Goal: Task Accomplishment & Management: Complete application form

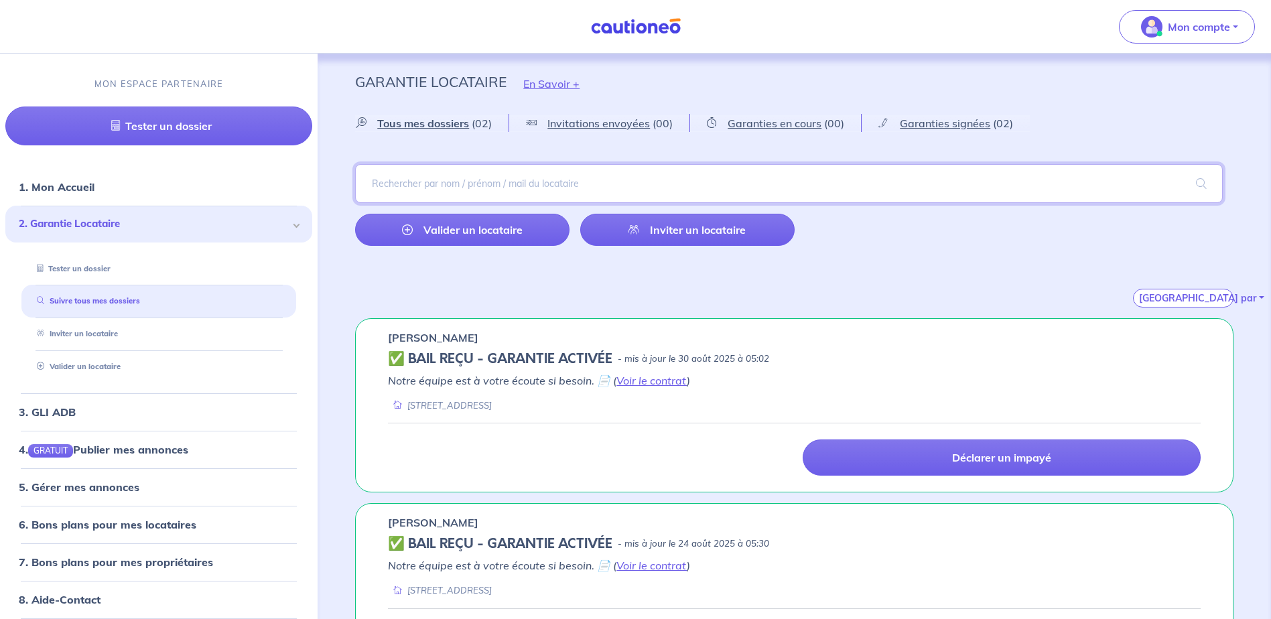
click at [452, 184] on input "search" at bounding box center [789, 183] width 868 height 39
type input "tabongmo"
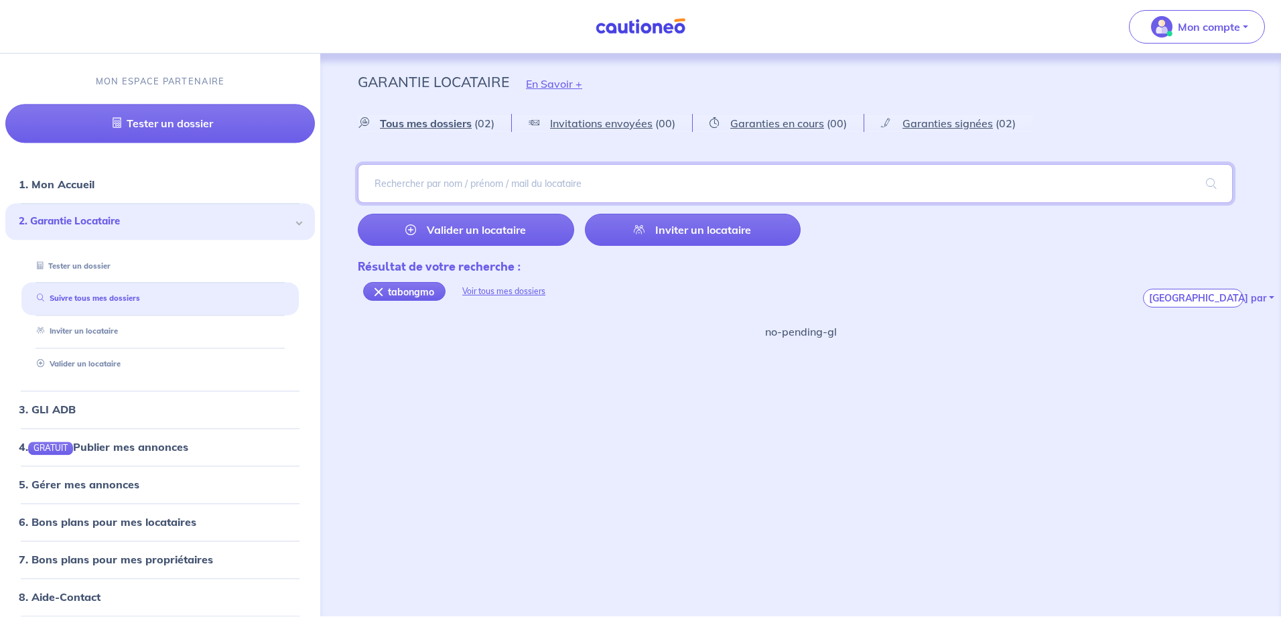
click at [403, 188] on input "search" at bounding box center [795, 183] width 875 height 39
click at [461, 186] on input "search" at bounding box center [795, 183] width 875 height 39
paste input "BOUSSIENGUE-MOULADY"
type input "BOUSSIENGUE-MOULADY"
click at [1211, 182] on span at bounding box center [1211, 184] width 43 height 38
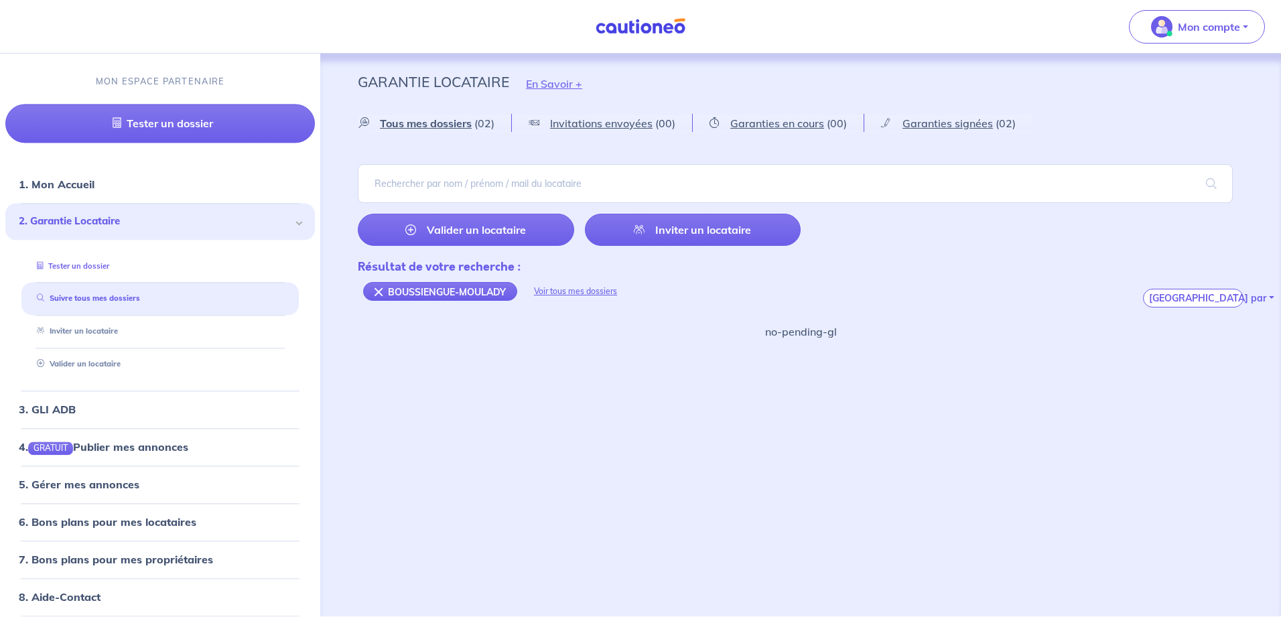
click at [107, 265] on link "Tester un dossier" at bounding box center [70, 265] width 78 height 9
click at [450, 229] on link "Valider un locataire" at bounding box center [466, 230] width 216 height 32
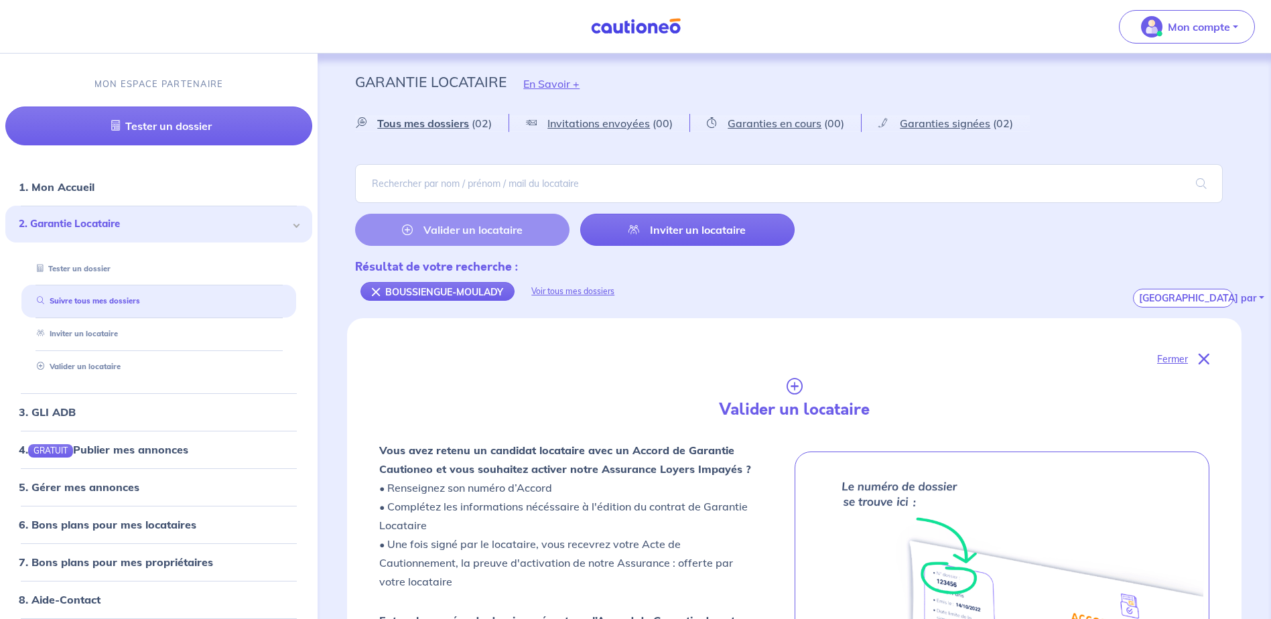
click at [472, 228] on div "Valider un locataire Inviter un locataire" at bounding box center [574, 230] width 439 height 32
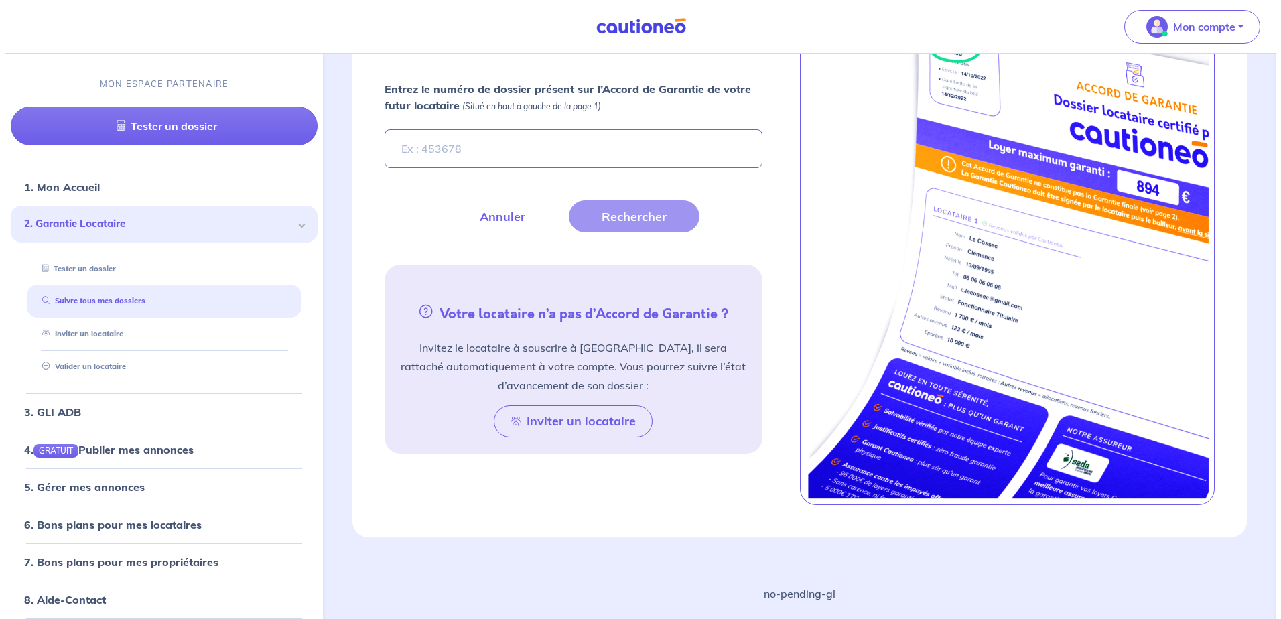
scroll to position [401, 0]
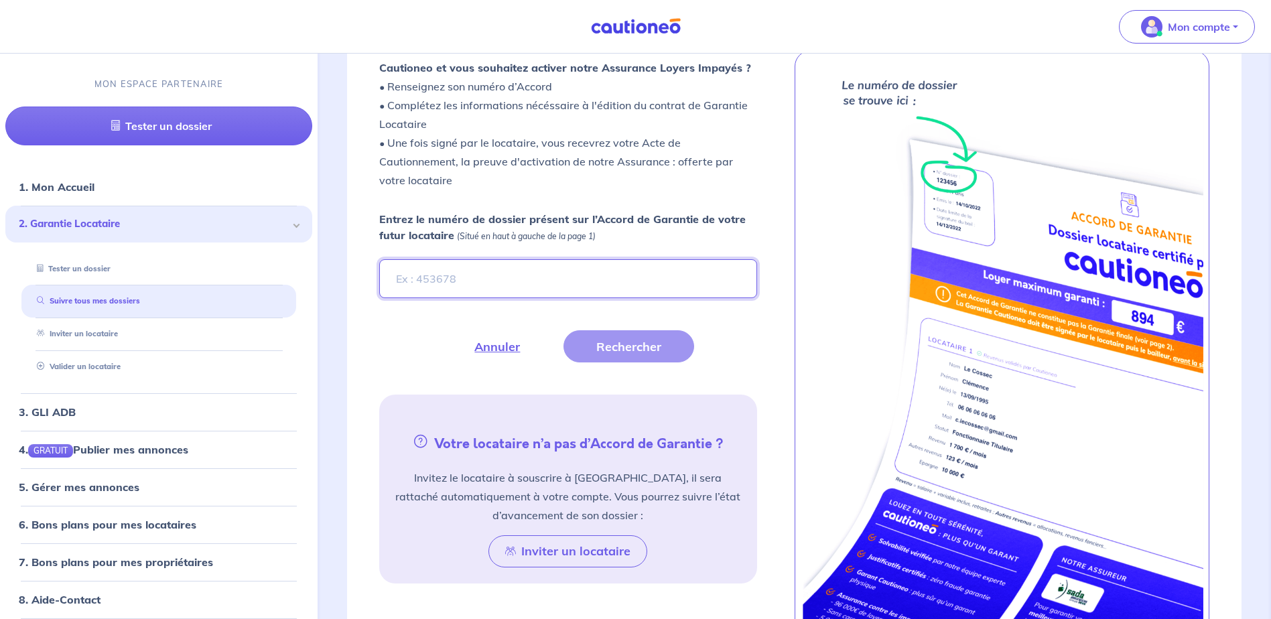
click at [475, 263] on input "Entrez le numéro de dossier présent sur l’Accord de Garantie de votre futur loc…" at bounding box center [567, 278] width 377 height 39
type input "JrbsYi"
click at [643, 339] on button "Rechercher" at bounding box center [628, 346] width 131 height 32
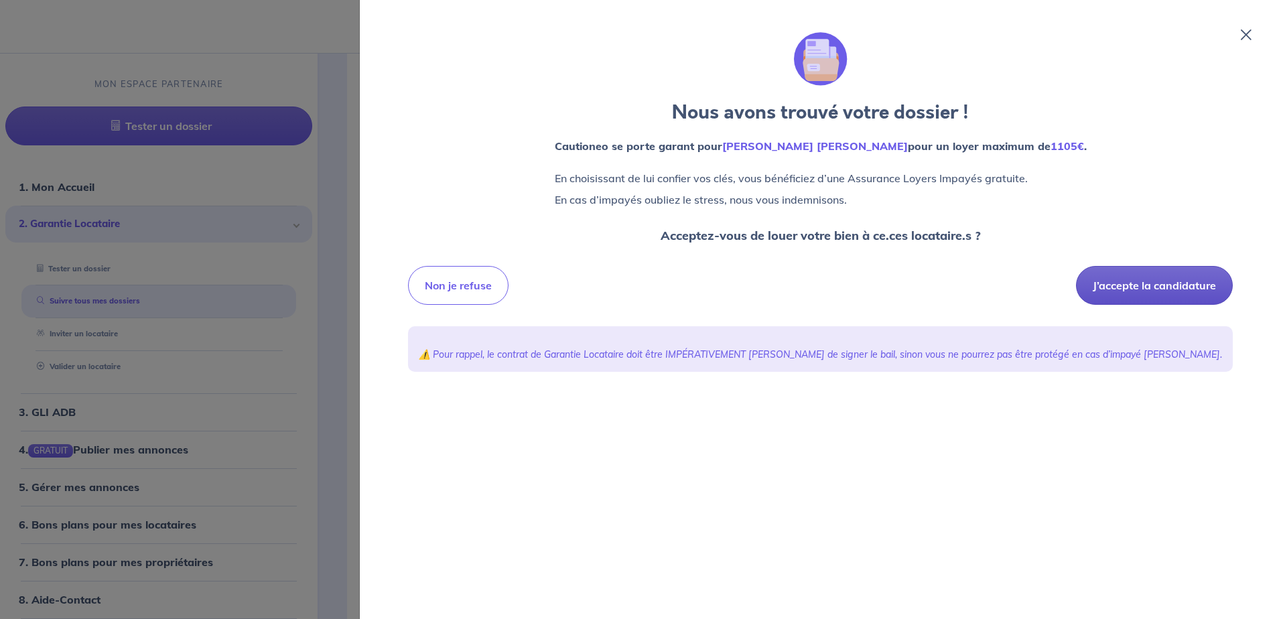
click at [1164, 287] on button "J’accepte la candidature" at bounding box center [1154, 285] width 157 height 39
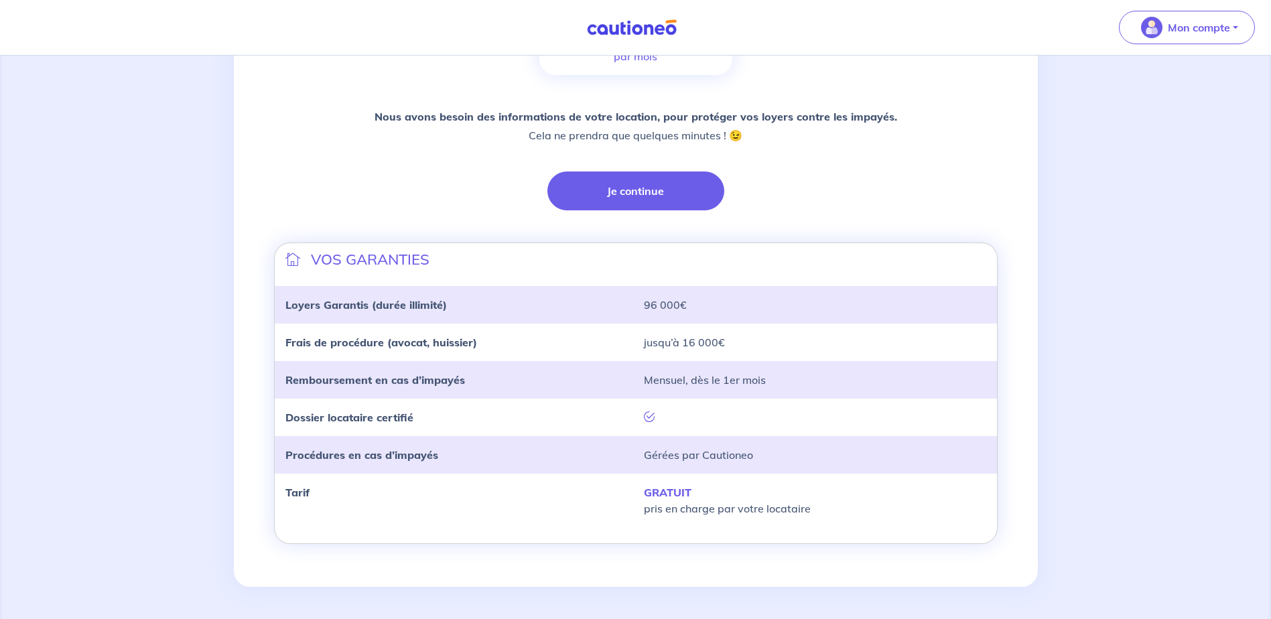
scroll to position [306, 0]
click at [643, 186] on button "Je continue" at bounding box center [635, 191] width 177 height 39
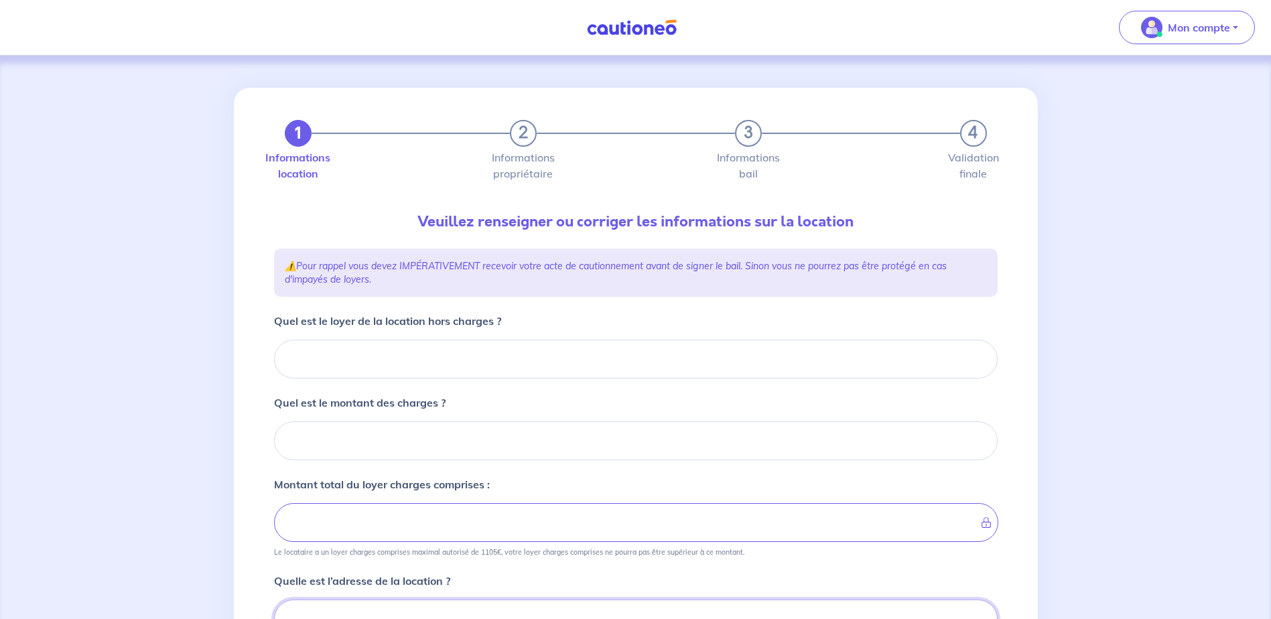
scroll to position [7, 0]
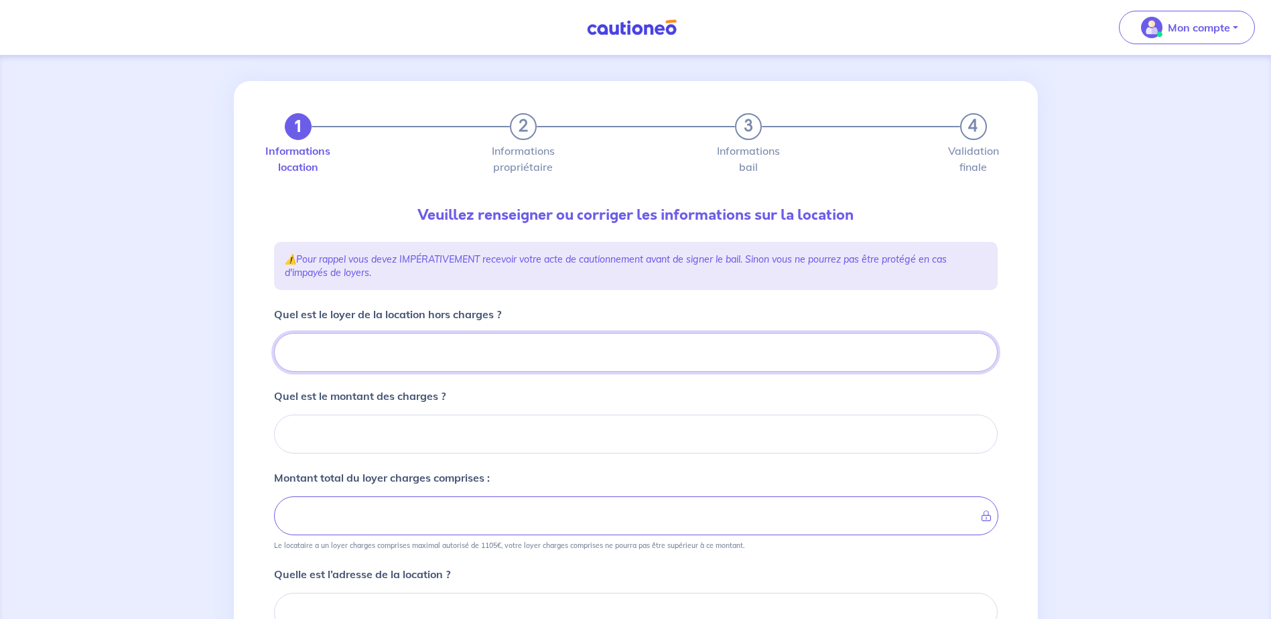
click at [340, 354] on input "Quel est le loyer de la location hors charges ?" at bounding box center [636, 352] width 724 height 39
type input "65"
type input "650"
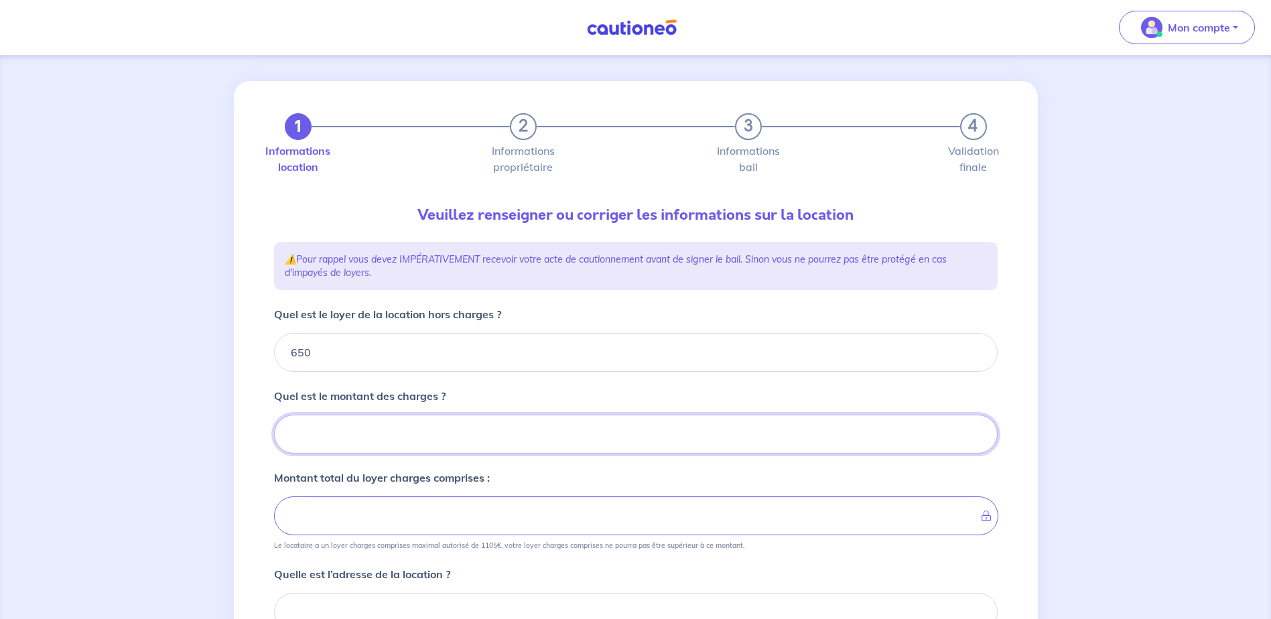
click at [329, 431] on input "Quel est le montant des charges ?" at bounding box center [636, 434] width 724 height 39
type input "69"
type input "719"
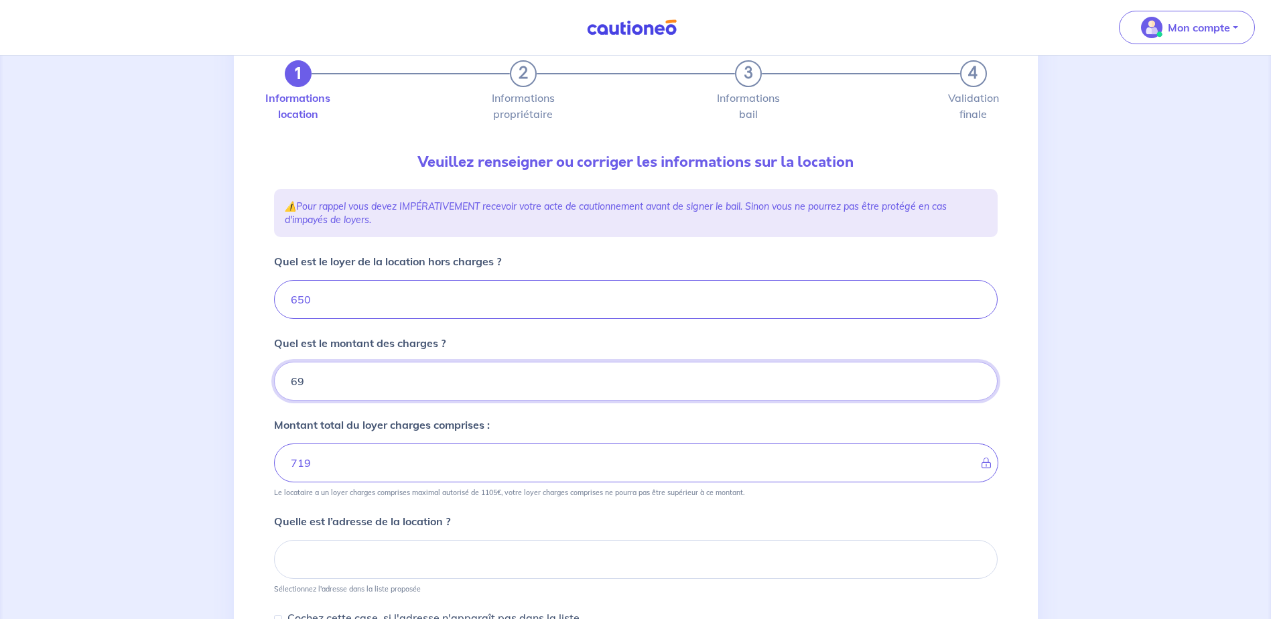
scroll to position [141, 0]
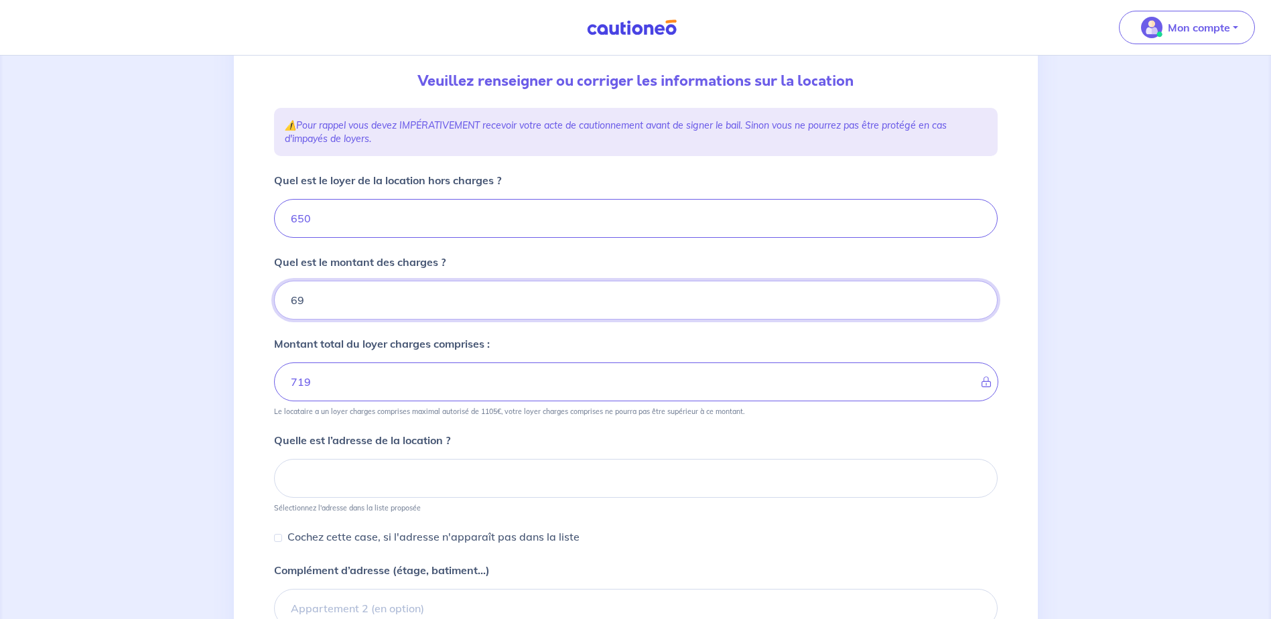
type input "69"
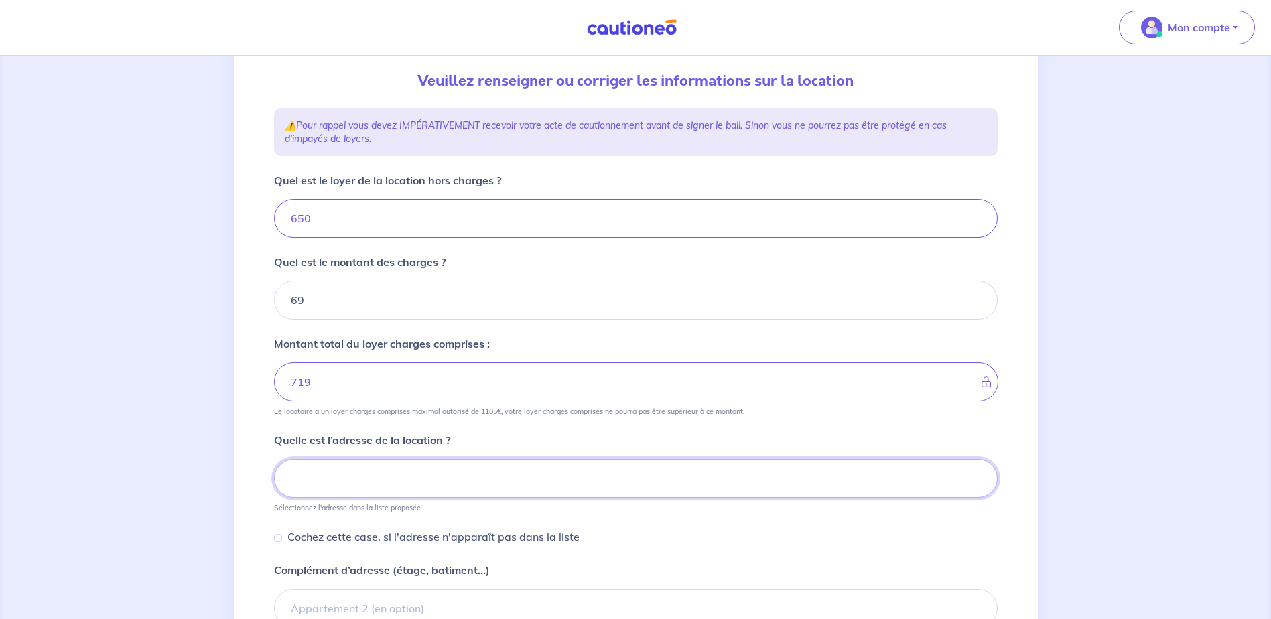
click at [363, 488] on input at bounding box center [636, 478] width 724 height 39
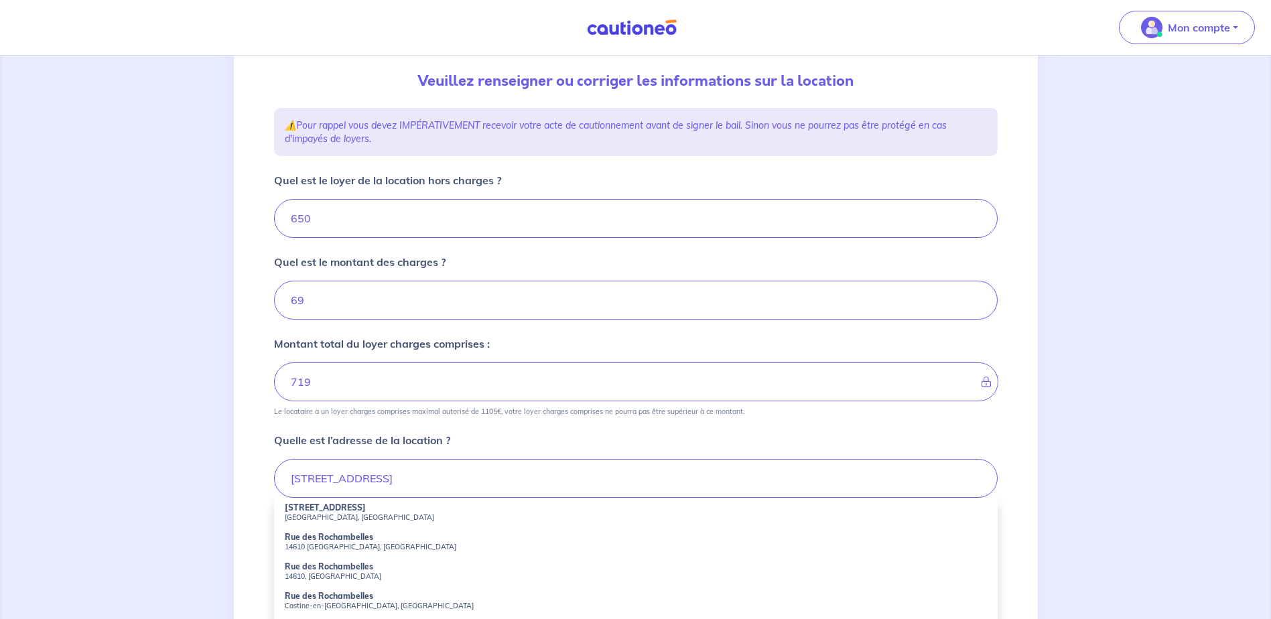
click at [293, 507] on strong "[STREET_ADDRESS]" at bounding box center [325, 508] width 81 height 10
type input "[STREET_ADDRESS]"
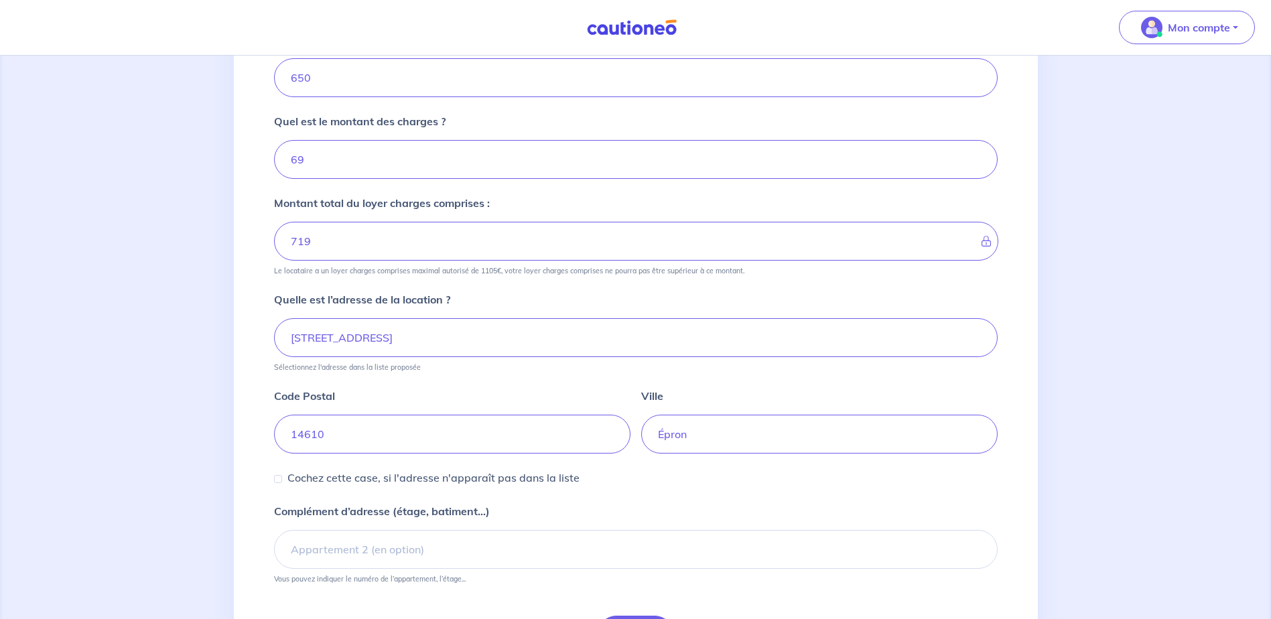
scroll to position [342, 0]
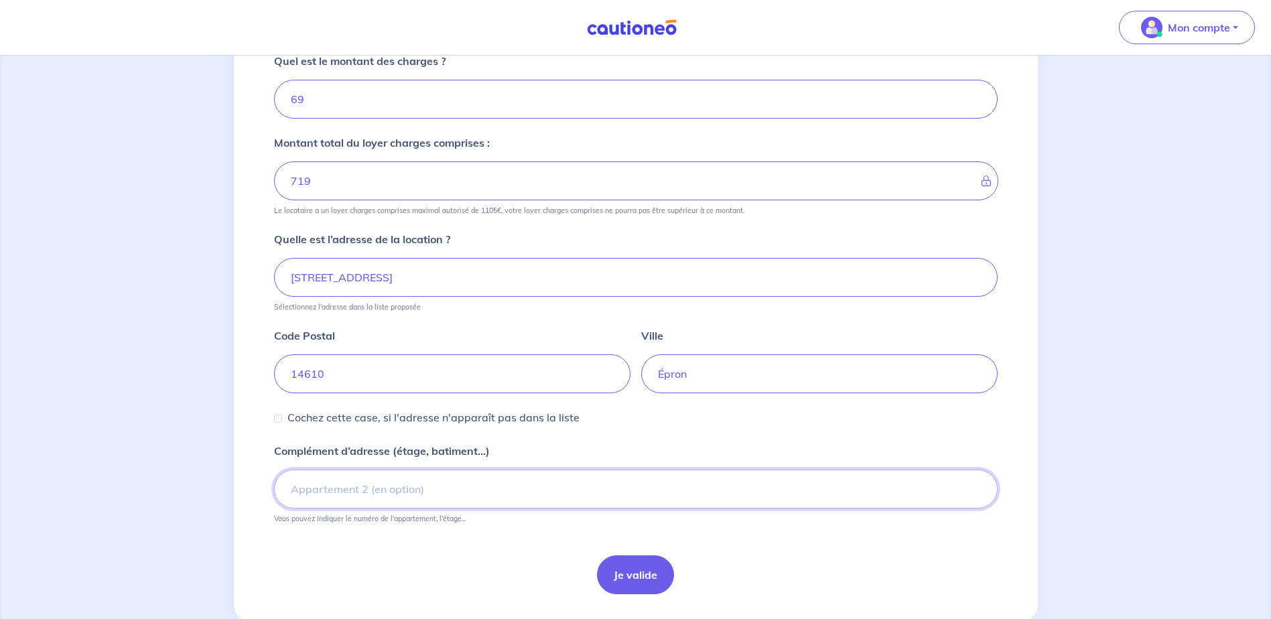
click at [400, 490] on input "Complément d’adresse (étage, batiment...)" at bounding box center [636, 489] width 724 height 39
type input "appartement 201"
click at [631, 582] on button "Je valide" at bounding box center [635, 574] width 77 height 39
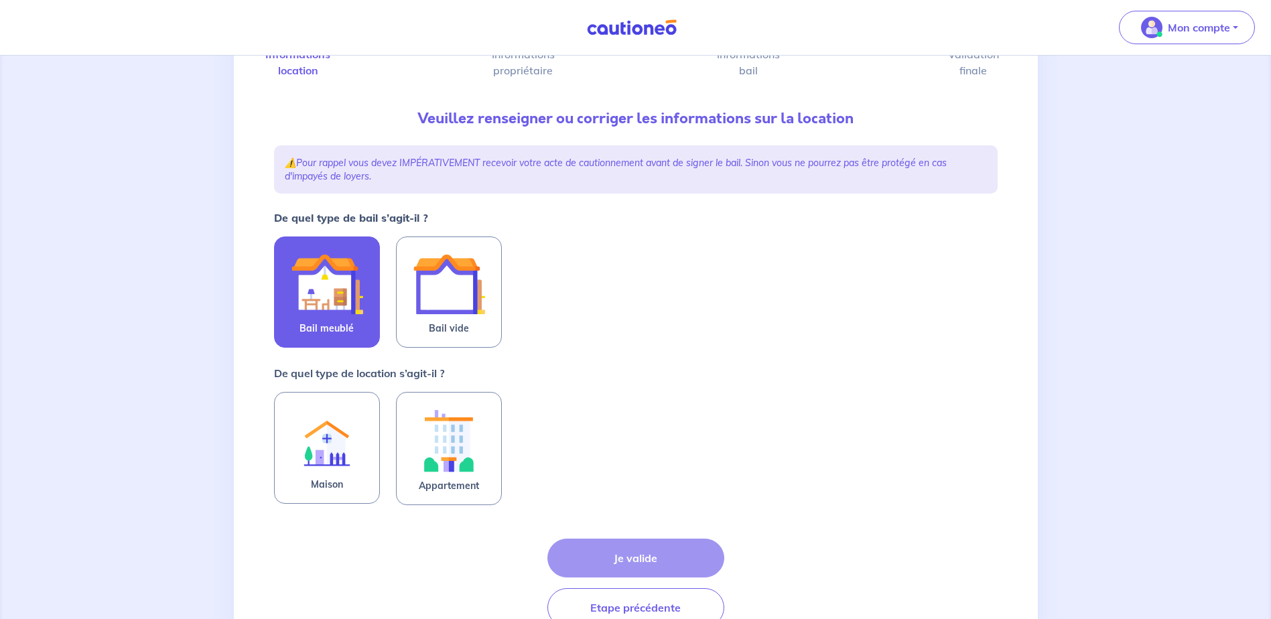
scroll to position [134, 0]
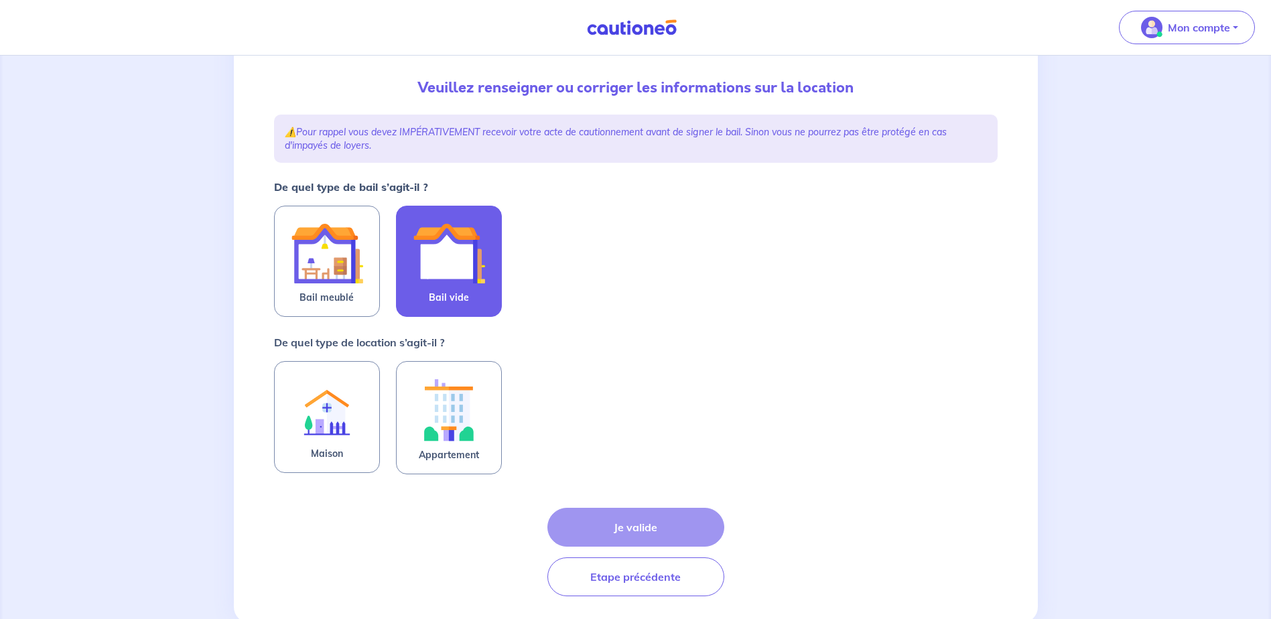
click at [455, 265] on img at bounding box center [449, 253] width 72 height 72
click at [0, 0] on input "Bail vide" at bounding box center [0, 0] width 0 height 0
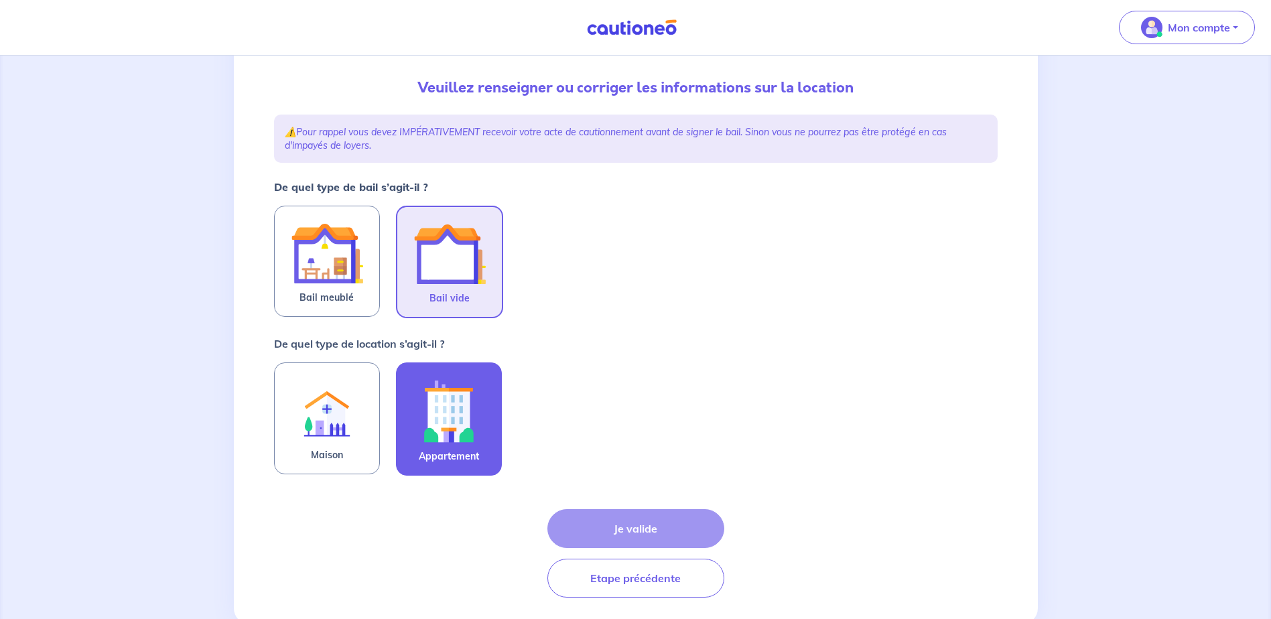
click at [456, 415] on img at bounding box center [449, 411] width 72 height 74
click at [0, 0] on input "Appartement" at bounding box center [0, 0] width 0 height 0
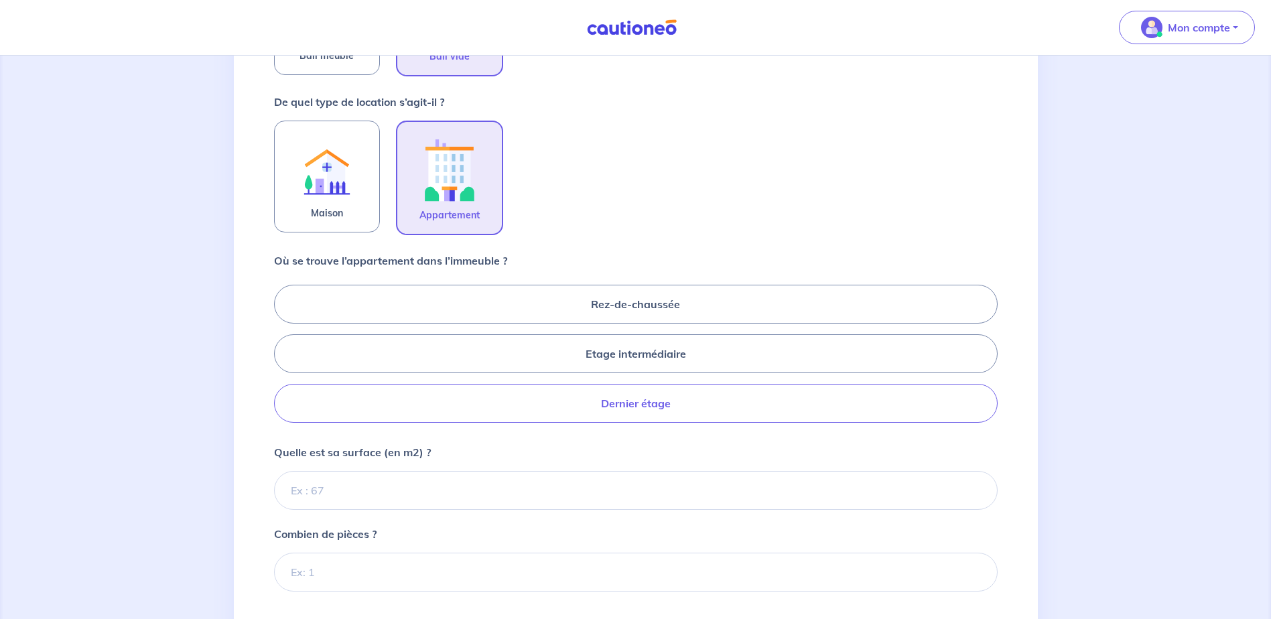
scroll to position [402, 0]
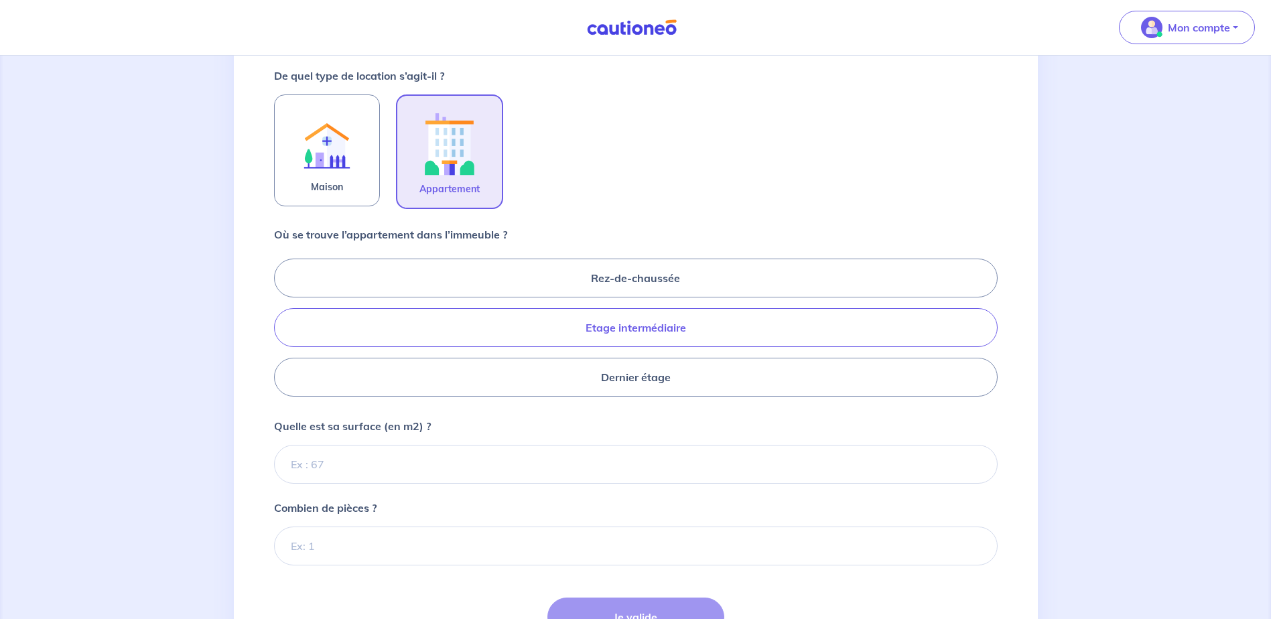
click at [627, 330] on label "Etage intermédiaire" at bounding box center [636, 327] width 724 height 39
click at [283, 330] on input "Etage intermédiaire" at bounding box center [278, 327] width 9 height 9
radio input "true"
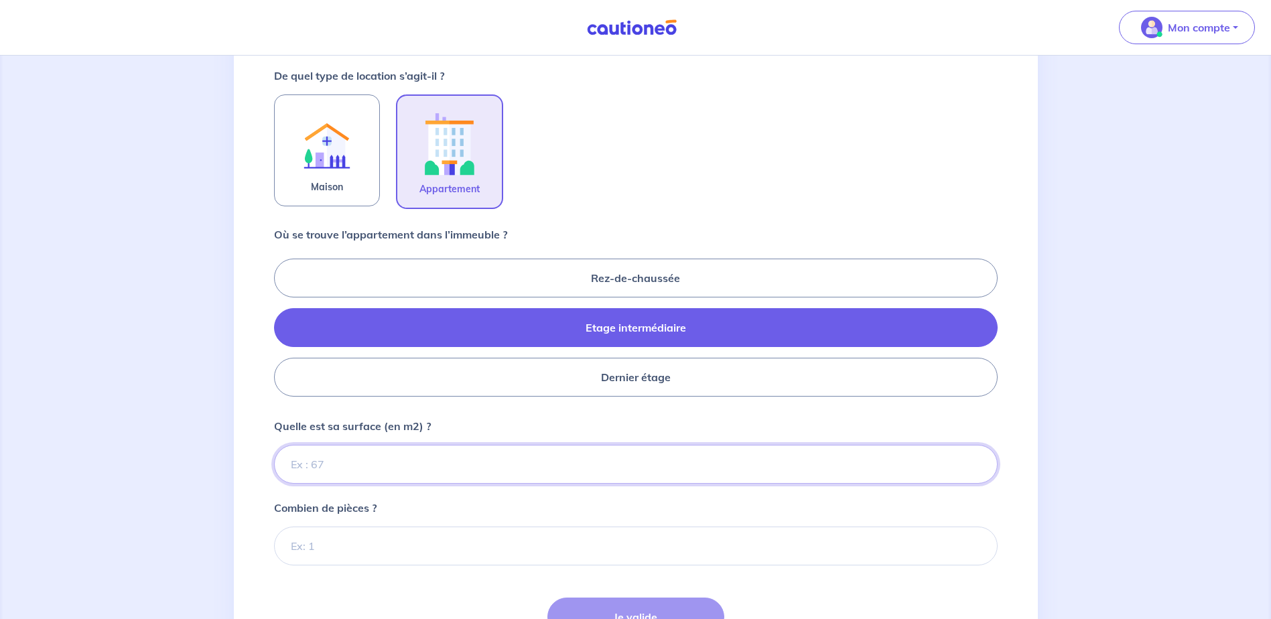
click at [432, 460] on input "Quelle est sa surface (en m2) ?" at bounding box center [636, 464] width 724 height 39
click at [391, 470] on input "Quelle est sa surface (en m2) ?" at bounding box center [636, 464] width 724 height 39
type input "67"
type input "67.31"
click at [391, 553] on input "Combien de pièces ?" at bounding box center [636, 546] width 724 height 39
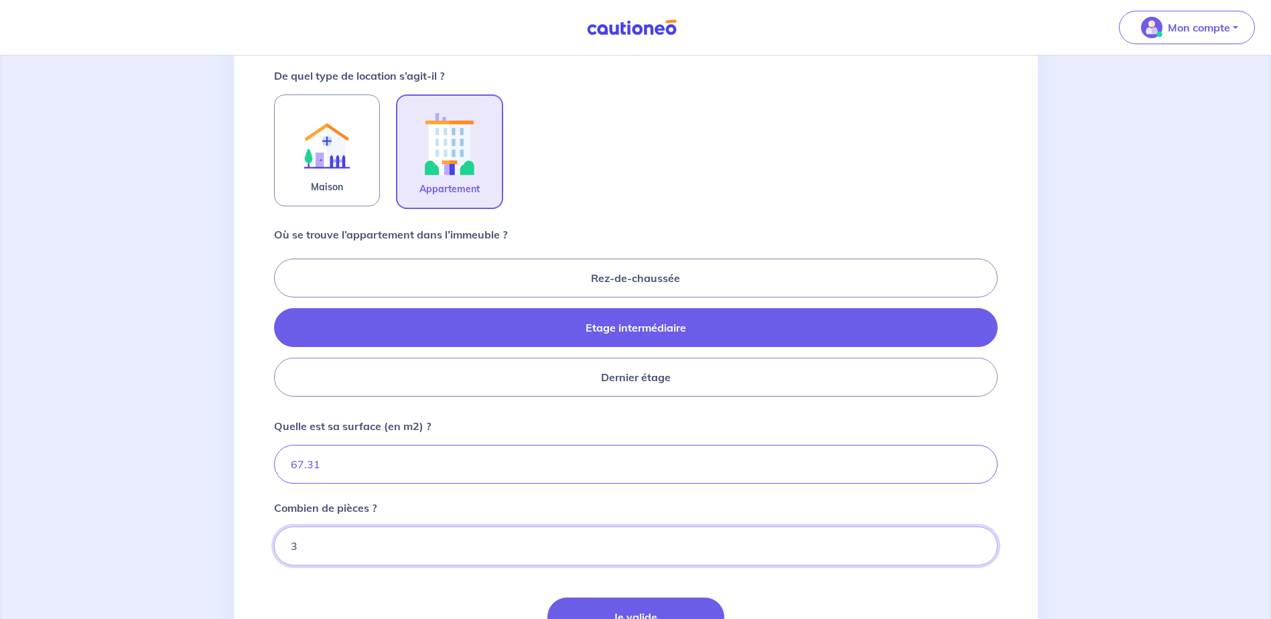
type input "3"
click at [422, 588] on form "De quel type de bail s’agit-il ? Bail meublé Bail vide De quel type de location…" at bounding box center [636, 298] width 724 height 775
click at [623, 617] on button "Je valide" at bounding box center [635, 617] width 177 height 39
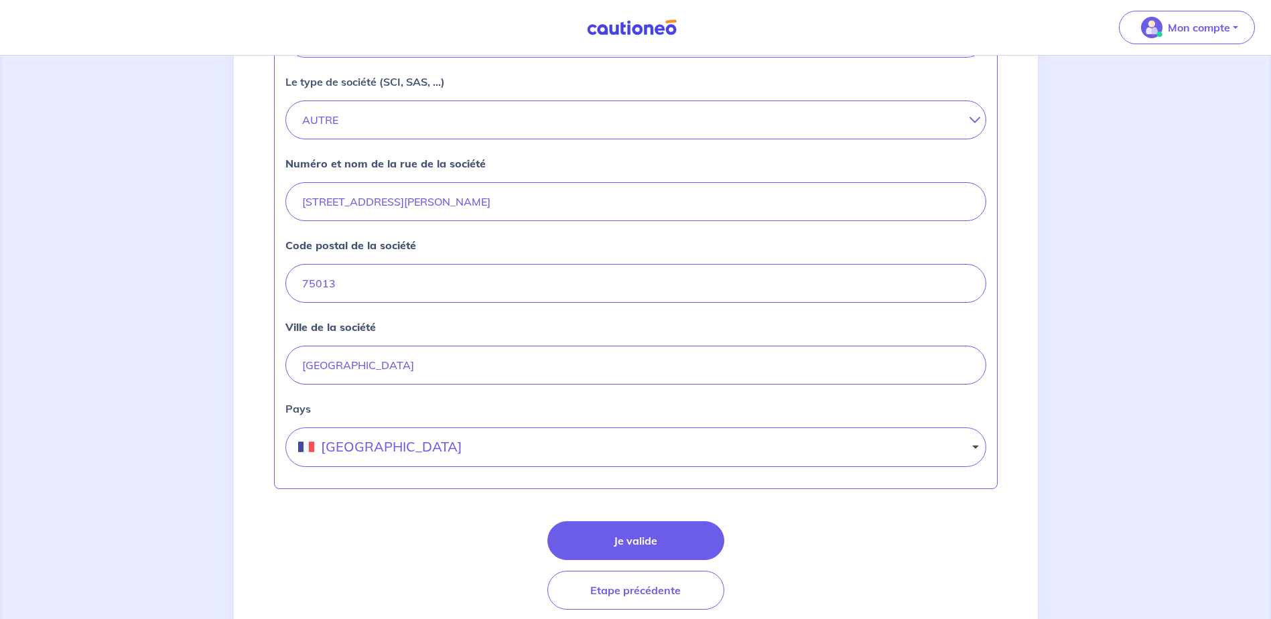
scroll to position [469, 0]
click at [638, 539] on button "Je valide" at bounding box center [635, 539] width 177 height 39
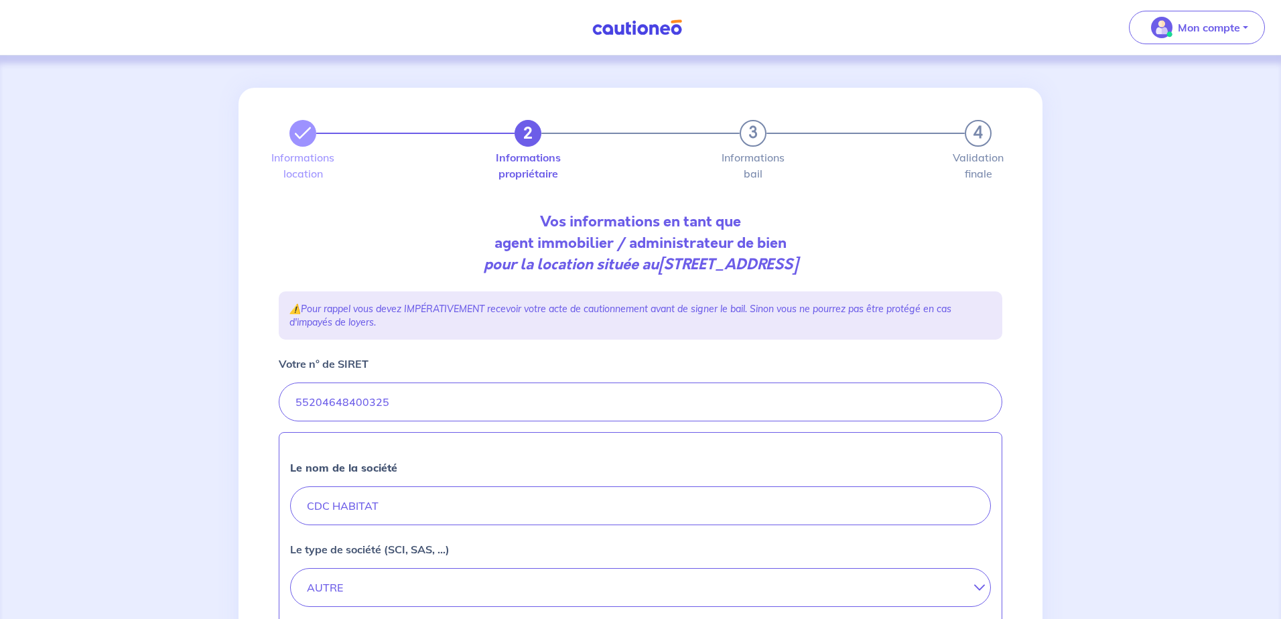
select select "FR"
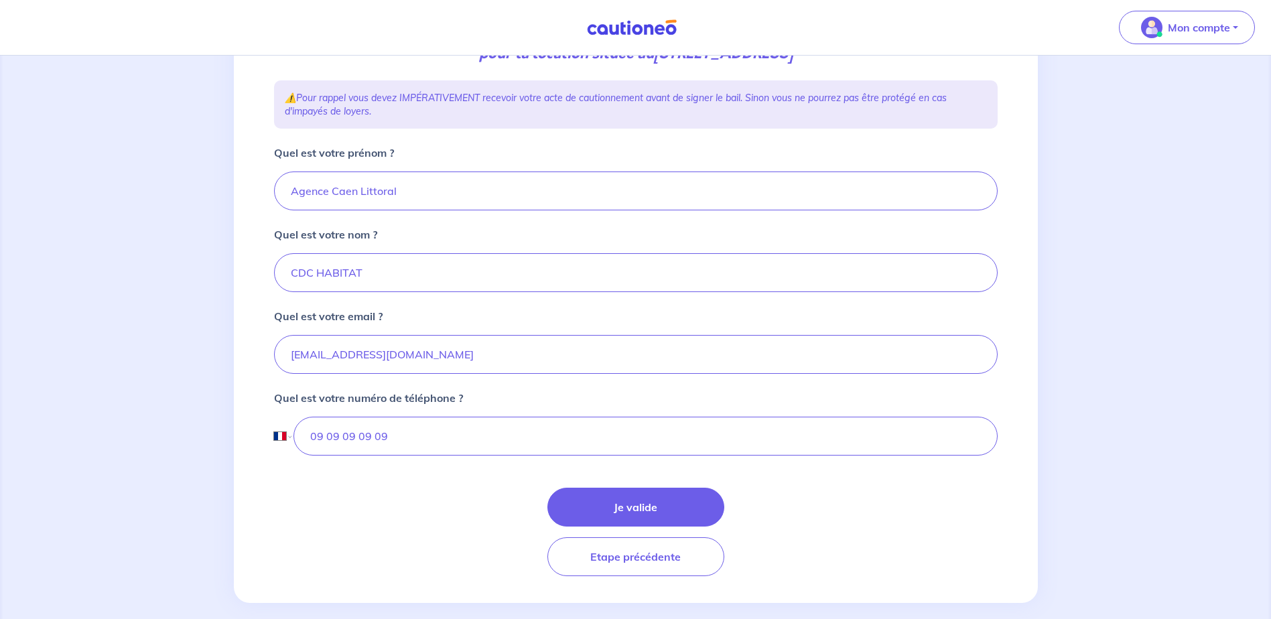
scroll to position [227, 0]
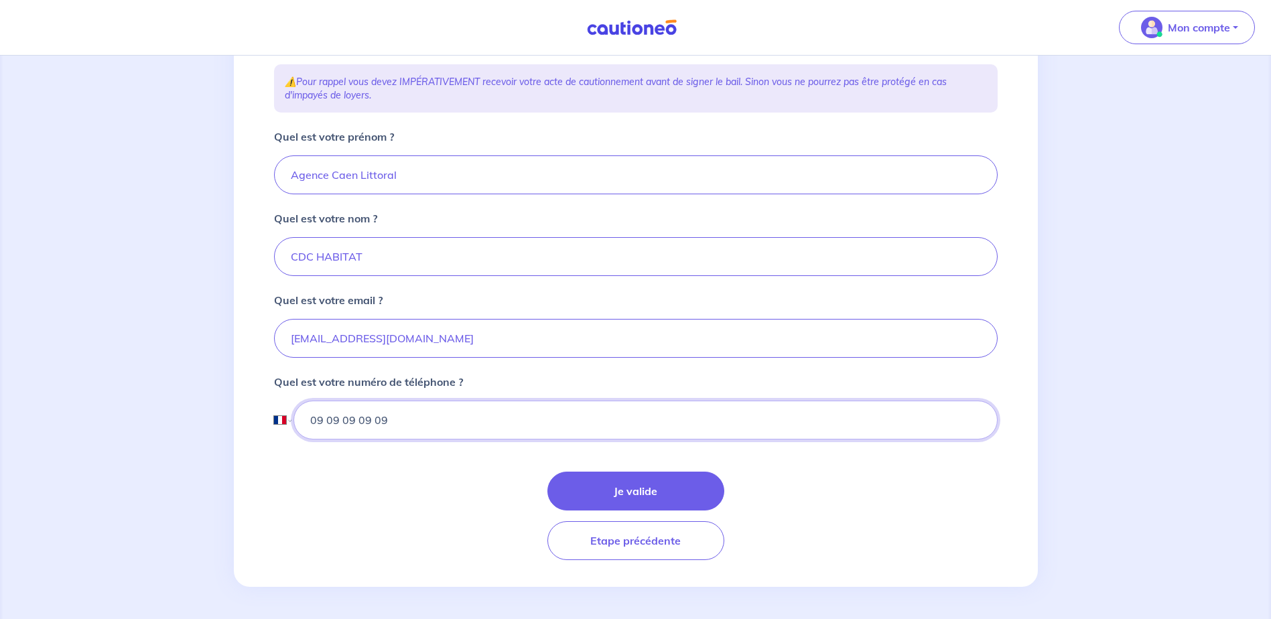
drag, startPoint x: 394, startPoint y: 413, endPoint x: 233, endPoint y: 411, distance: 160.8
click at [234, 411] on div "2 3 4 Informations location Informations propriétaire Informations bail Validat…" at bounding box center [636, 224] width 804 height 726
type input "02"
drag, startPoint x: 418, startPoint y: 432, endPoint x: 224, endPoint y: 413, distance: 195.2
click at [224, 413] on div "2 3 4 Informations location Informations propriétaire Informations bail Validat…" at bounding box center [635, 223] width 1271 height 791
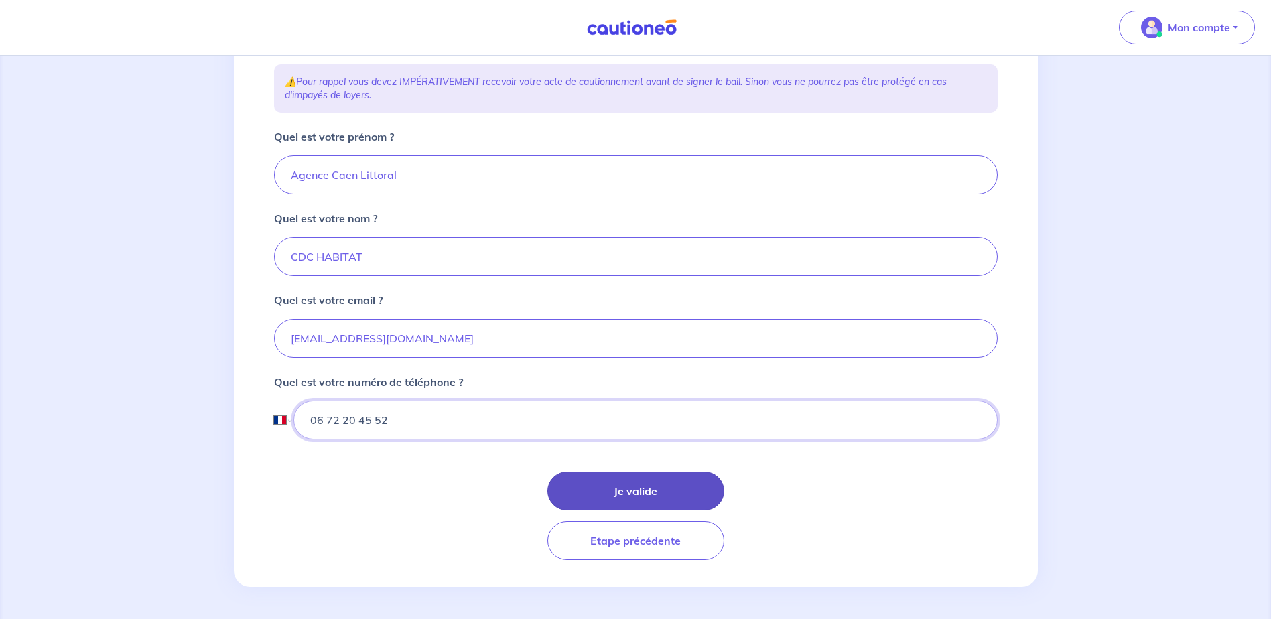
type input "06 72 20 45 52"
click at [620, 491] on button "Je valide" at bounding box center [635, 491] width 177 height 39
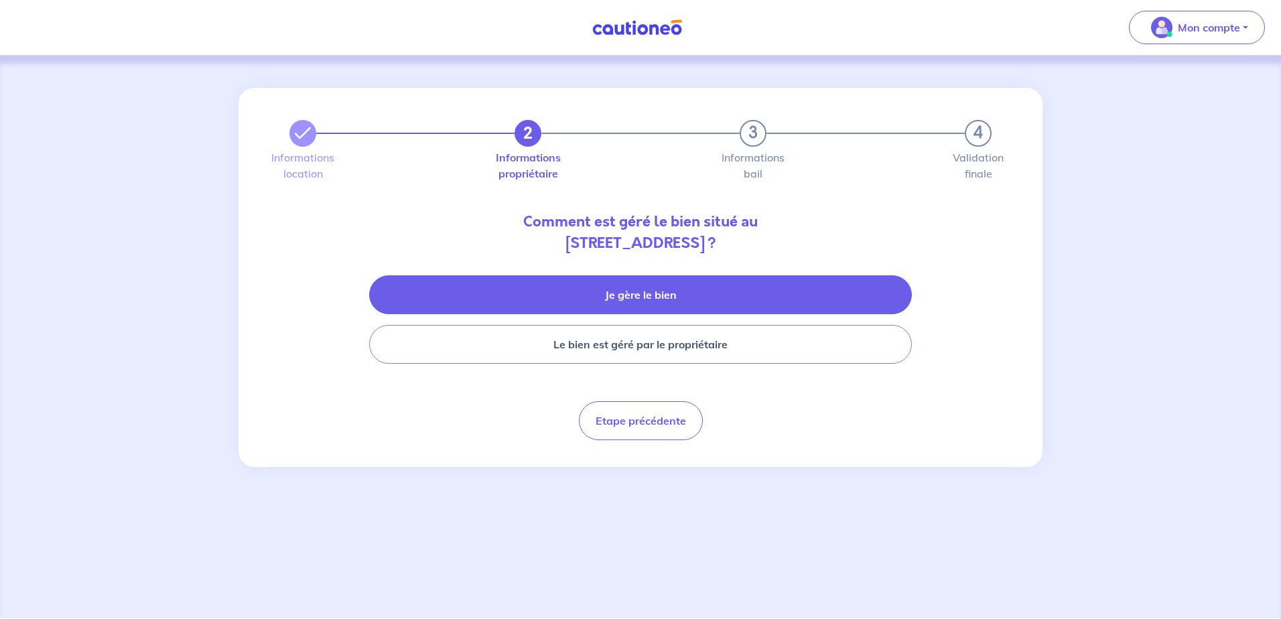
click at [626, 291] on button "Je gère le bien" at bounding box center [640, 294] width 543 height 39
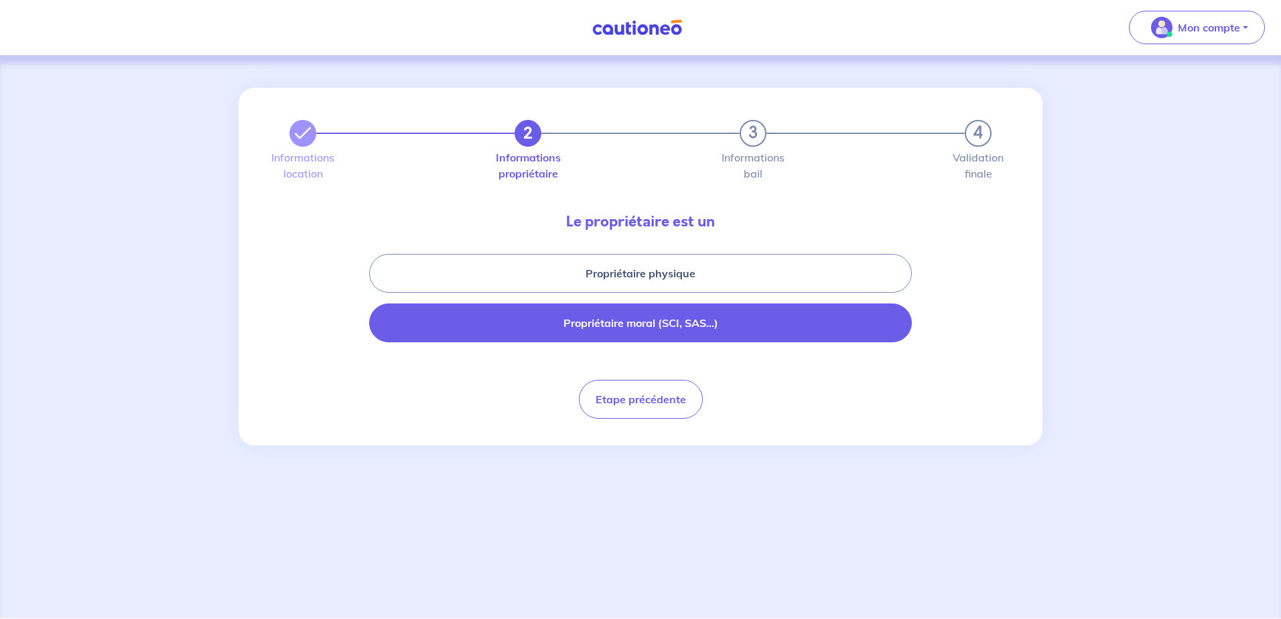
click at [625, 333] on button "Propriétaire moral (SCI, SAS...)" at bounding box center [640, 323] width 543 height 39
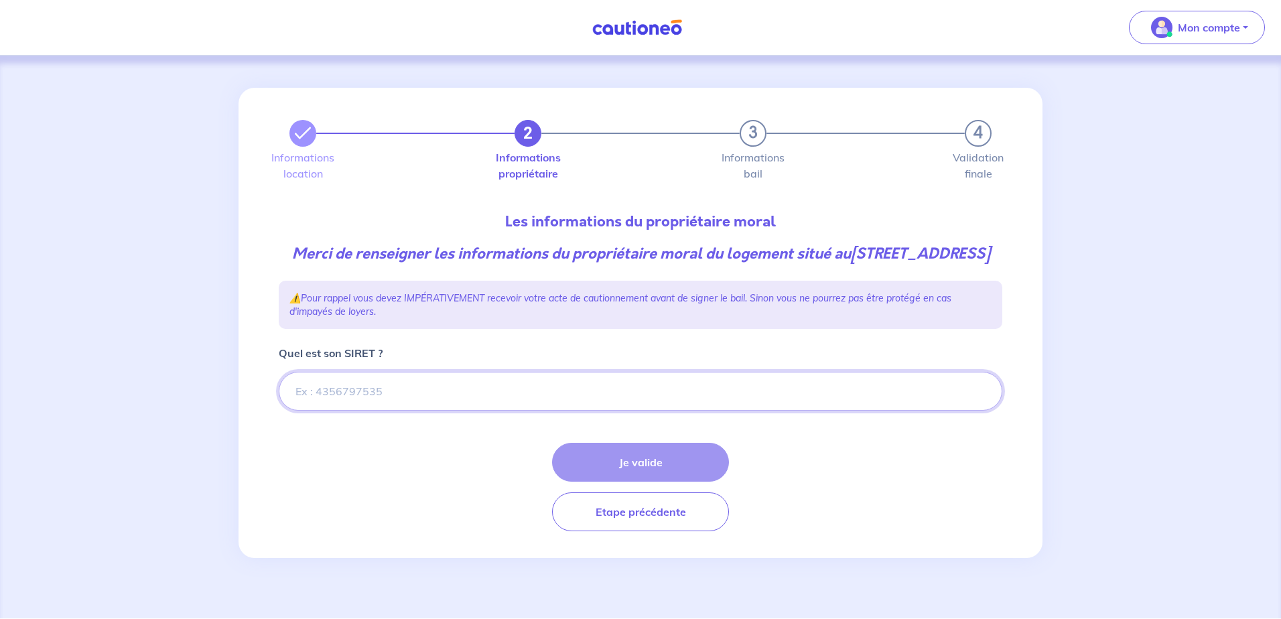
click at [376, 411] on input "Quel est son SIRET ?" at bounding box center [641, 391] width 724 height 39
type input "55204648400325"
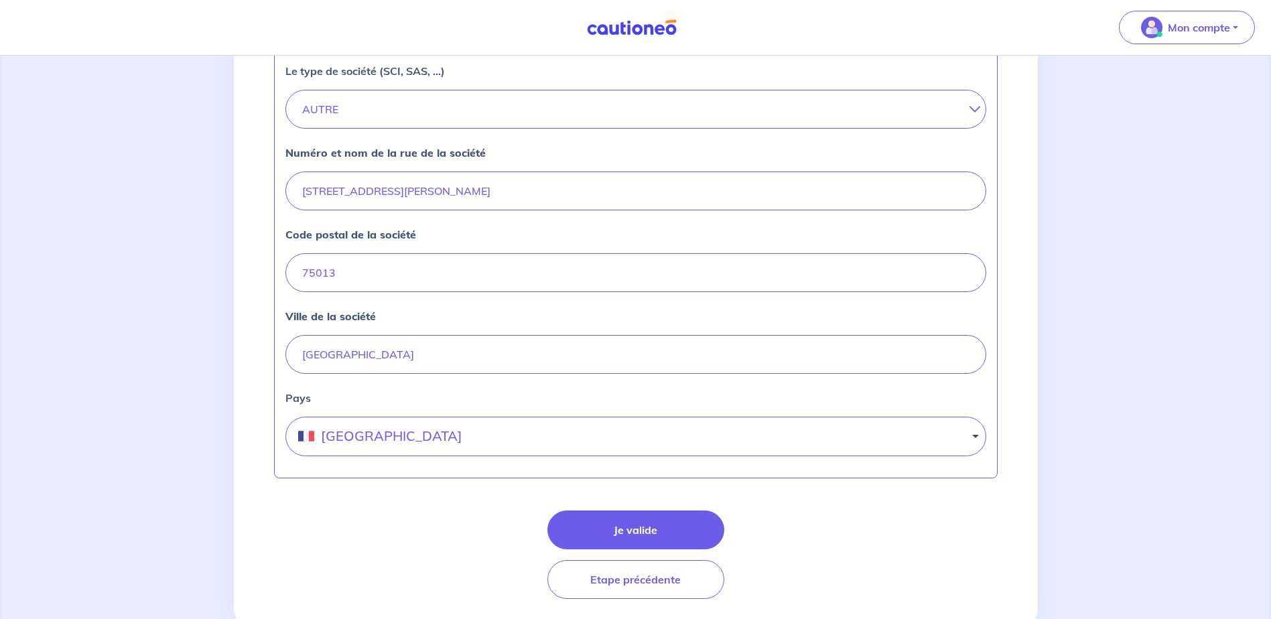
scroll to position [528, 0]
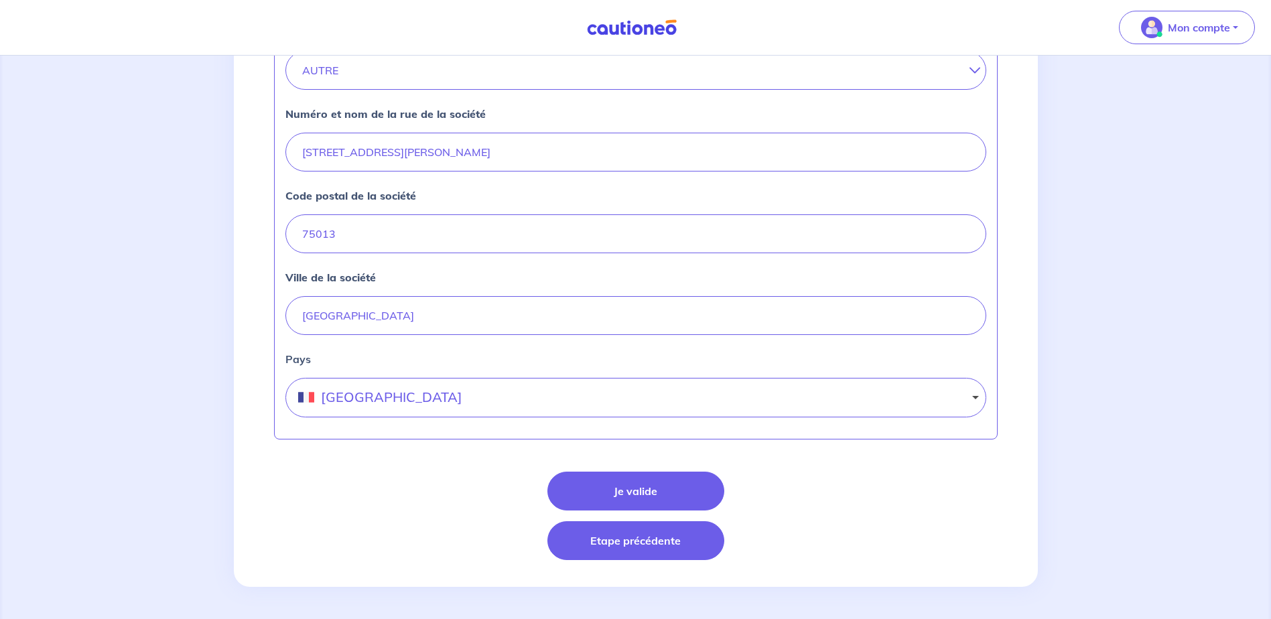
click at [597, 545] on button "Etape précédente" at bounding box center [635, 540] width 177 height 39
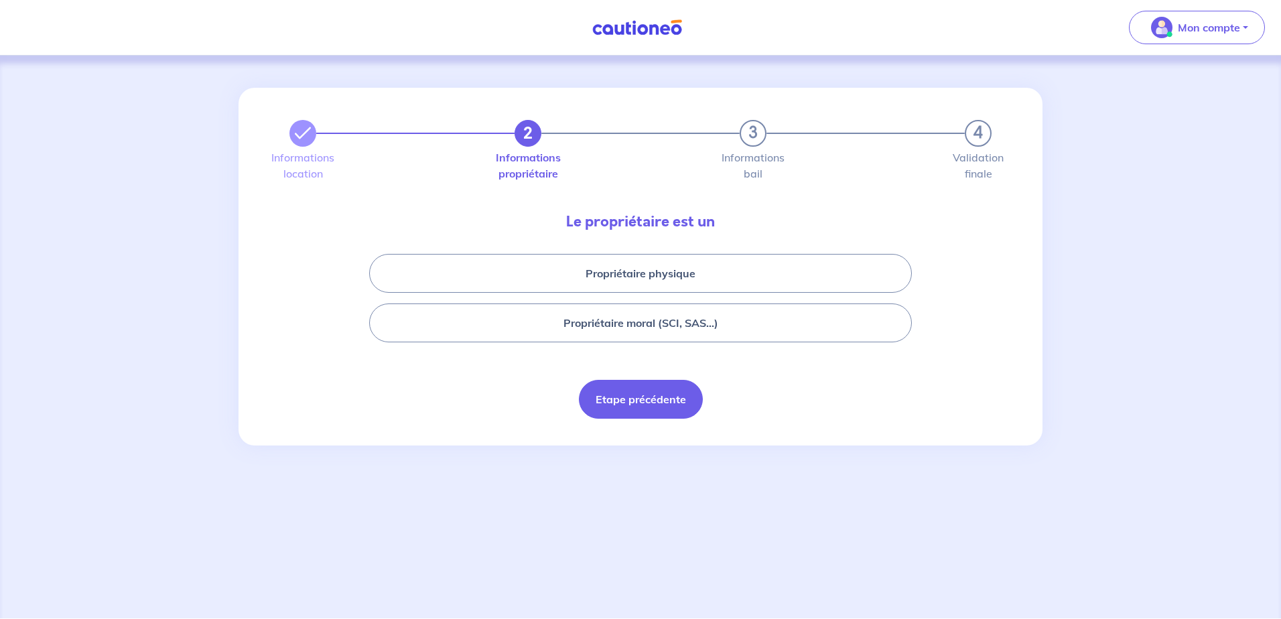
click at [610, 396] on button "Etape précédente" at bounding box center [641, 399] width 124 height 39
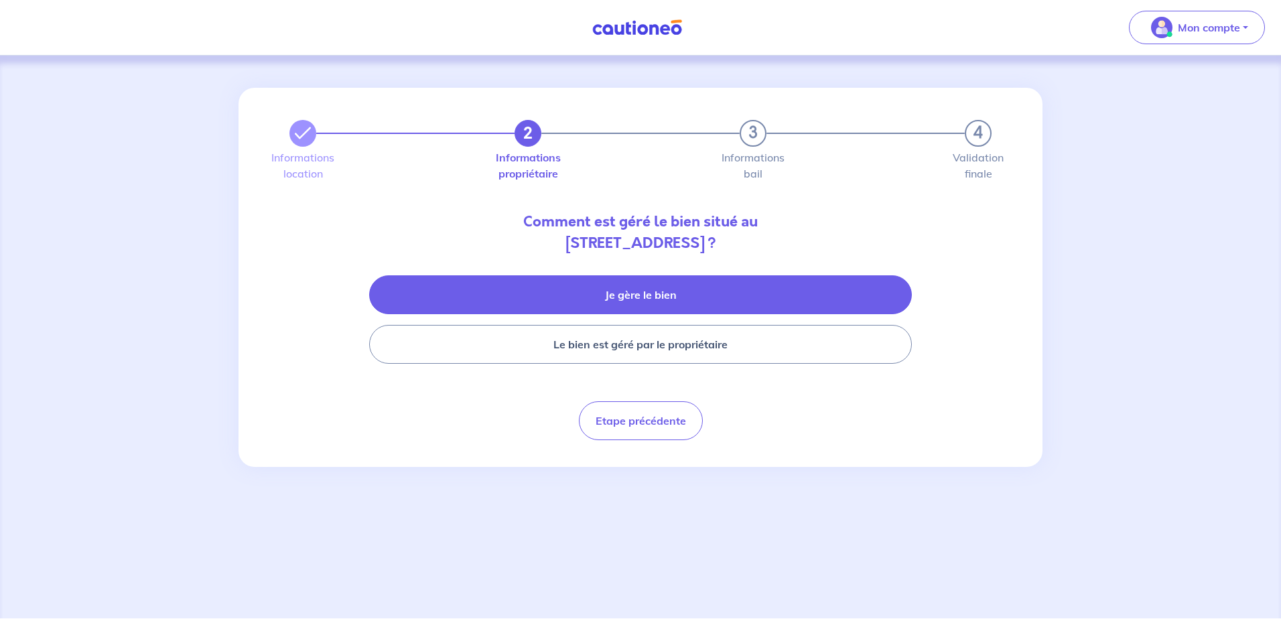
click at [606, 300] on button "Je gère le bien" at bounding box center [640, 294] width 543 height 39
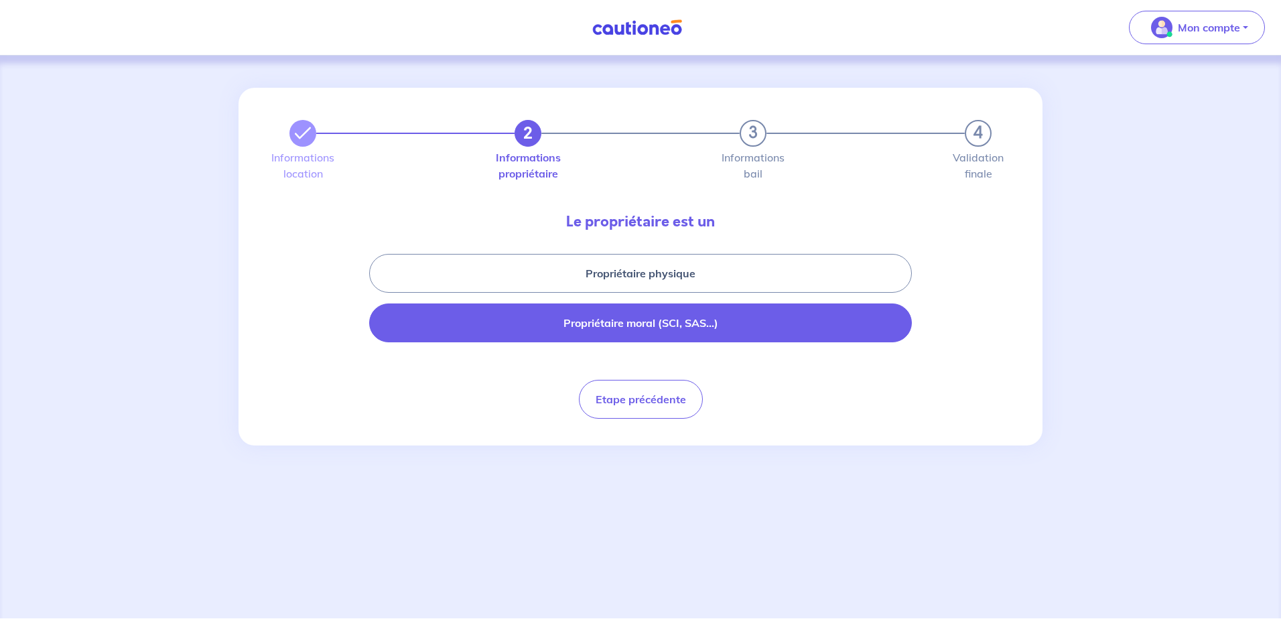
click at [608, 331] on button "Propriétaire moral (SCI, SAS...)" at bounding box center [640, 323] width 543 height 39
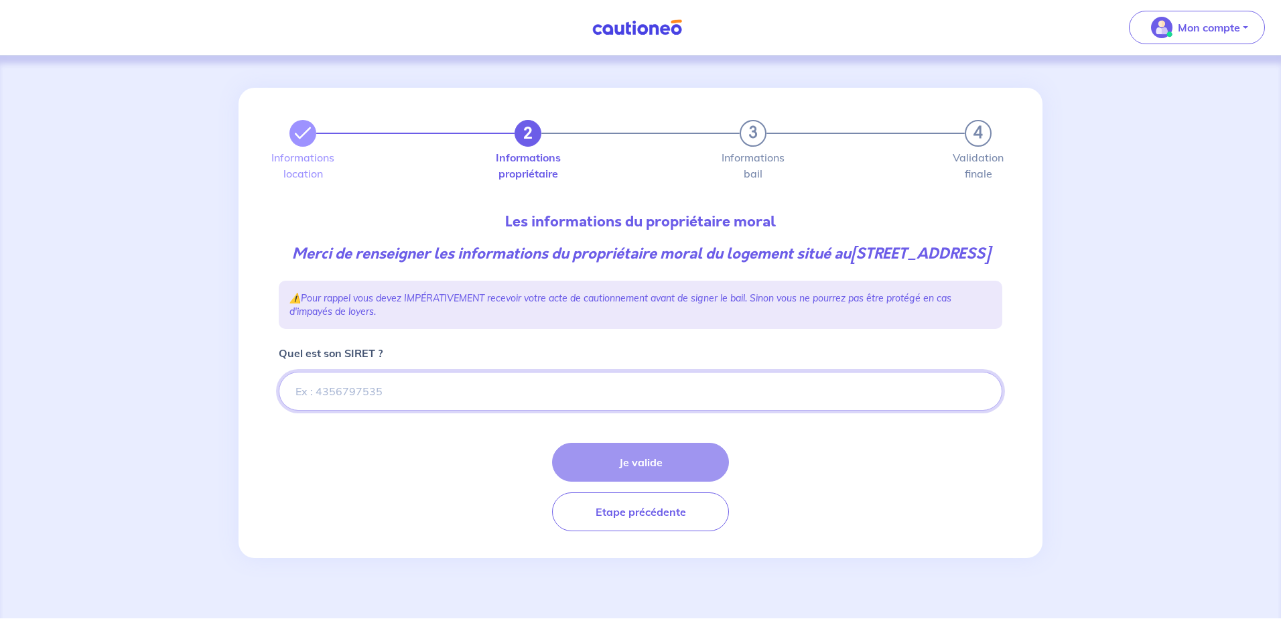
click at [570, 411] on input "Quel est son SIRET ?" at bounding box center [641, 391] width 724 height 39
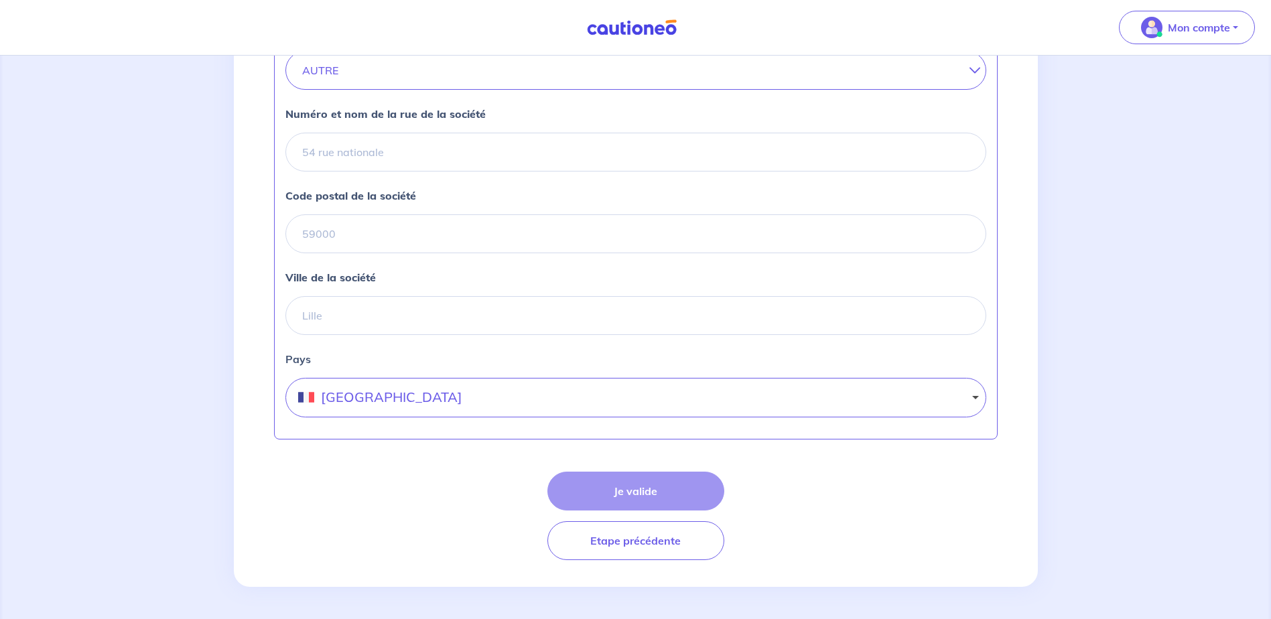
scroll to position [528, 0]
type input "470801168"
click at [637, 492] on div "Je valide Etape précédente" at bounding box center [636, 516] width 724 height 88
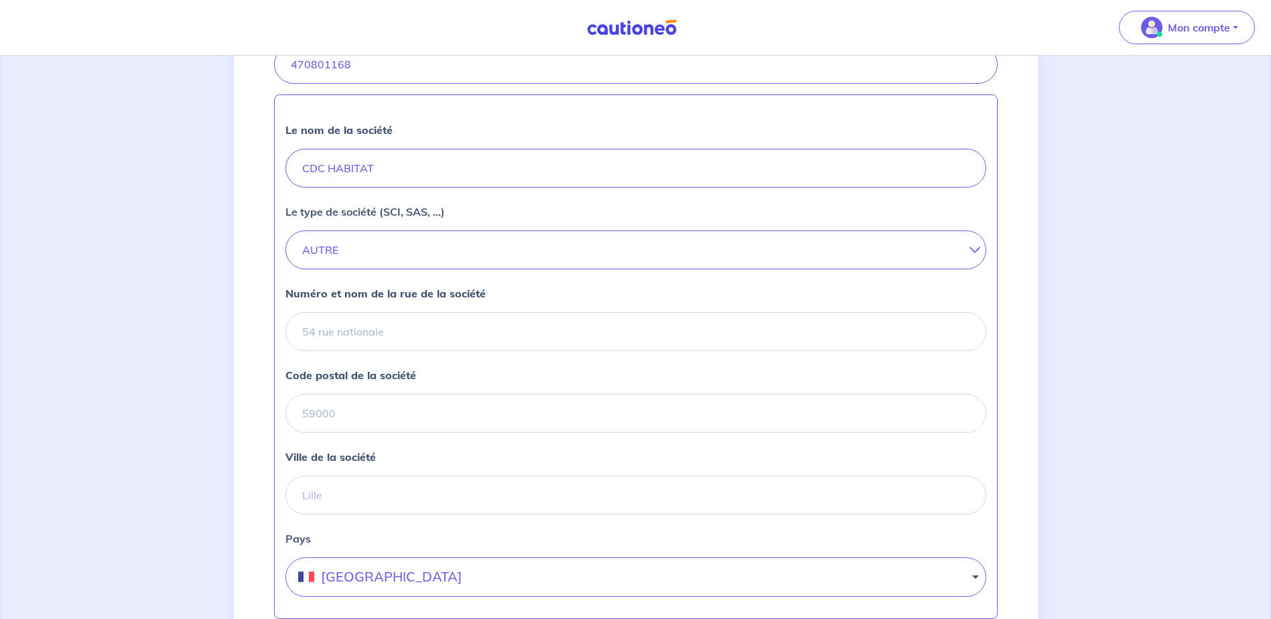
scroll to position [260, 0]
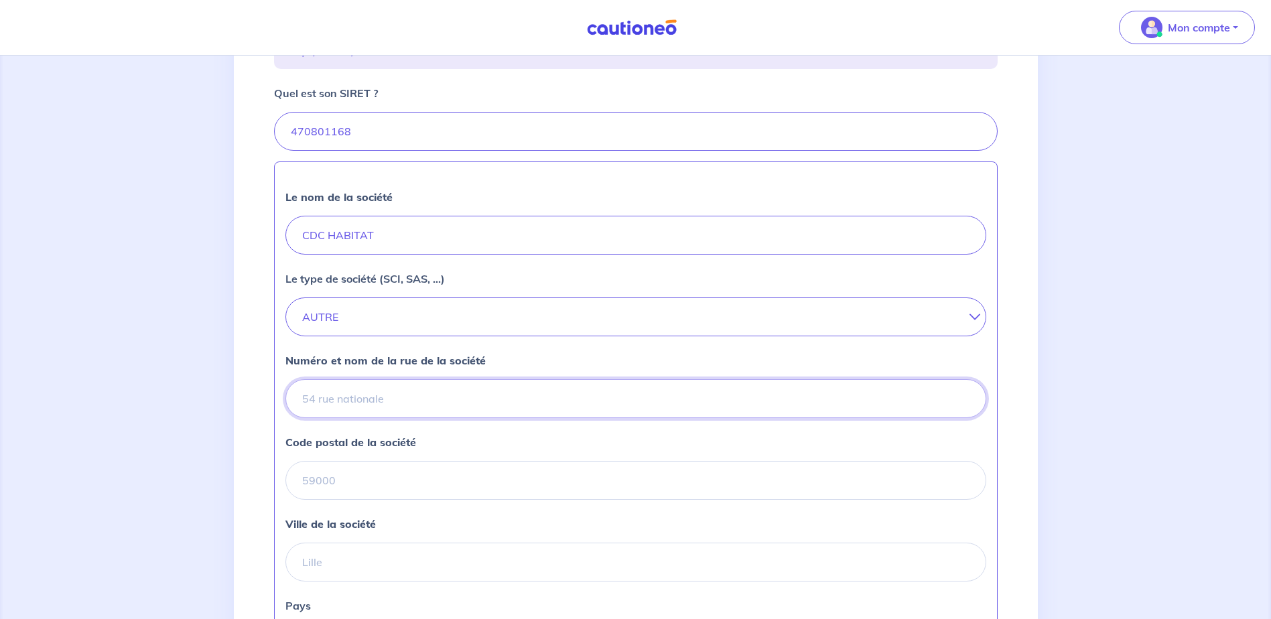
click at [528, 414] on input "Numéro et nom de la rue de la société" at bounding box center [635, 398] width 701 height 39
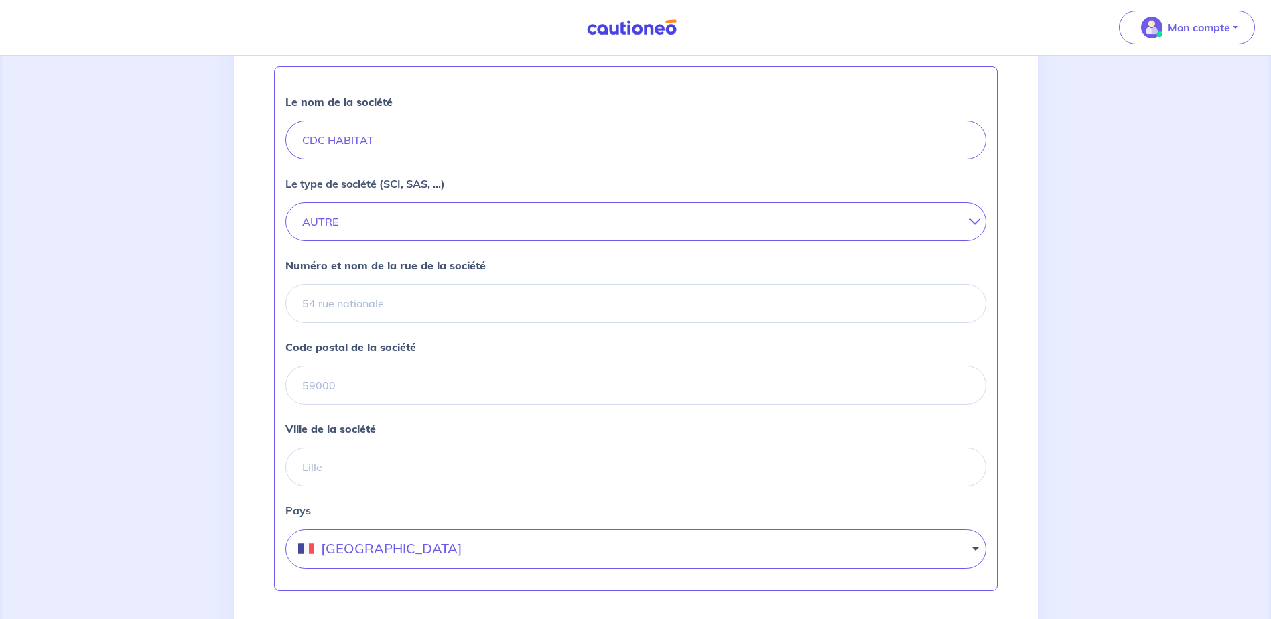
scroll to position [528, 0]
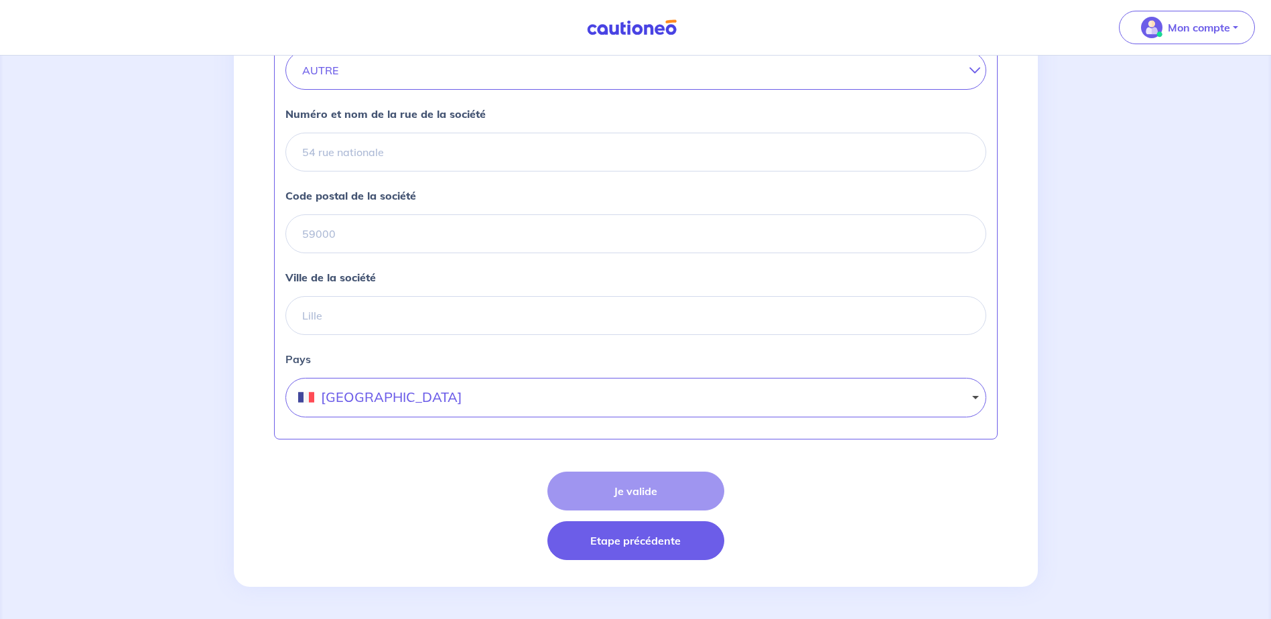
click at [598, 550] on button "Etape précédente" at bounding box center [635, 540] width 177 height 39
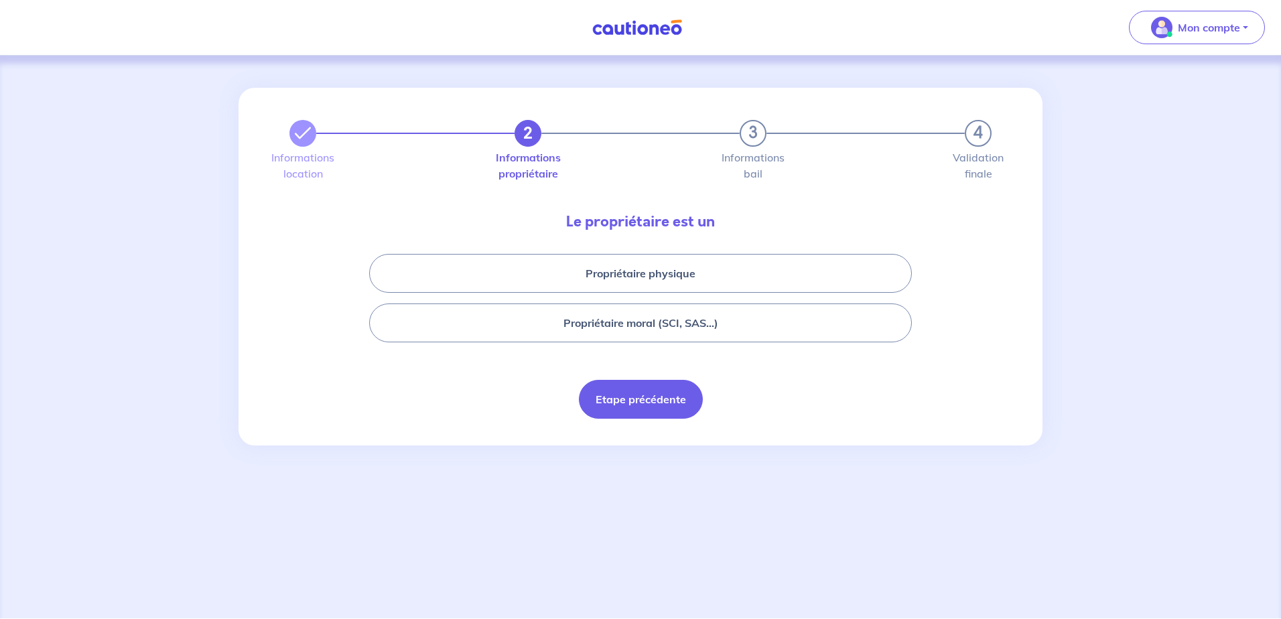
click at [645, 413] on button "Etape précédente" at bounding box center [641, 399] width 124 height 39
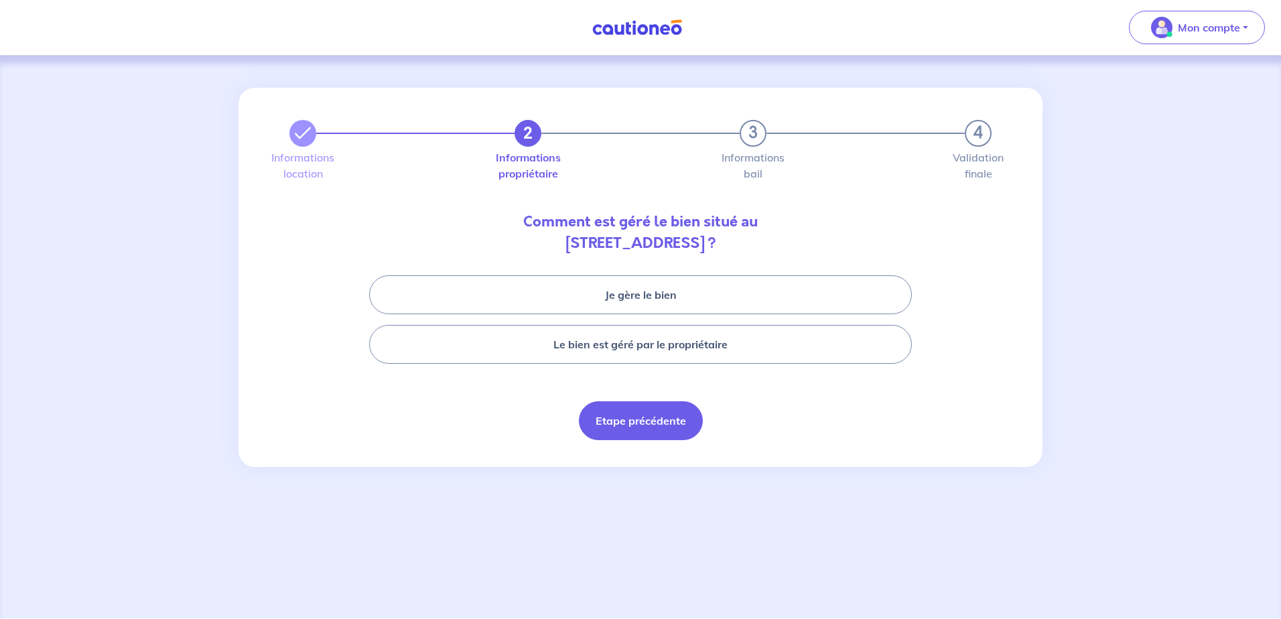
click at [643, 422] on button "Etape précédente" at bounding box center [641, 420] width 124 height 39
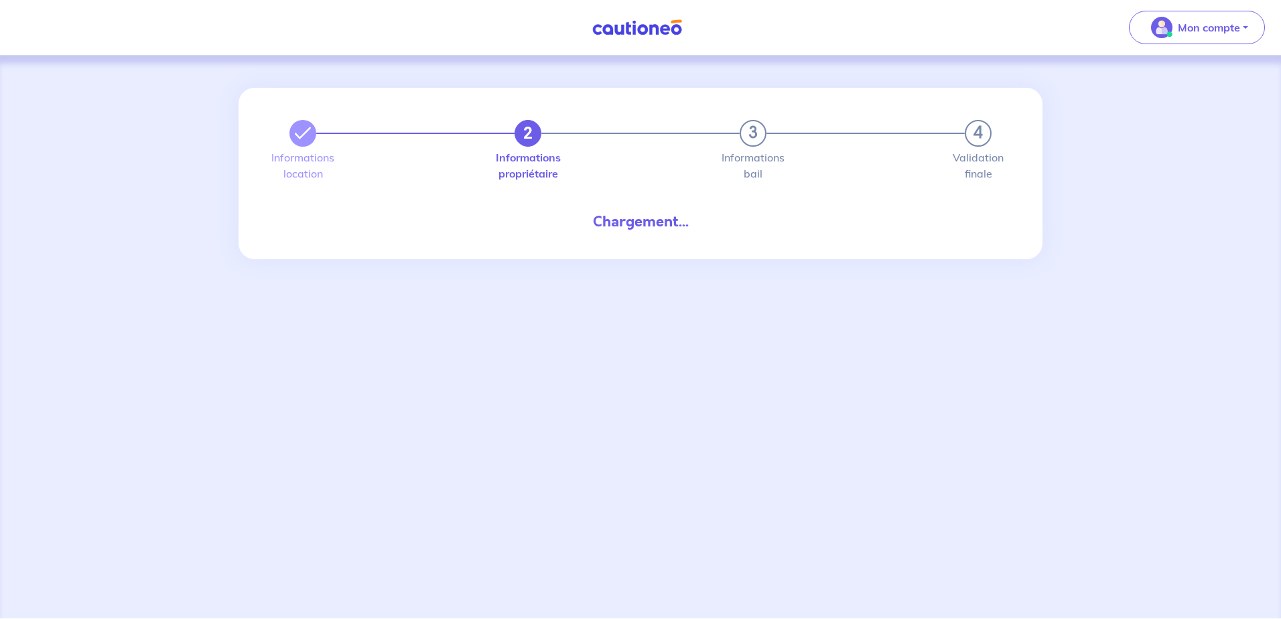
select select "FR"
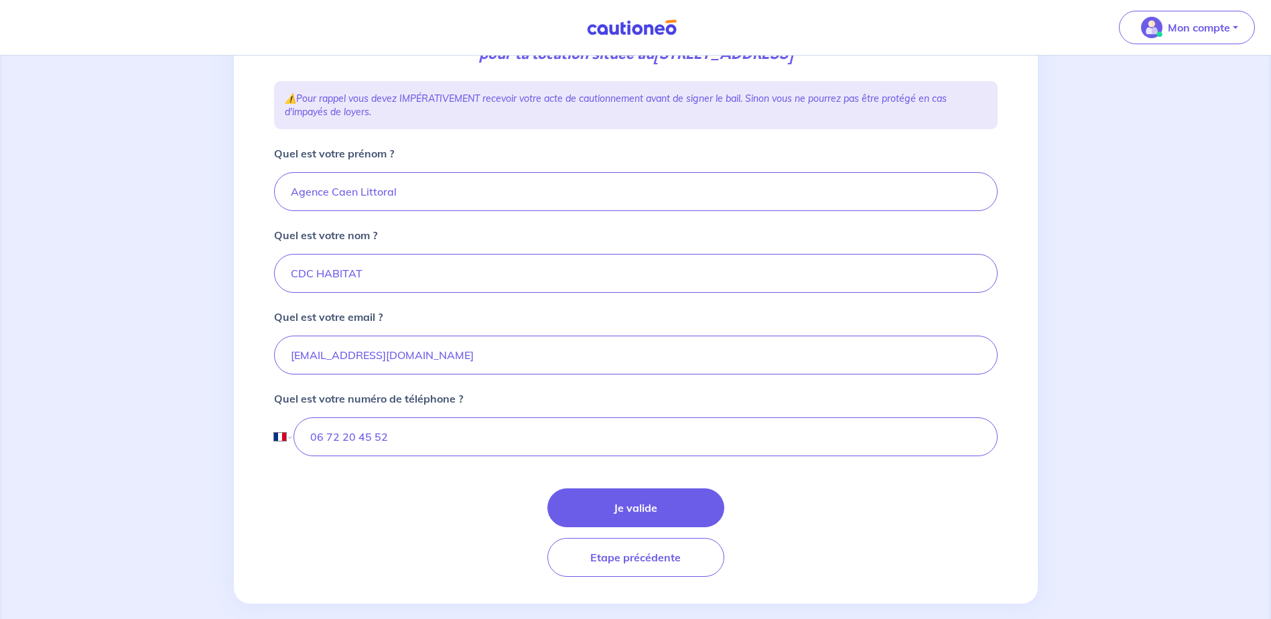
scroll to position [227, 0]
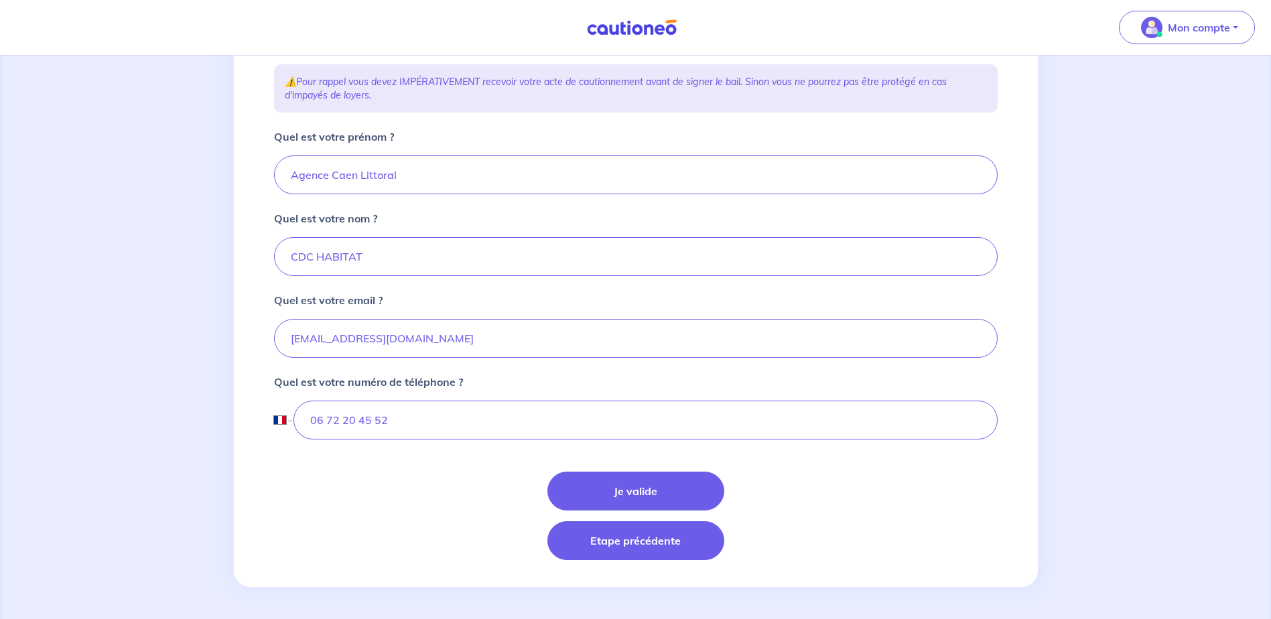
click at [631, 547] on button "Etape précédente" at bounding box center [635, 540] width 177 height 39
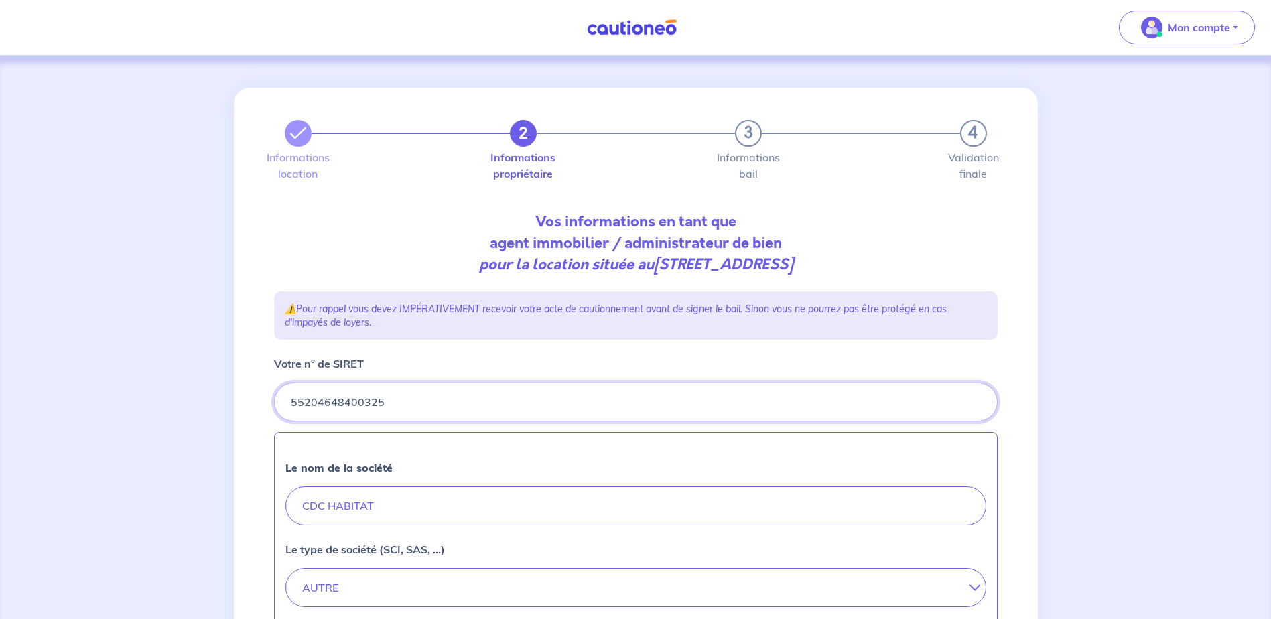
drag, startPoint x: 440, startPoint y: 409, endPoint x: 225, endPoint y: 413, distance: 214.4
click at [225, 413] on div "2 3 4 Informations location Informations propriétaire Informations bail Validat…" at bounding box center [635, 596] width 1271 height 1081
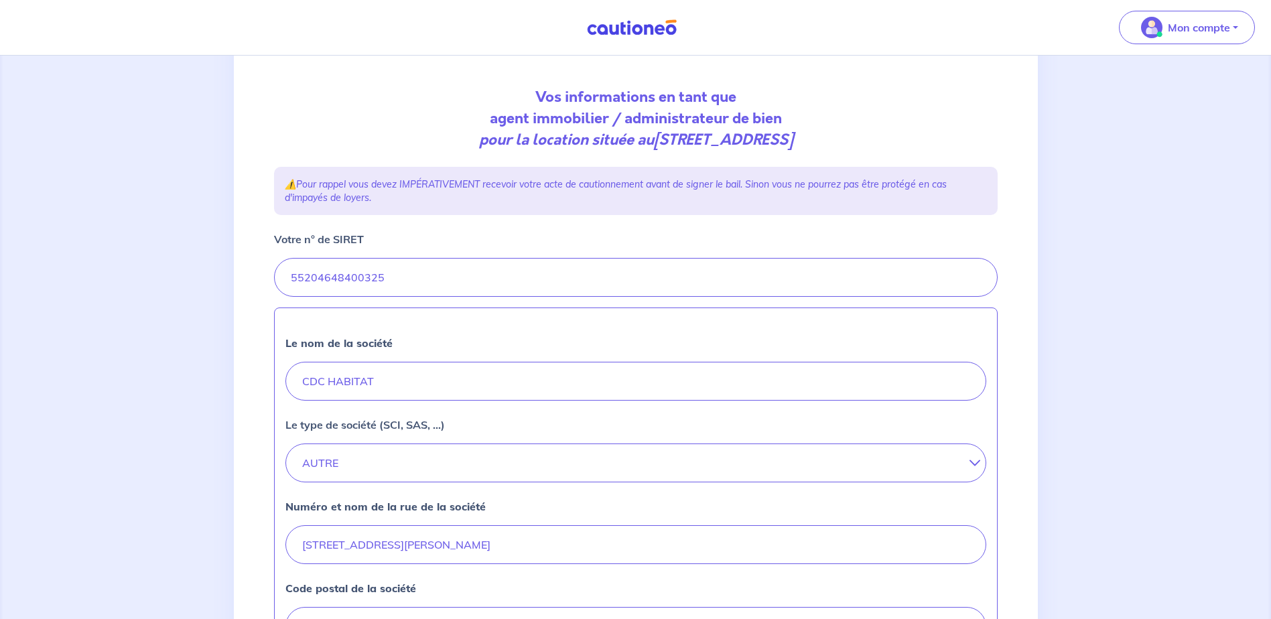
scroll to position [134, 0]
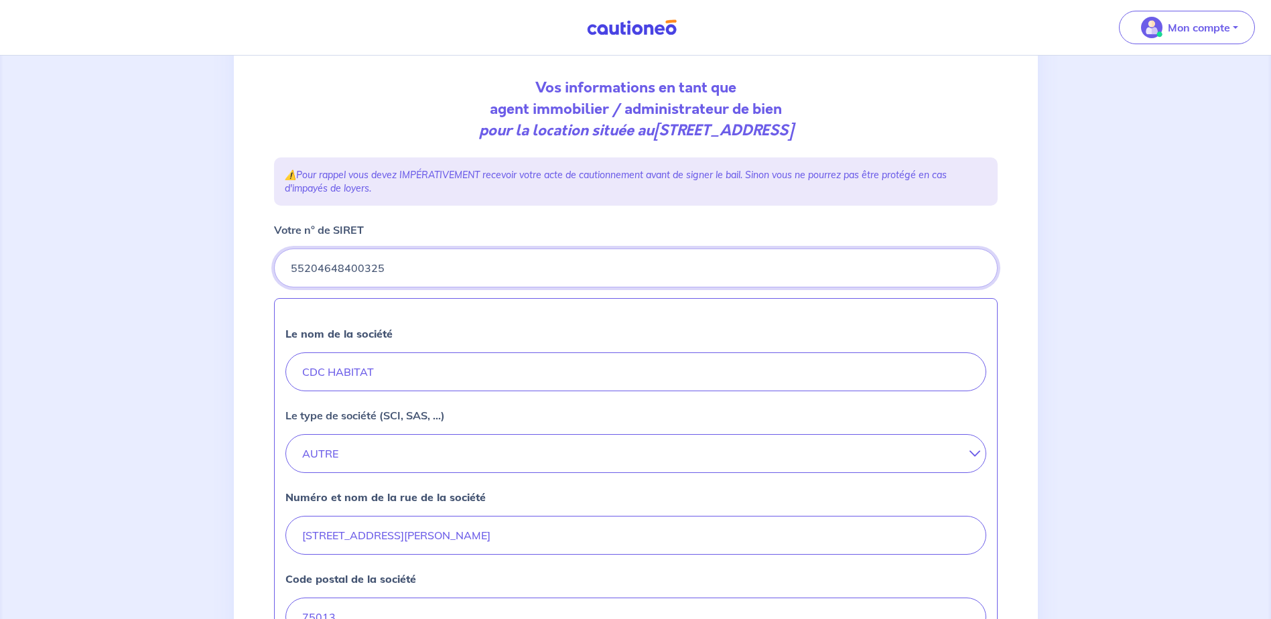
click at [397, 268] on input "Votre n° de SIRET" at bounding box center [636, 268] width 724 height 39
drag, startPoint x: 397, startPoint y: 268, endPoint x: 213, endPoint y: 283, distance: 184.8
click at [213, 283] on div "2 3 4 Informations location Informations propriétaire Informations bail Validat…" at bounding box center [635, 462] width 1271 height 1081
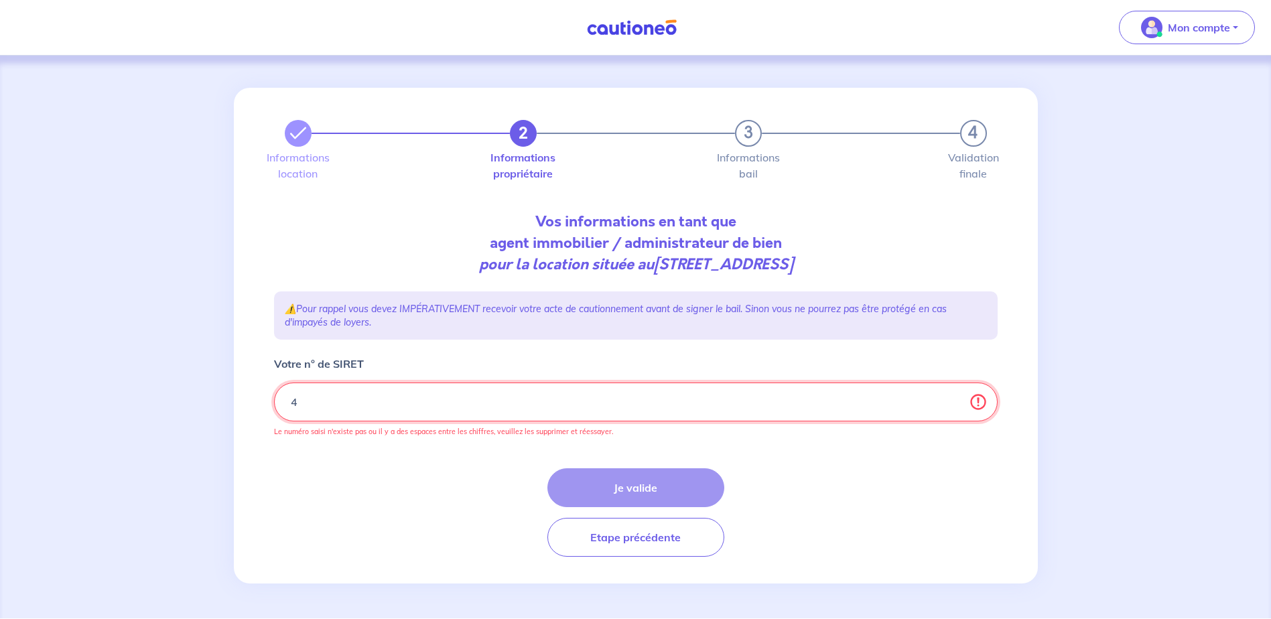
scroll to position [0, 0]
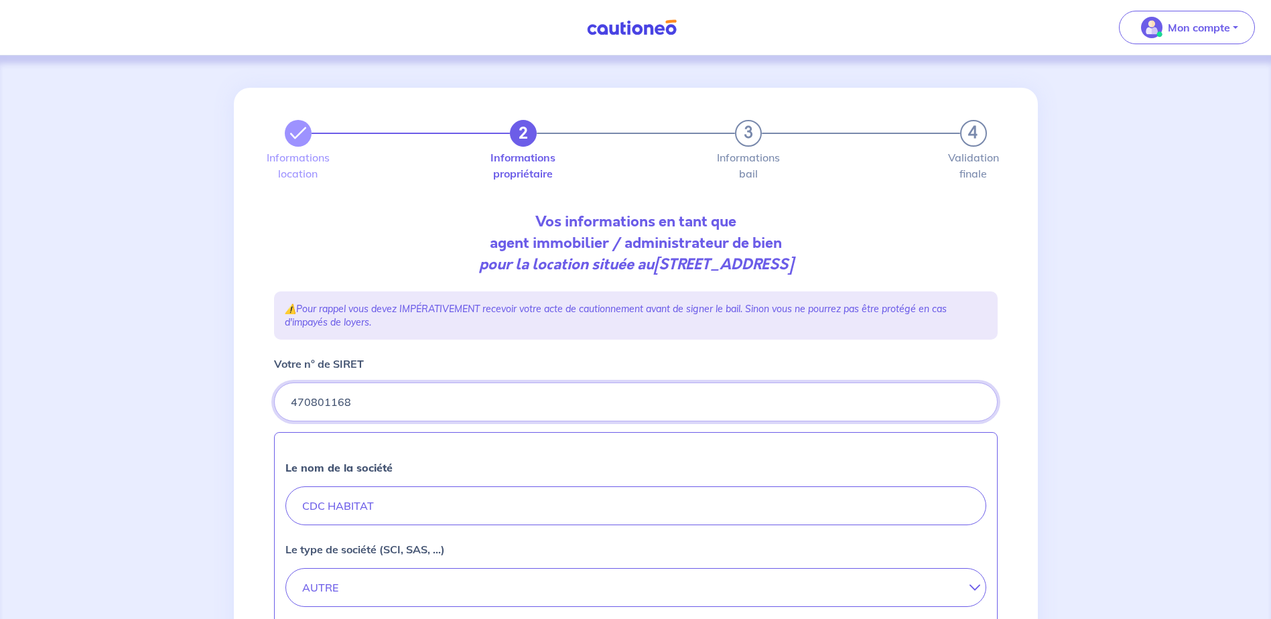
type input "470801168"
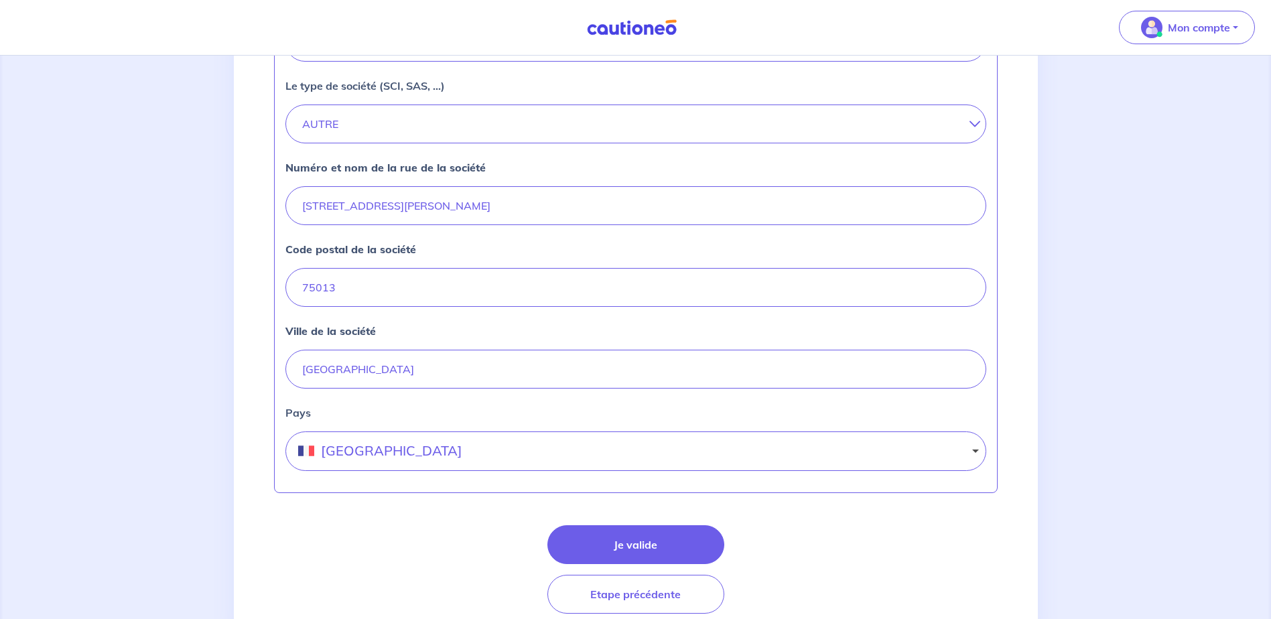
scroll to position [469, 0]
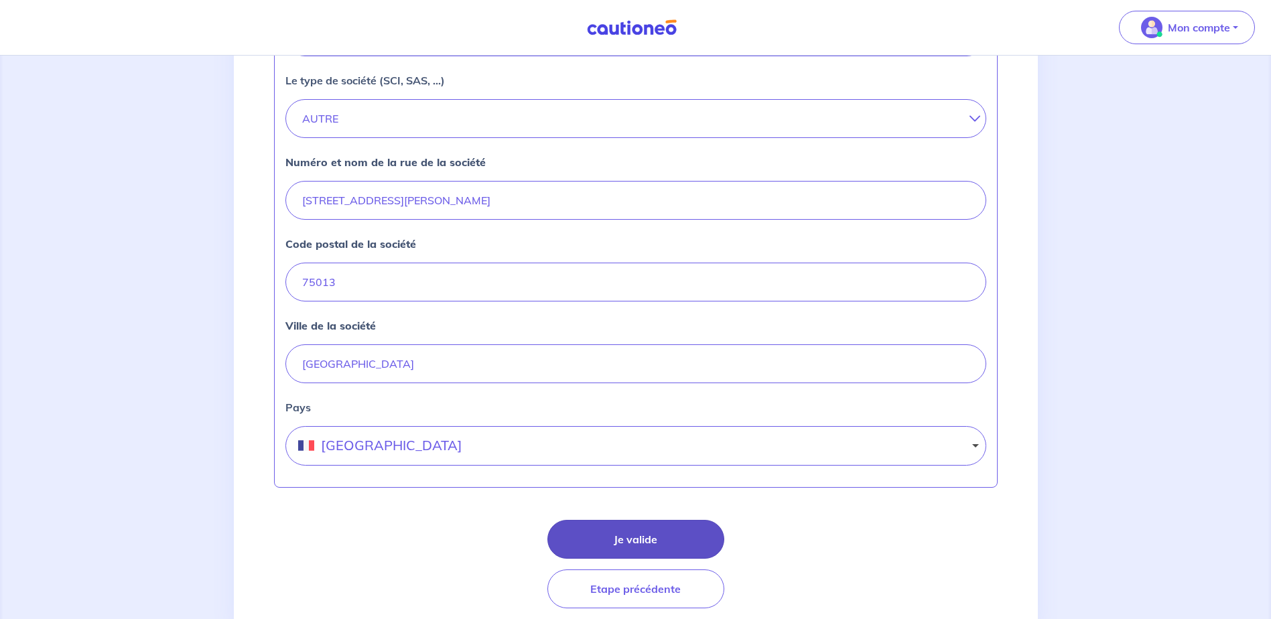
click at [642, 544] on button "Je valide" at bounding box center [635, 539] width 177 height 39
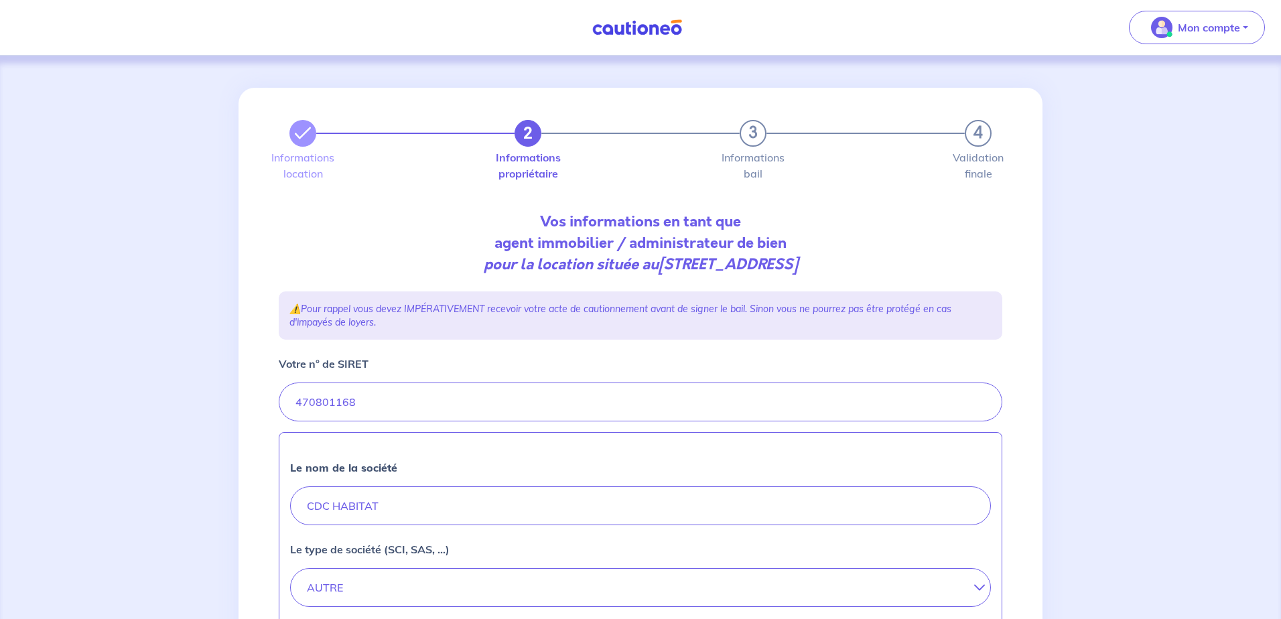
select select "FR"
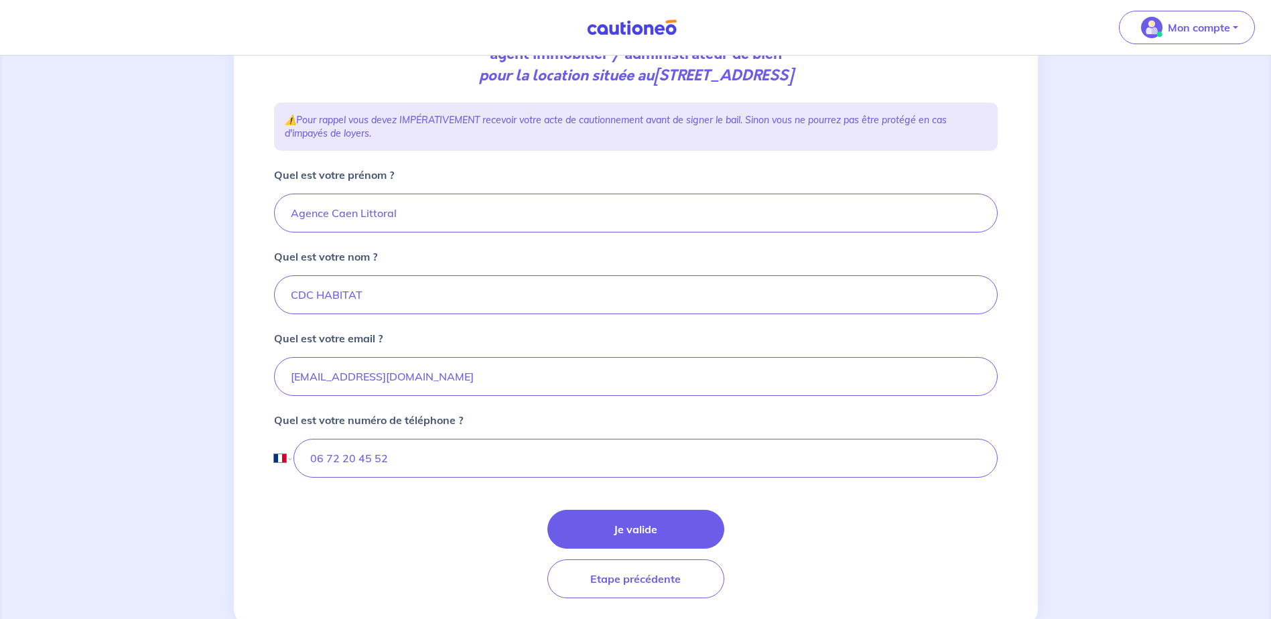
scroll to position [227, 0]
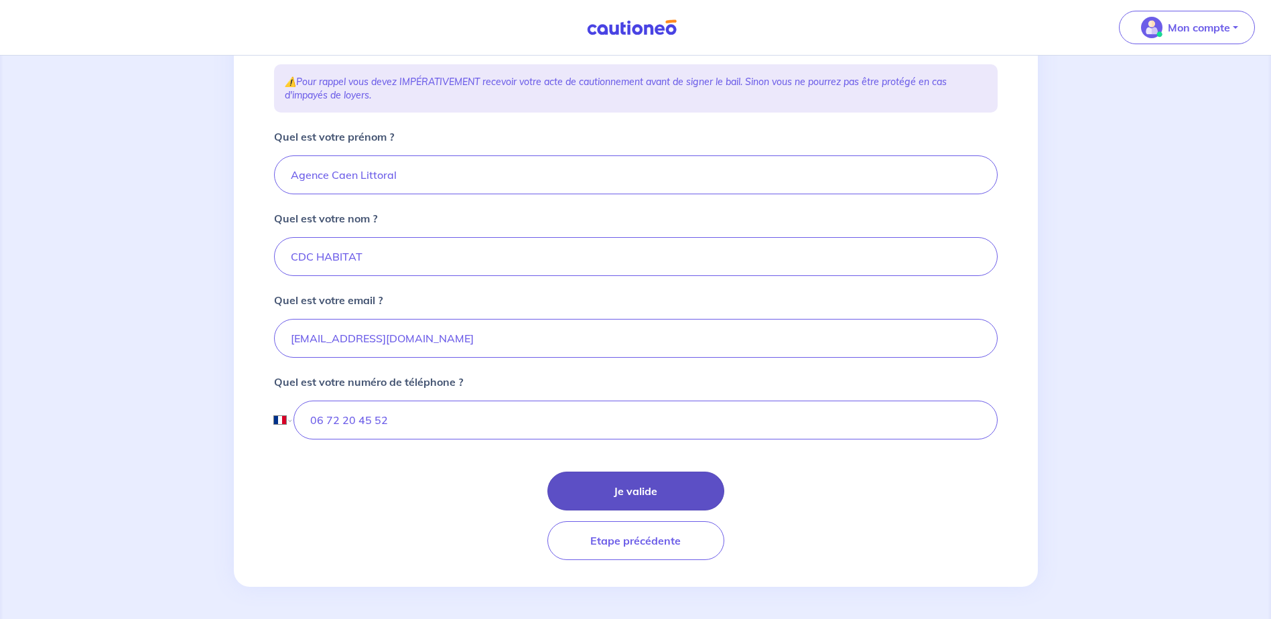
click at [637, 499] on button "Je valide" at bounding box center [635, 491] width 177 height 39
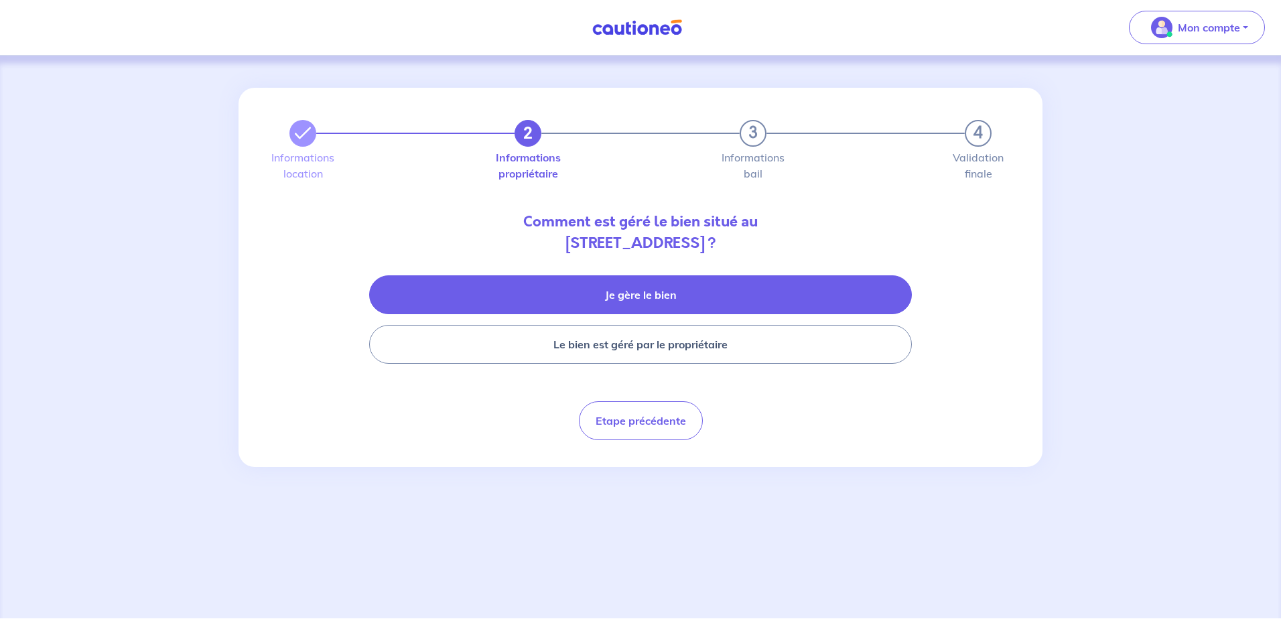
click at [603, 304] on button "Je gère le bien" at bounding box center [640, 294] width 543 height 39
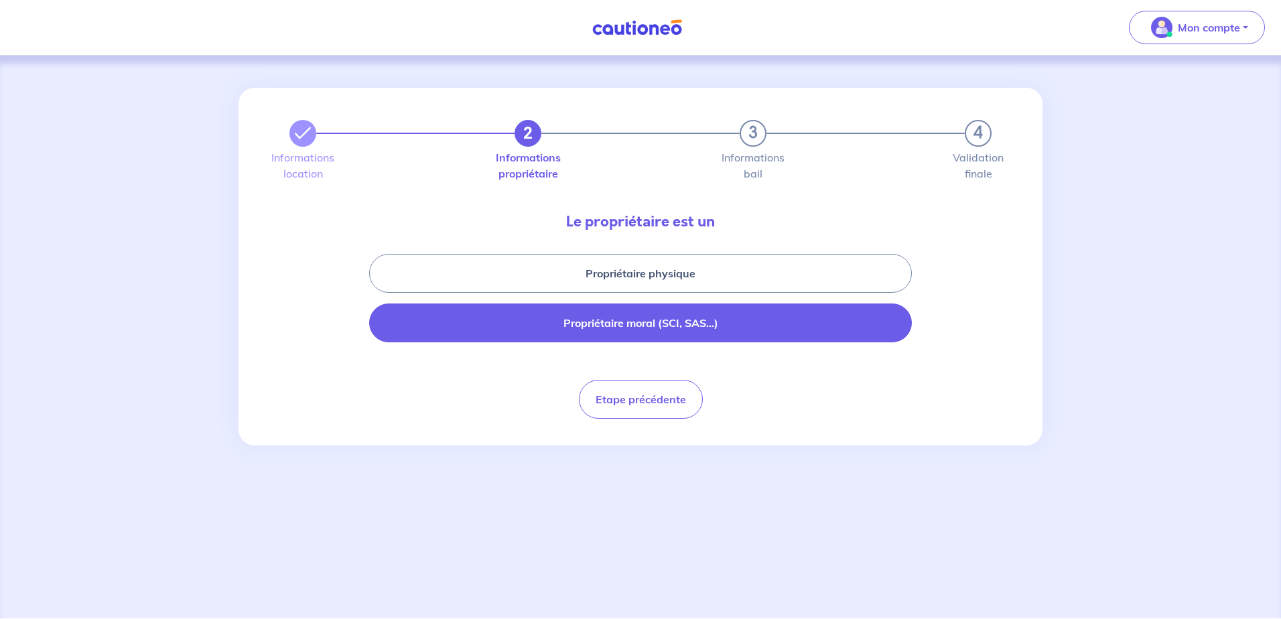
click at [598, 326] on button "Propriétaire moral (SCI, SAS...)" at bounding box center [640, 323] width 543 height 39
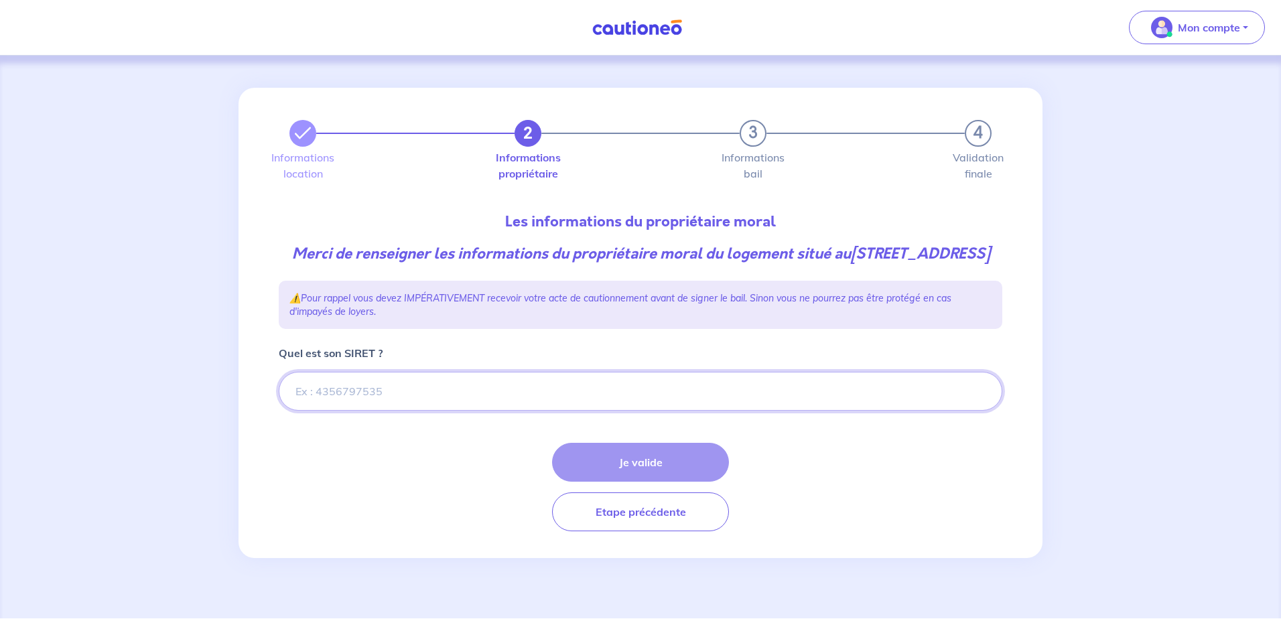
click at [451, 411] on input "Quel est son SIRET ?" at bounding box center [641, 391] width 724 height 39
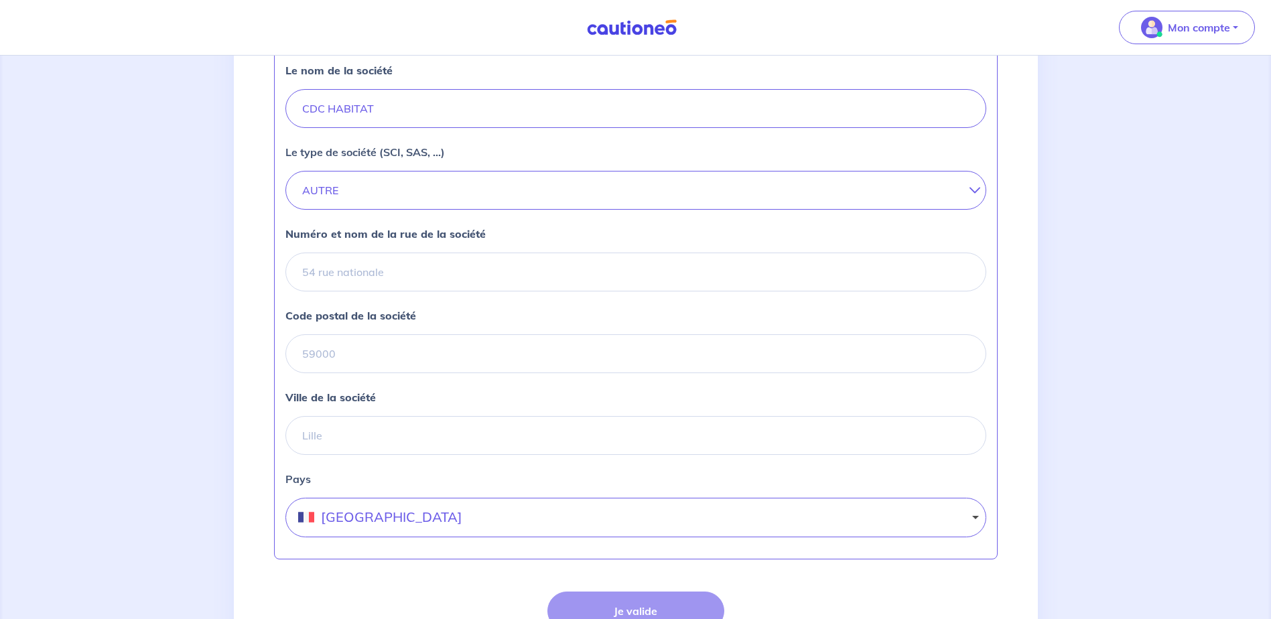
scroll to position [469, 0]
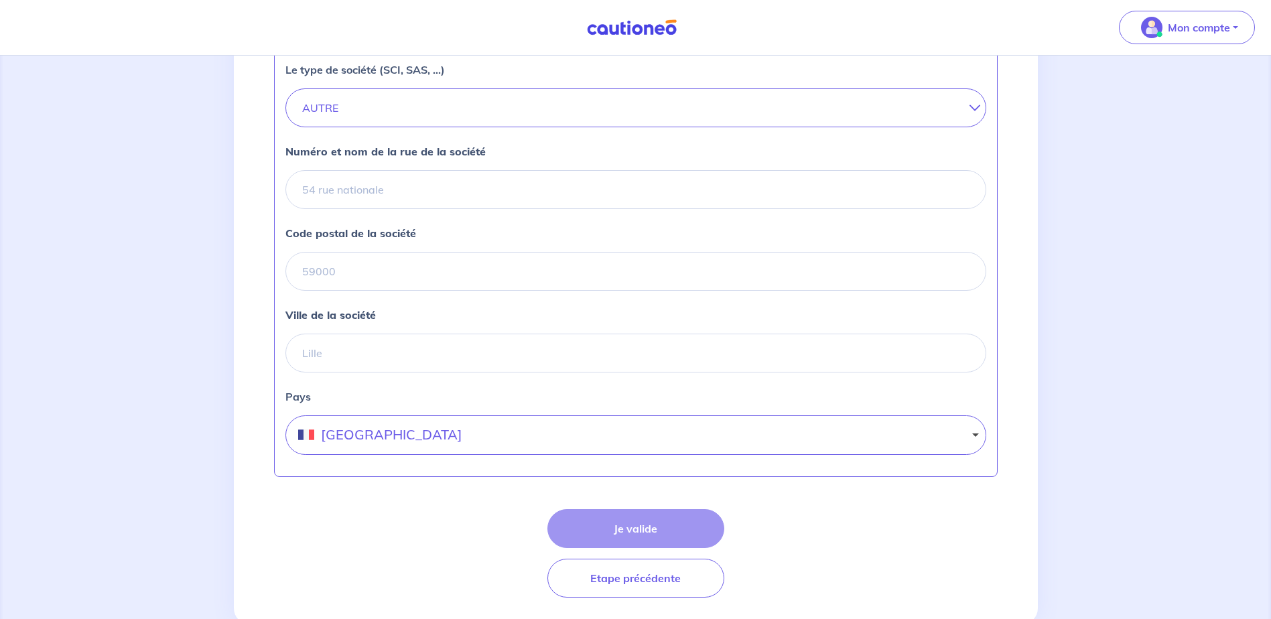
type input "470801168"
click at [331, 209] on input "Numéro et nom de la rue de la société" at bounding box center [635, 189] width 701 height 39
type input "[STREET_ADDRESS][PERSON_NAME]"
click at [375, 289] on input "Code postal de la société" at bounding box center [635, 271] width 701 height 39
type input "75013"
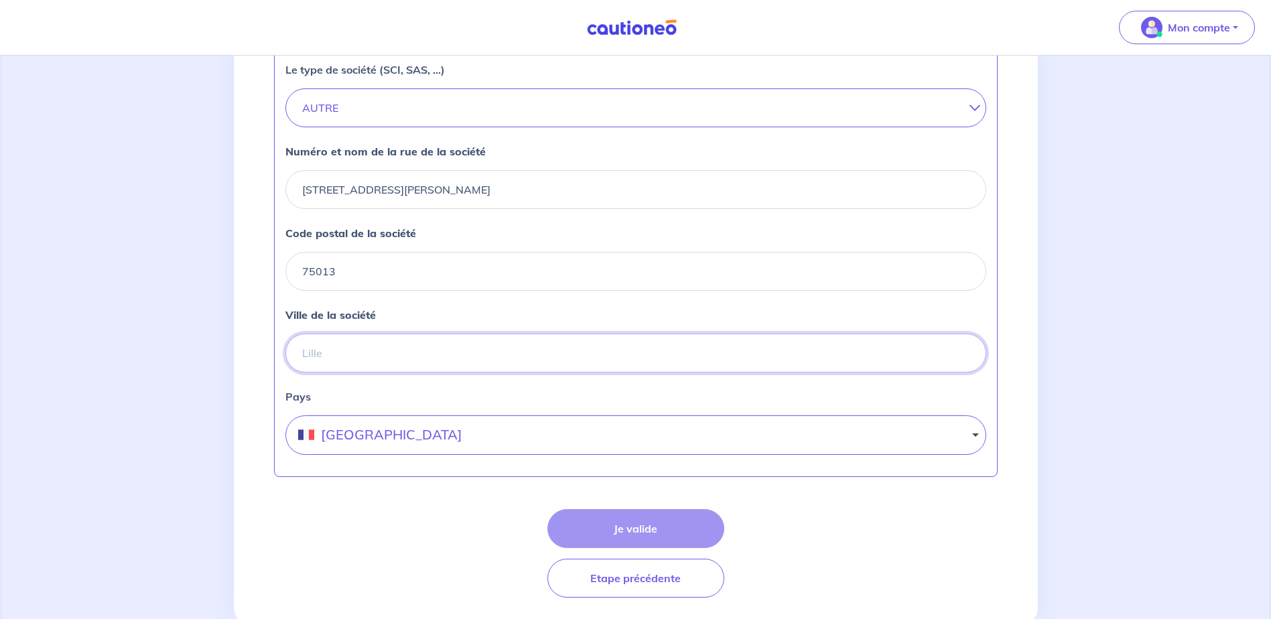
click at [371, 373] on input "Ville de la société" at bounding box center [635, 353] width 701 height 39
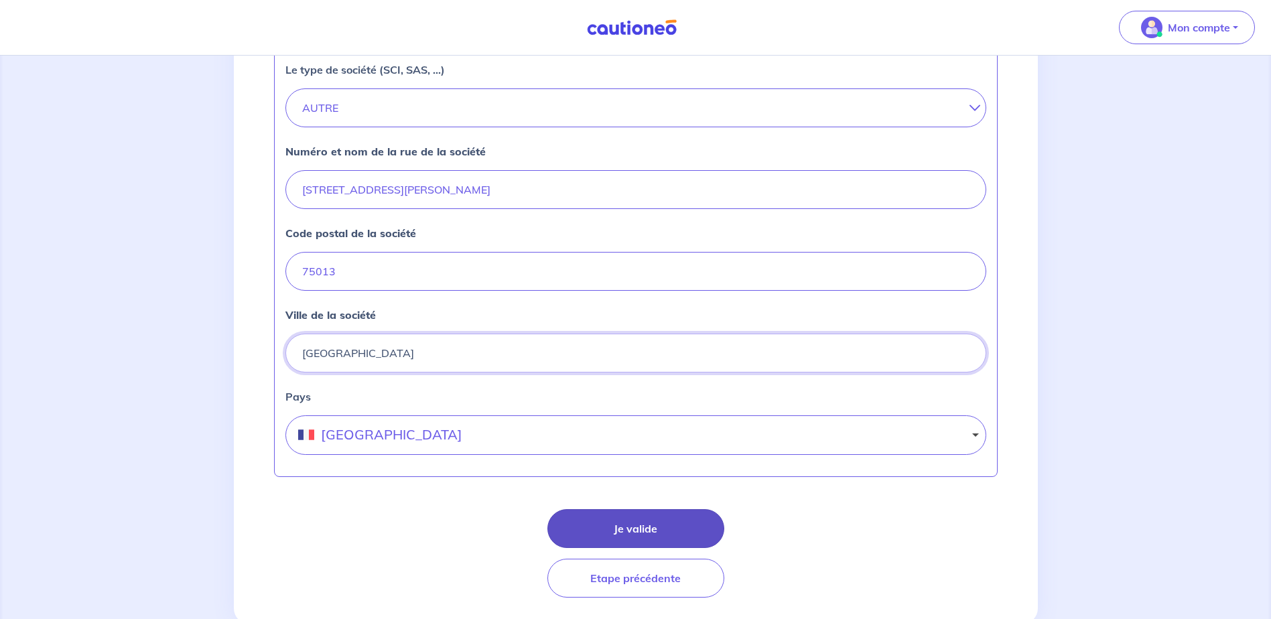
type input "[GEOGRAPHIC_DATA]"
click at [657, 548] on button "Je valide" at bounding box center [635, 528] width 177 height 39
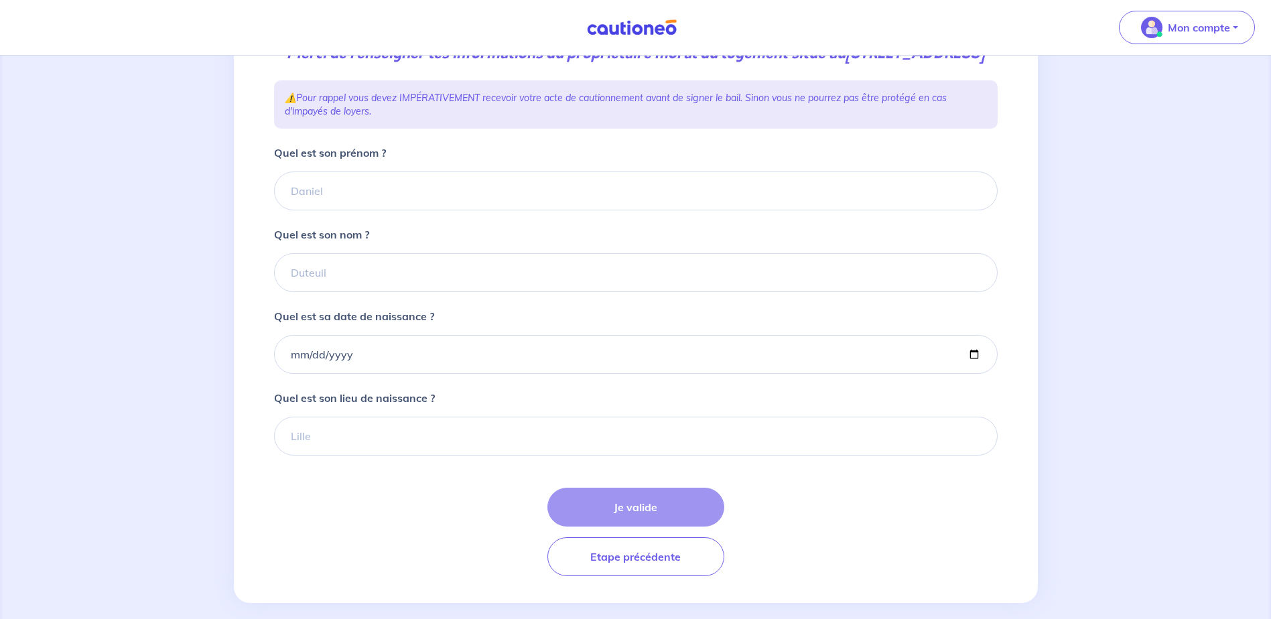
scroll to position [201, 0]
click at [328, 210] on input "Quel est son prénom ?" at bounding box center [636, 190] width 724 height 39
type input "CDC Habitat"
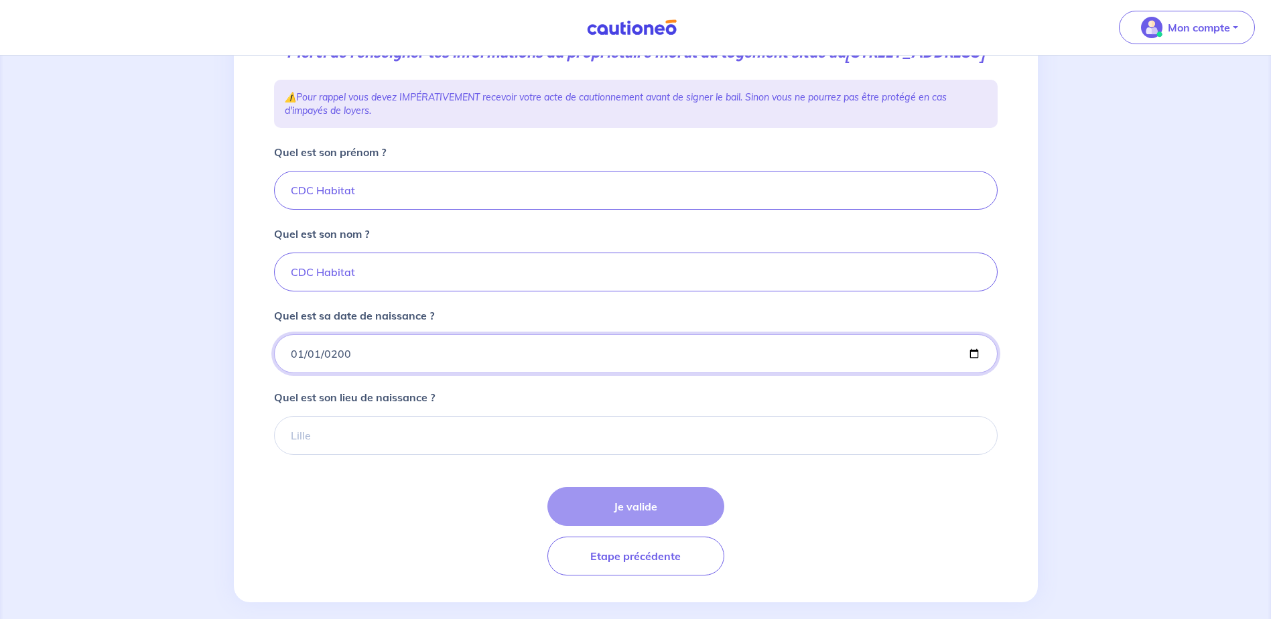
type input "[DATE]"
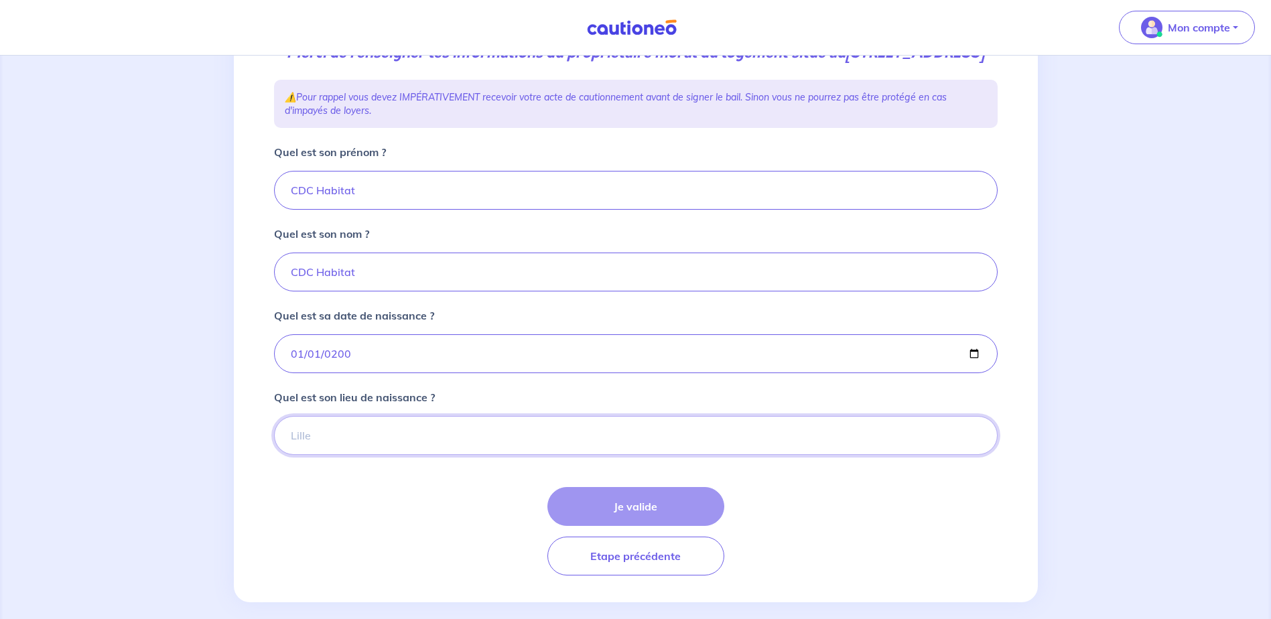
click at [395, 455] on input "Quel est son lieu de naissance ?" at bounding box center [636, 435] width 724 height 39
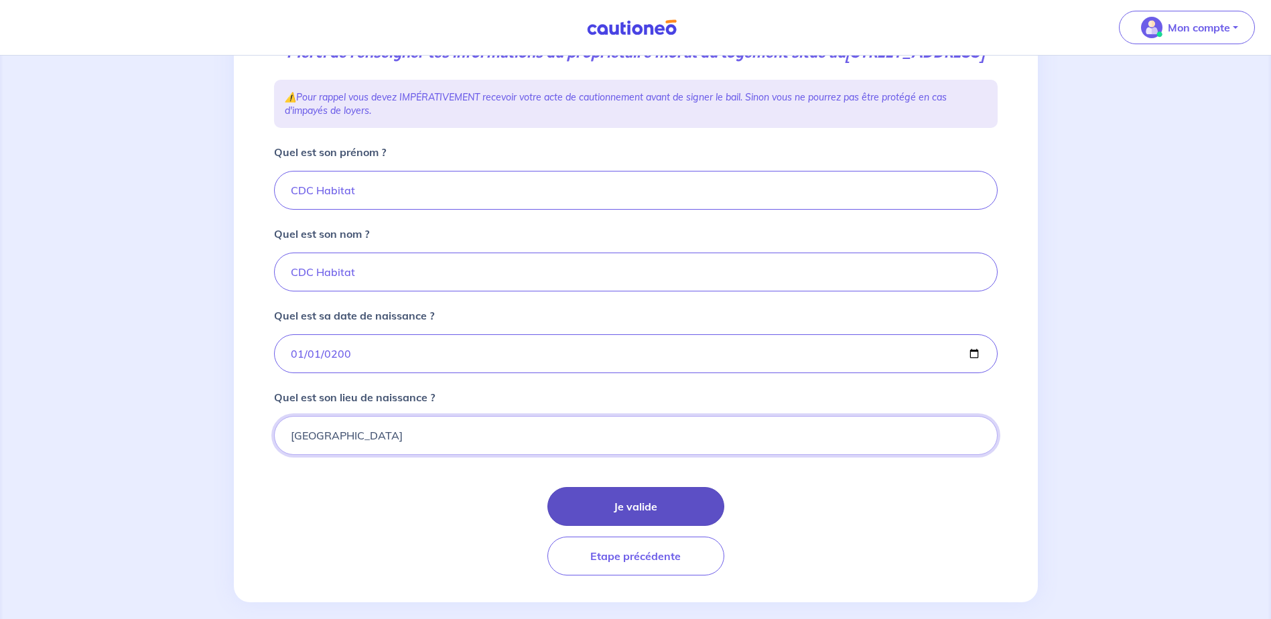
type input "[GEOGRAPHIC_DATA]"
click at [633, 525] on button "Je valide" at bounding box center [635, 506] width 177 height 39
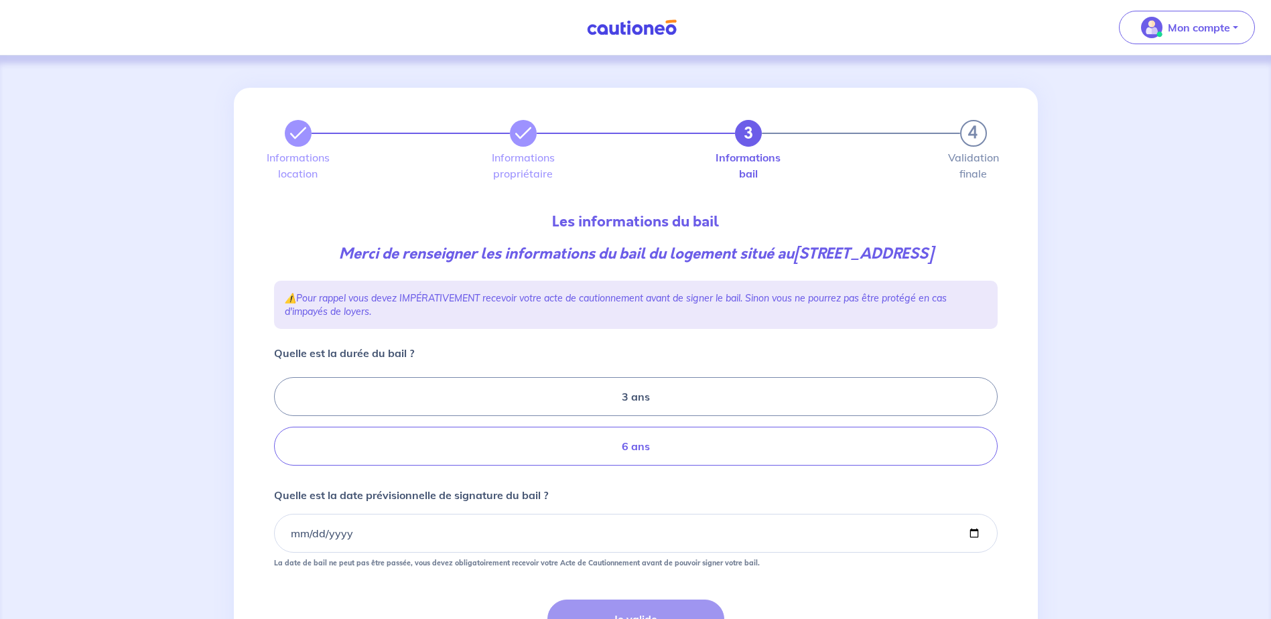
click at [617, 444] on label "6 ans" at bounding box center [636, 446] width 724 height 39
click at [283, 426] on input "6 ans" at bounding box center [278, 421] width 9 height 9
radio input "true"
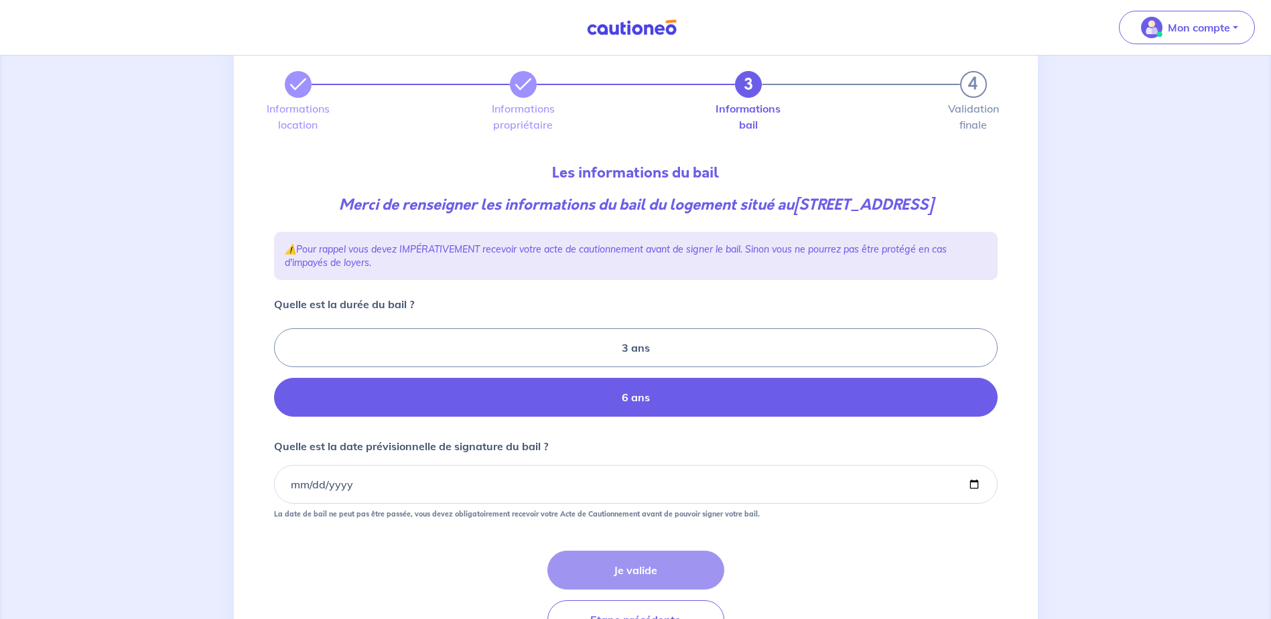
scroll to position [128, 0]
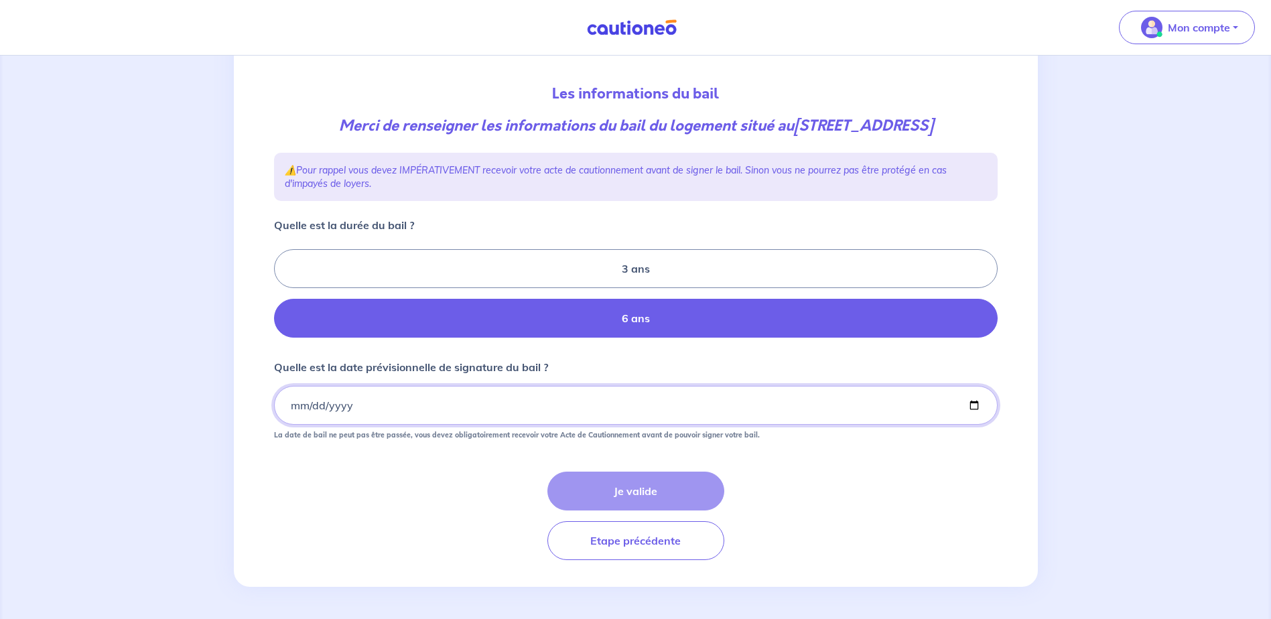
click at [360, 415] on input "Quelle est la date prévisionnelle de signature du bail ?" at bounding box center [636, 405] width 724 height 39
click at [306, 413] on input "Quelle est la date prévisionnelle de signature du bail ?" at bounding box center [636, 405] width 724 height 39
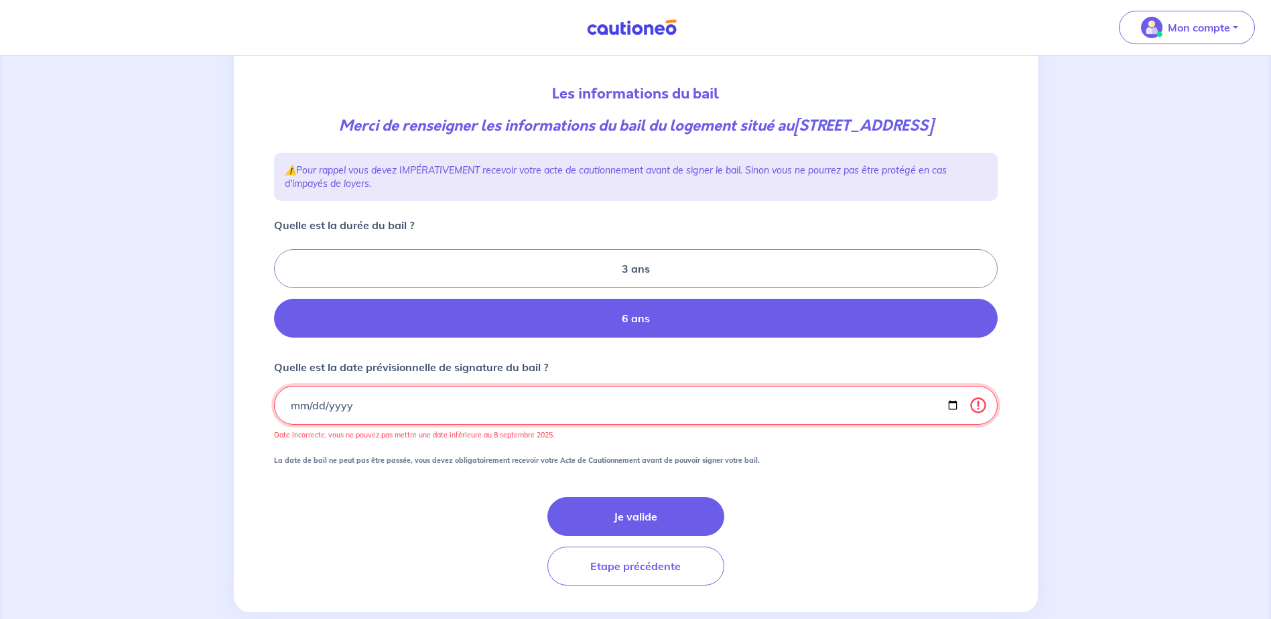
click at [358, 406] on input "[DATE]" at bounding box center [636, 405] width 724 height 39
drag, startPoint x: 391, startPoint y: 406, endPoint x: 235, endPoint y: 405, distance: 156.8
click at [235, 405] on div "3 4 Informations location Informations propriétaire Informations bail Validatio…" at bounding box center [636, 286] width 804 height 653
click at [289, 403] on input "[DATE]" at bounding box center [636, 405] width 724 height 39
drag, startPoint x: 300, startPoint y: 407, endPoint x: 338, endPoint y: 407, distance: 38.2
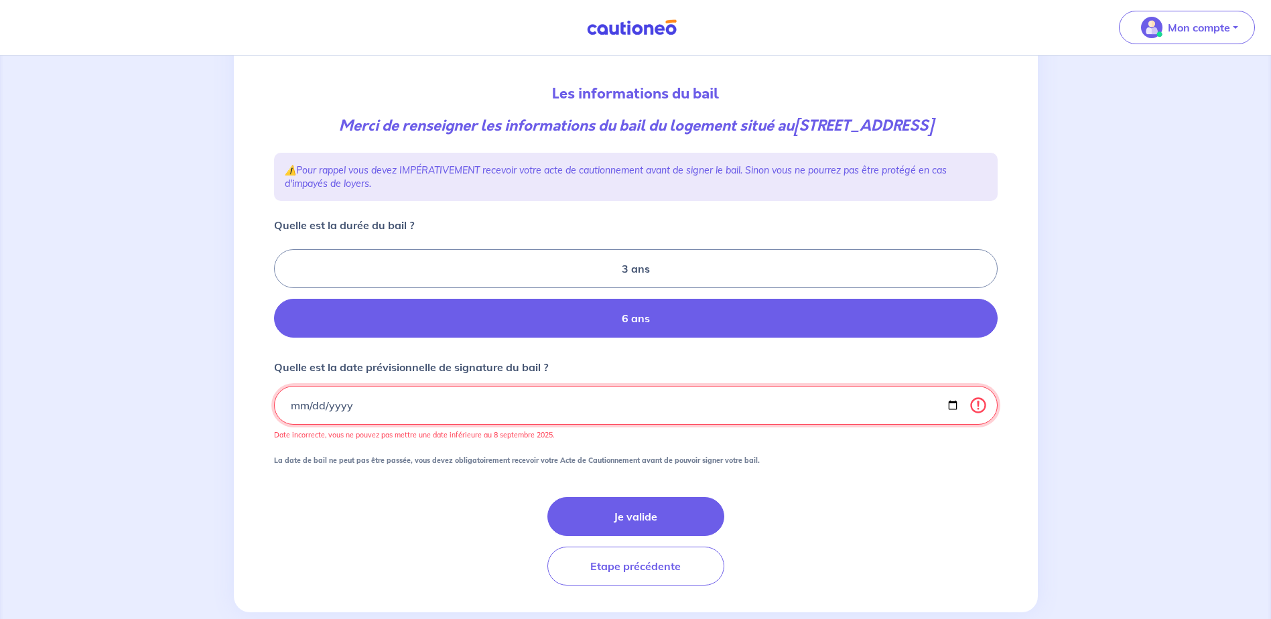
click at [302, 407] on input "[DATE]" at bounding box center [636, 405] width 724 height 39
click at [979, 405] on input "[DATE]" at bounding box center [636, 405] width 724 height 39
click at [949, 405] on input "[DATE]" at bounding box center [636, 405] width 724 height 39
type input "[DATE]"
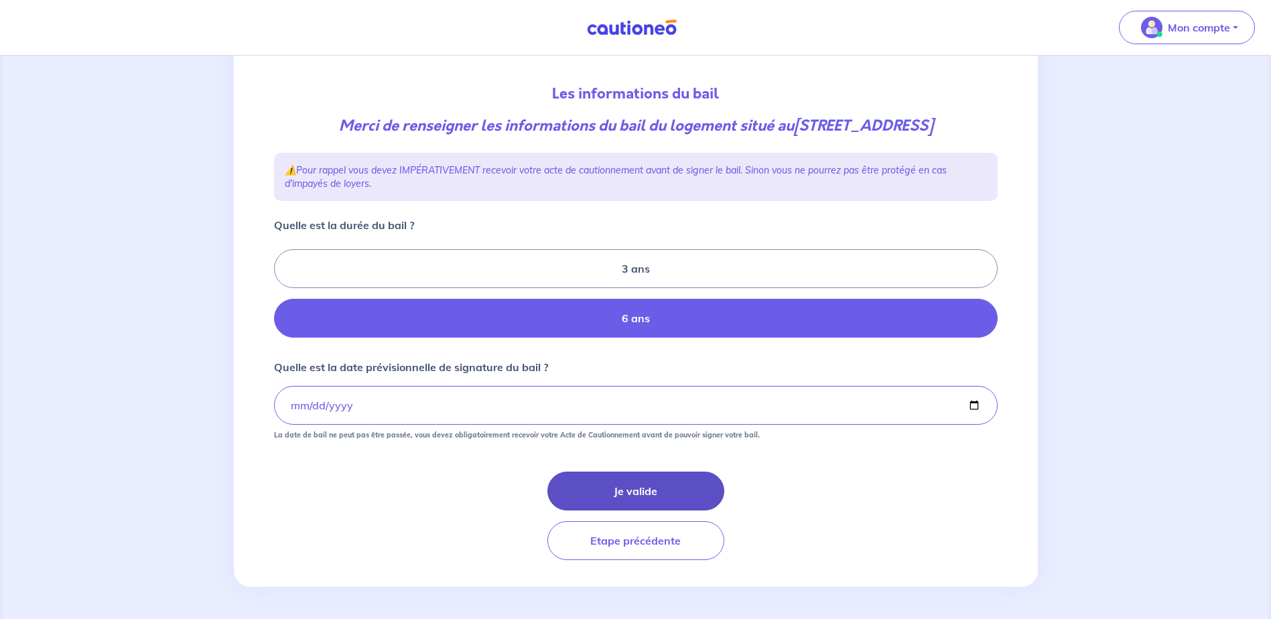
click at [638, 483] on button "Je valide" at bounding box center [635, 491] width 177 height 39
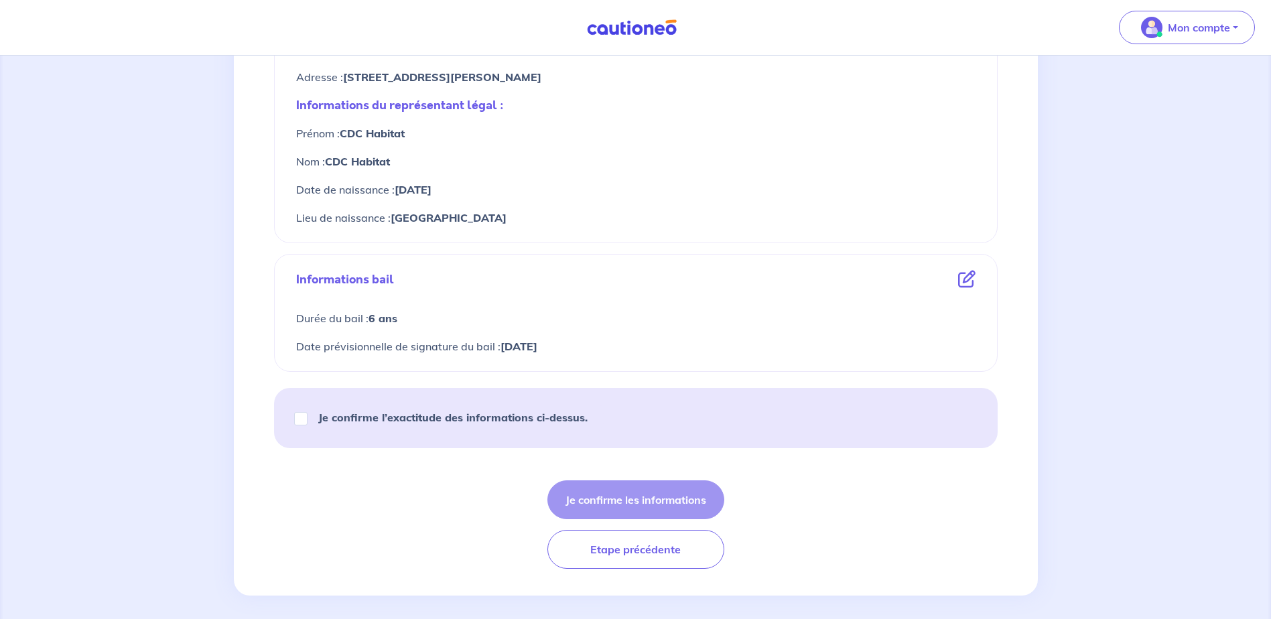
scroll to position [617, 0]
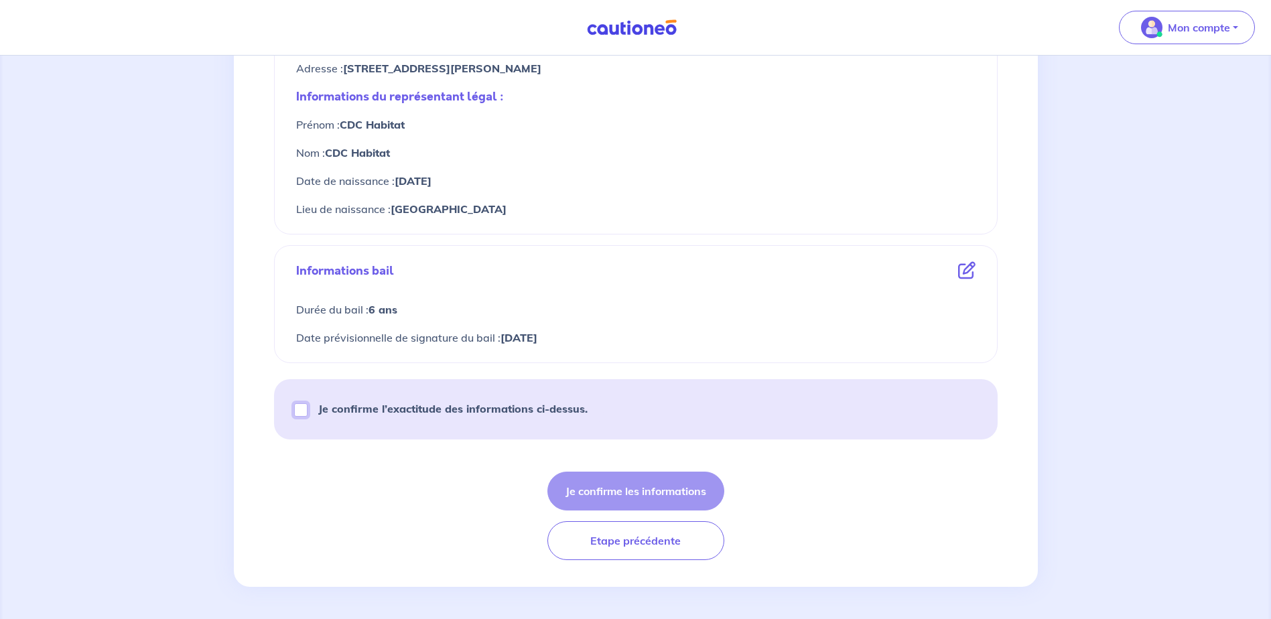
click at [306, 413] on input "Je confirme l’exactitude des informations ci-dessus." at bounding box center [300, 409] width 13 height 13
checkbox input "true"
click at [657, 488] on button "Je confirme les informations" at bounding box center [635, 491] width 177 height 39
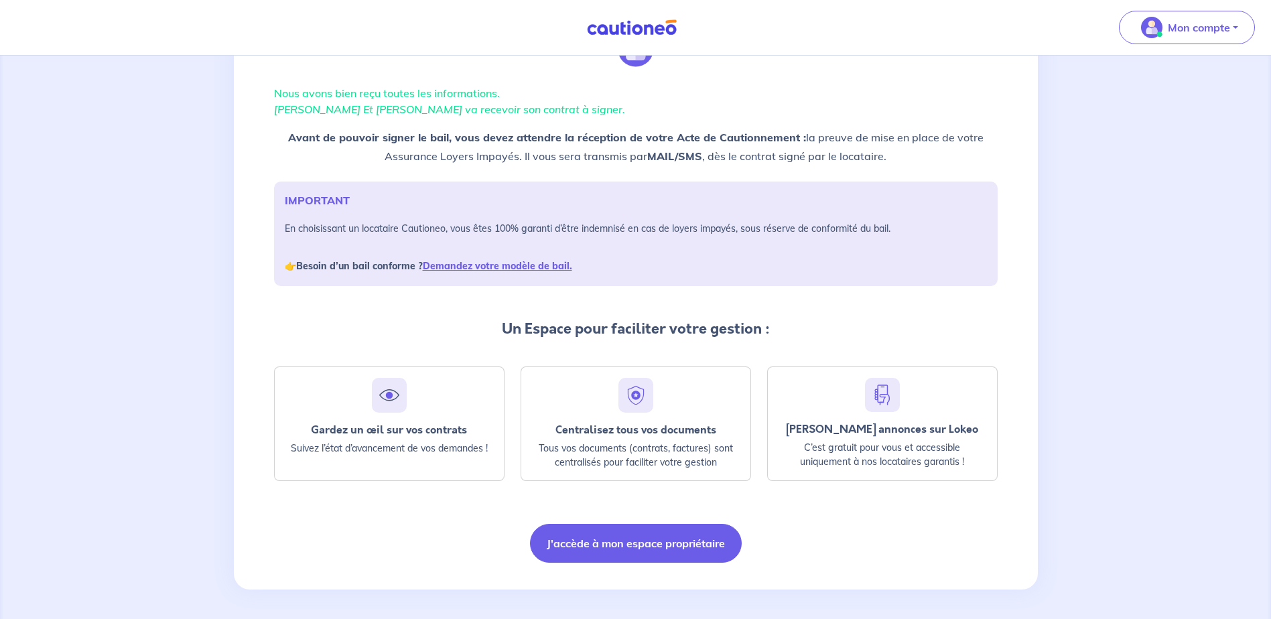
scroll to position [78, 0]
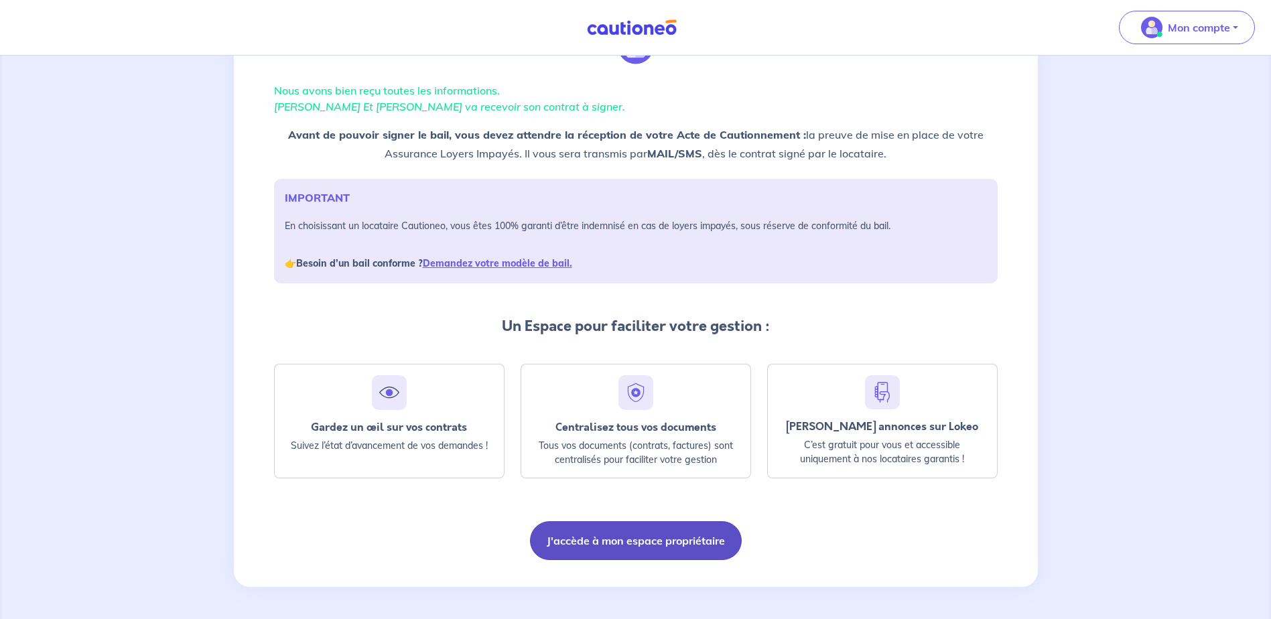
click at [606, 541] on button "J'accède à mon espace propriétaire" at bounding box center [636, 540] width 212 height 39
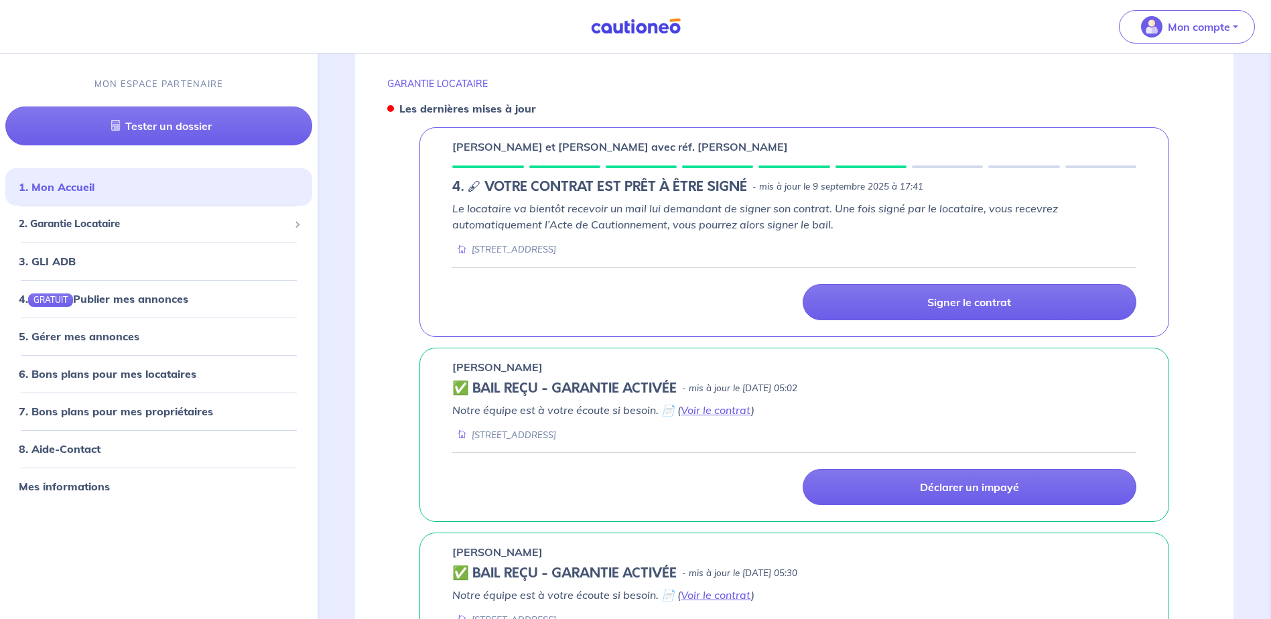
scroll to position [446, 0]
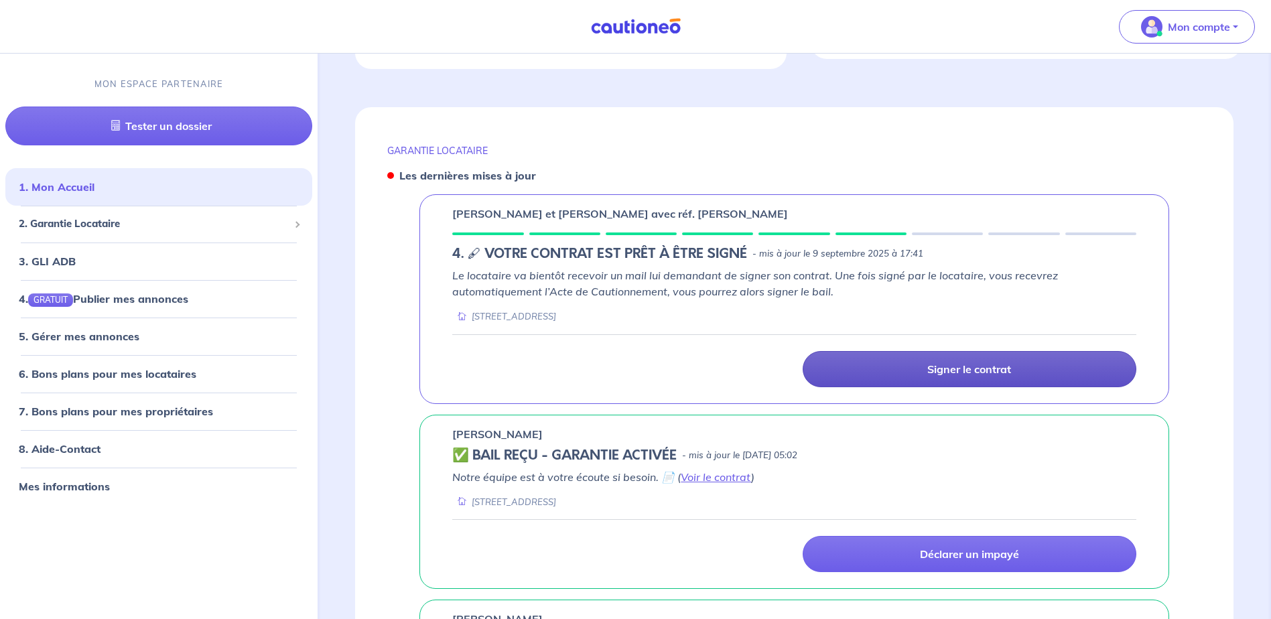
click at [990, 375] on p "Signer le contrat" at bounding box center [969, 368] width 84 height 13
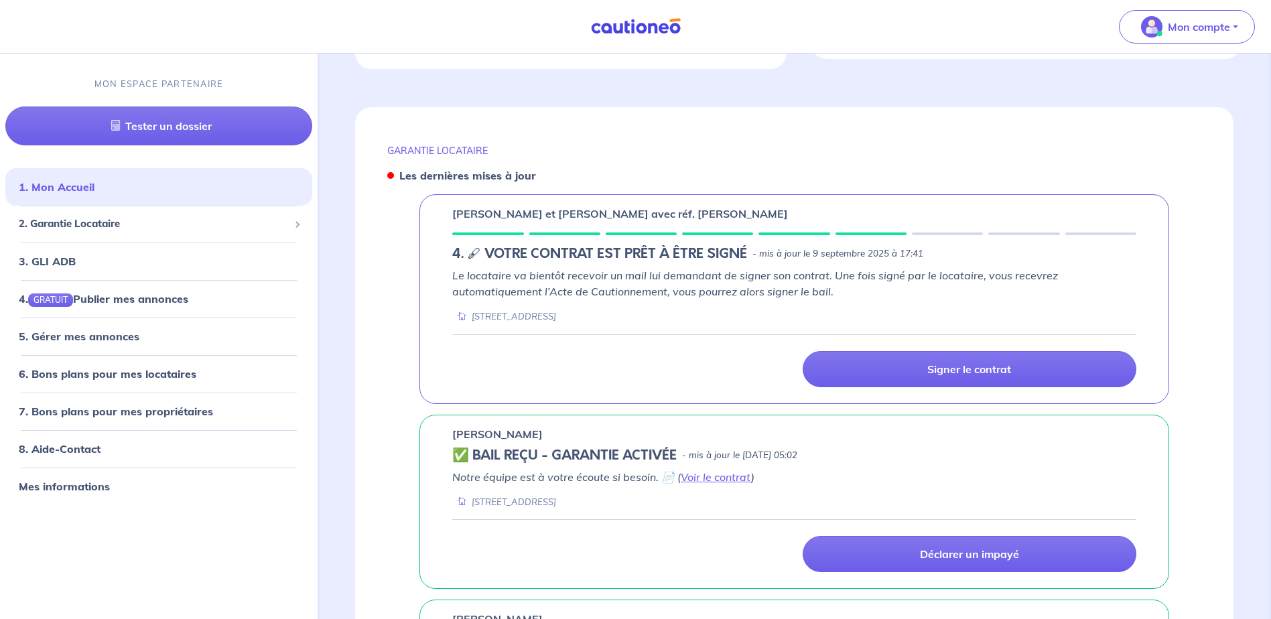
scroll to position [513, 0]
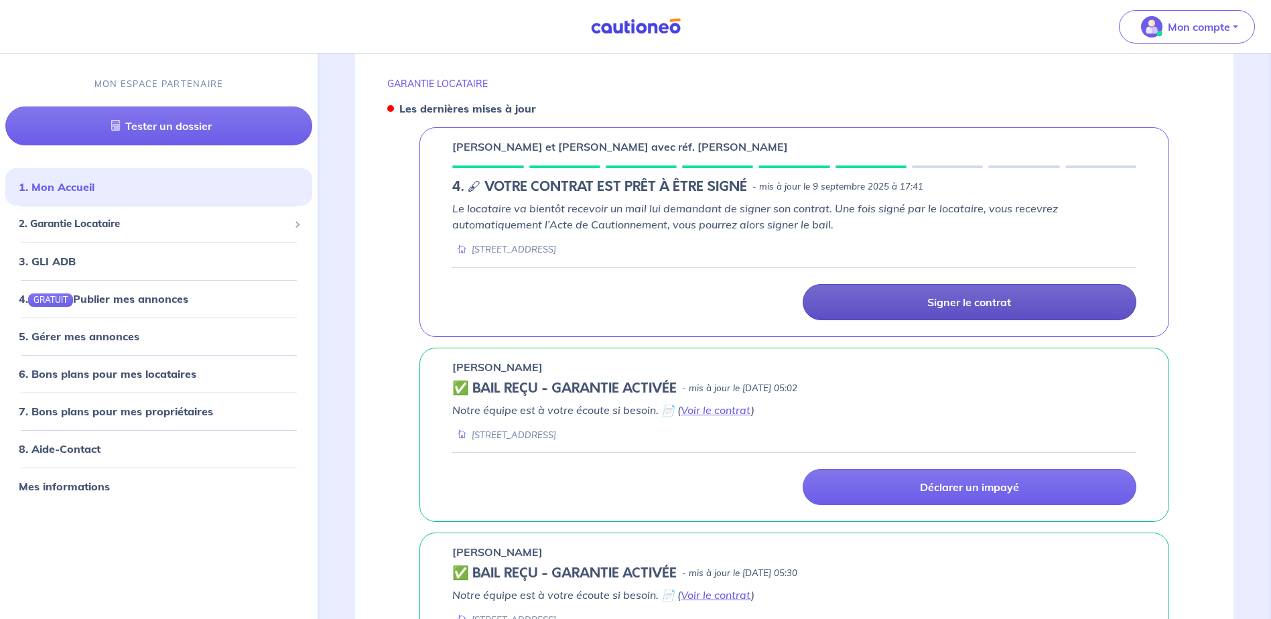
click at [964, 299] on p "Signer le contrat" at bounding box center [969, 301] width 84 height 13
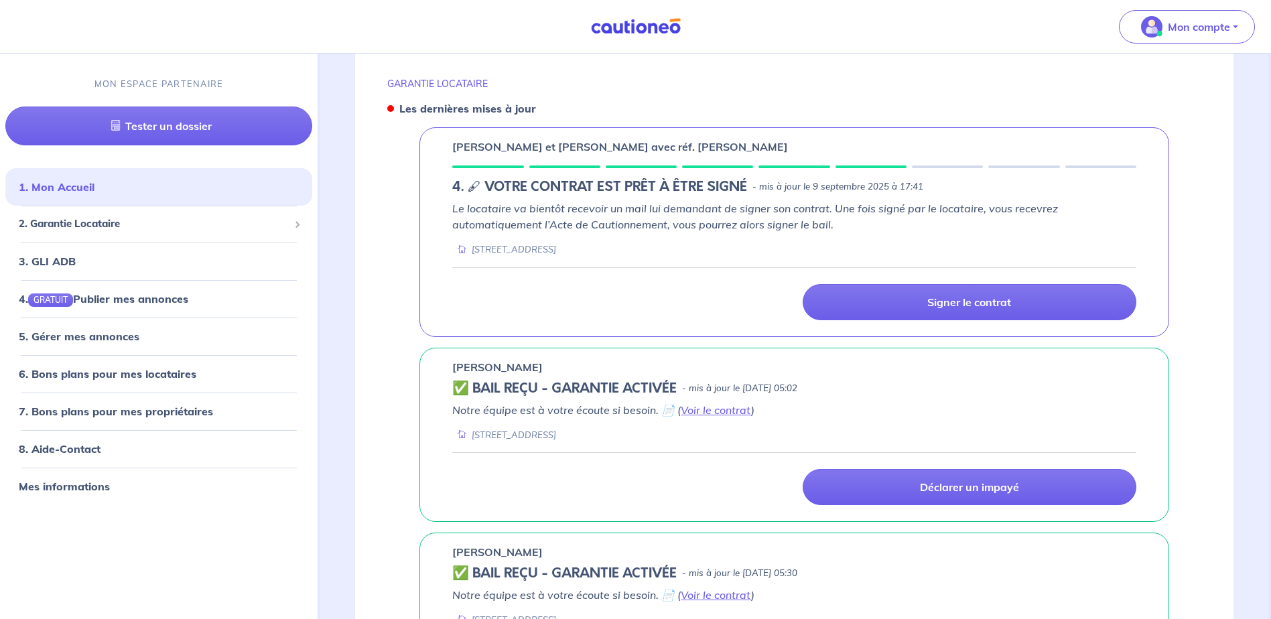
click at [620, 298] on div "Signer le contrat" at bounding box center [794, 302] width 700 height 36
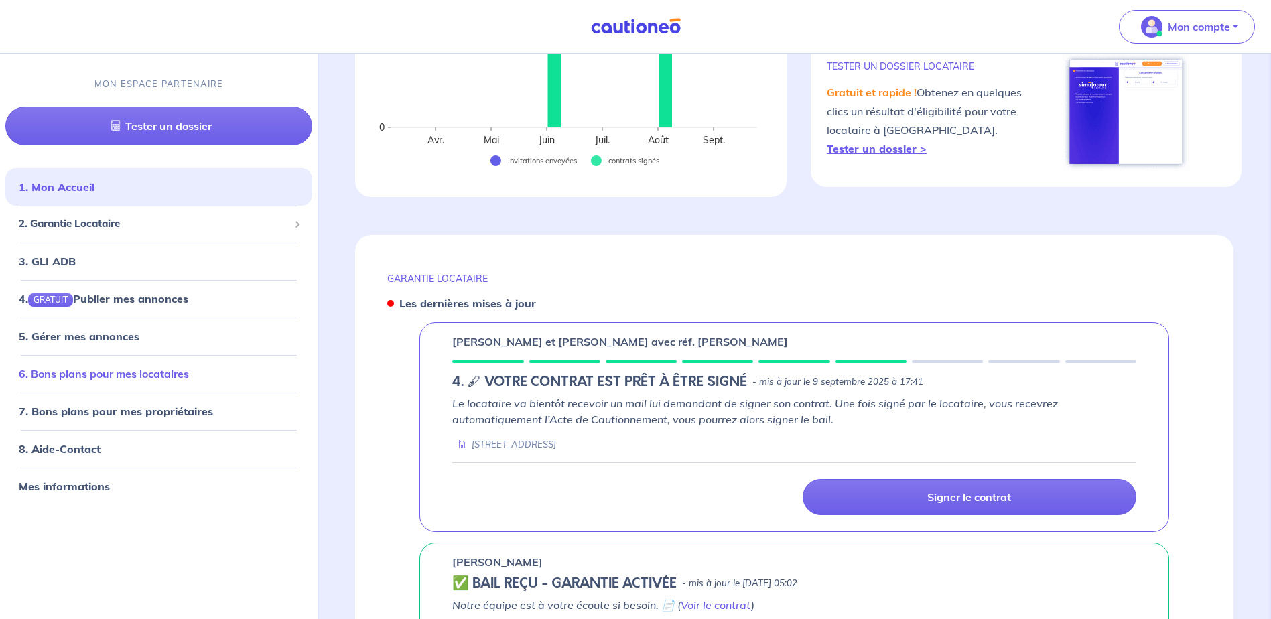
scroll to position [312, 0]
